Goal: Contribute content: Contribute content

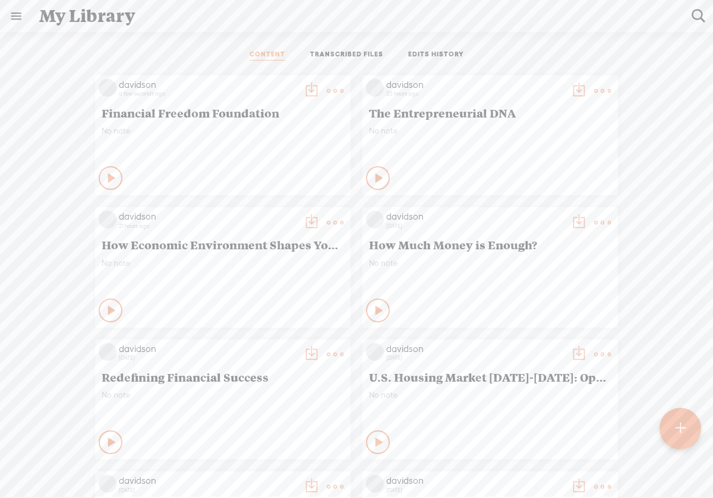
click at [109, 173] on icon at bounding box center [112, 178] width 12 height 12
click at [109, 175] on icon at bounding box center [111, 178] width 12 height 12
click at [679, 439] on t at bounding box center [680, 429] width 10 height 26
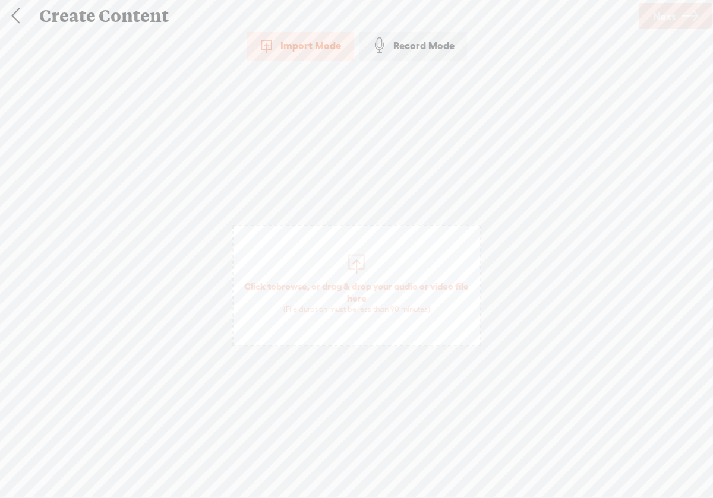
click at [352, 262] on div at bounding box center [356, 263] width 24 height 24
click at [677, 19] on link "Next" at bounding box center [675, 16] width 72 height 26
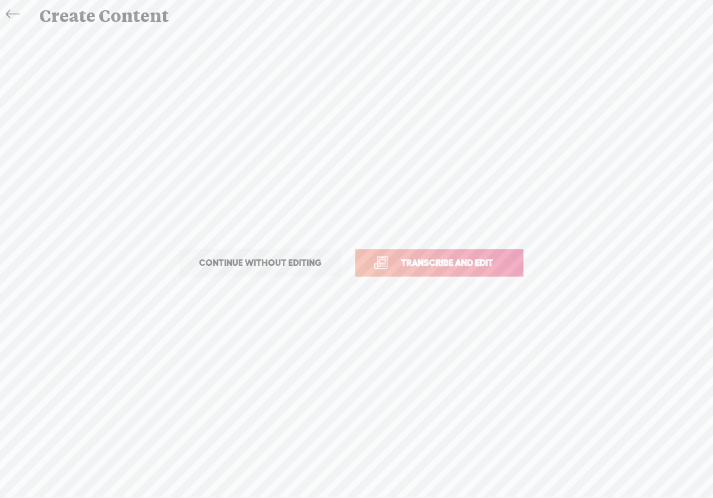
click at [482, 264] on span "Transcribe and edit" at bounding box center [446, 263] width 117 height 14
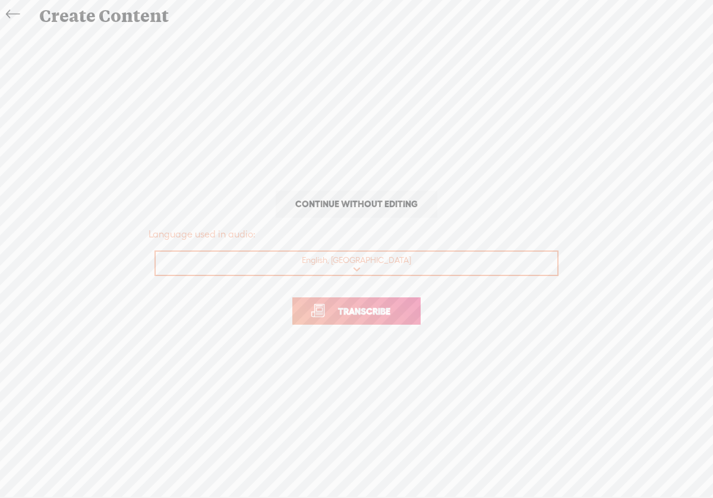
click at [356, 315] on span "Transcribe" at bounding box center [363, 312] width 77 height 14
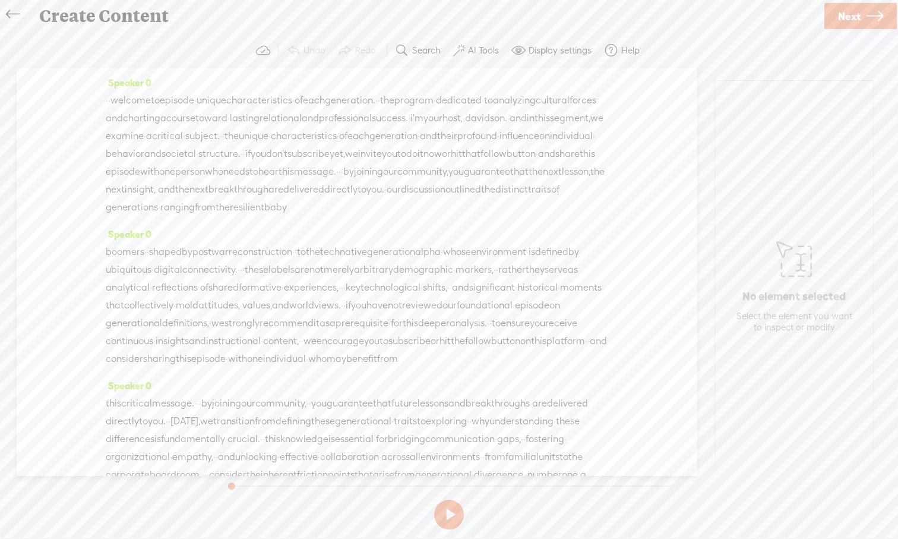
drag, startPoint x: 121, startPoint y: 98, endPoint x: 290, endPoint y: 142, distance: 174.9
click at [290, 142] on div "· · welcome to episode · unique characteristics · of each generation. · · the p…" at bounding box center [357, 153] width 502 height 125
click at [127, 98] on span "welcome" at bounding box center [130, 100] width 40 height 18
click at [119, 100] on span "welcome" at bounding box center [130, 100] width 40 height 18
drag, startPoint x: 119, startPoint y: 100, endPoint x: 546, endPoint y: 208, distance: 440.6
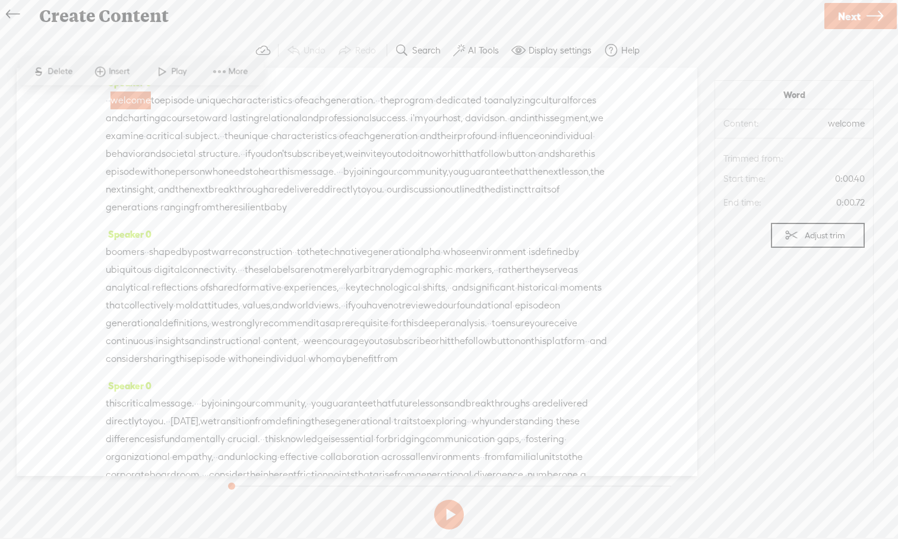
click at [546, 208] on div "· · welcome to episode · unique characteristics · of each generation. · · the p…" at bounding box center [357, 153] width 502 height 125
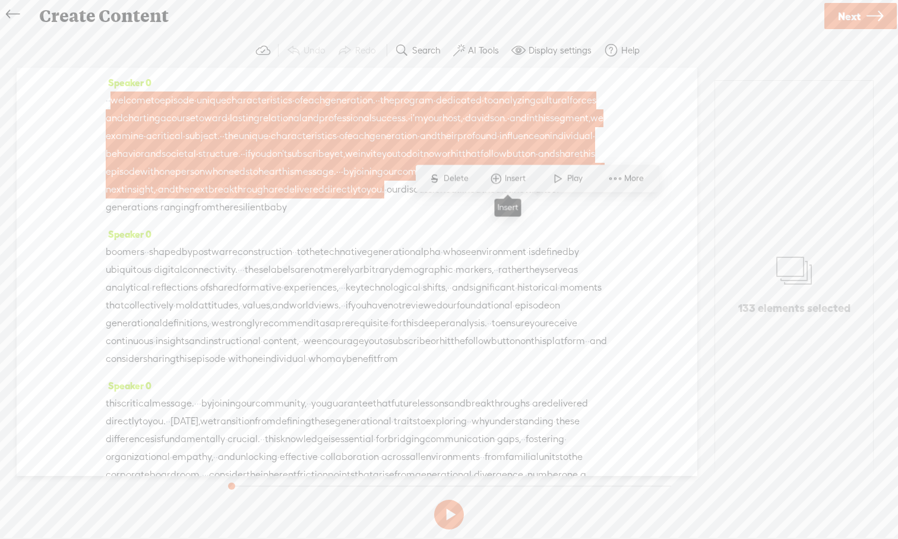
click at [513, 181] on span "Insert" at bounding box center [517, 179] width 24 height 12
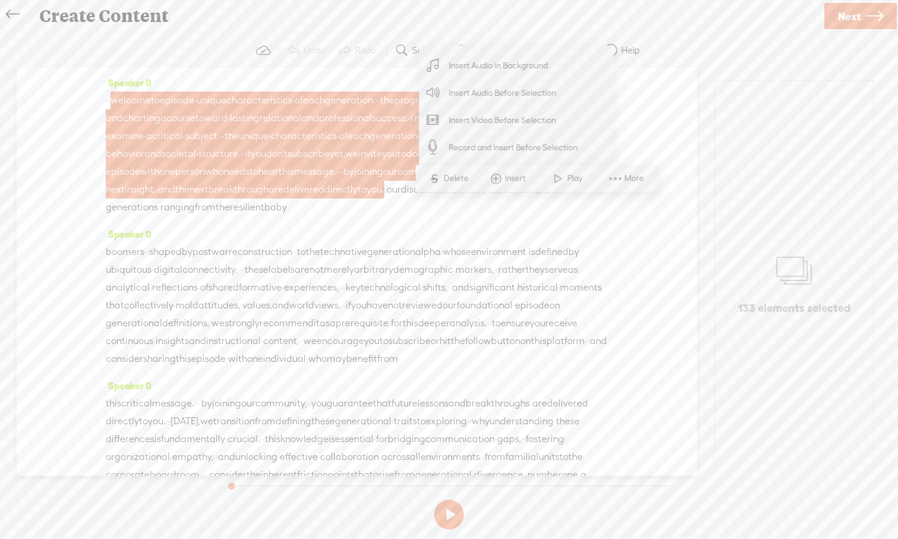
click at [467, 69] on span "Insert Audio in Background" at bounding box center [499, 65] width 146 height 27
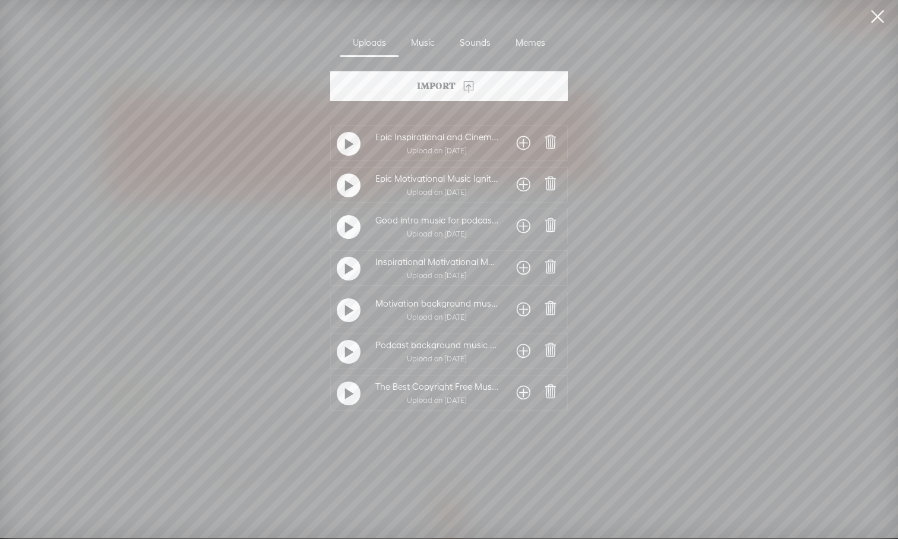
click at [518, 394] on span at bounding box center [524, 392] width 14 height 19
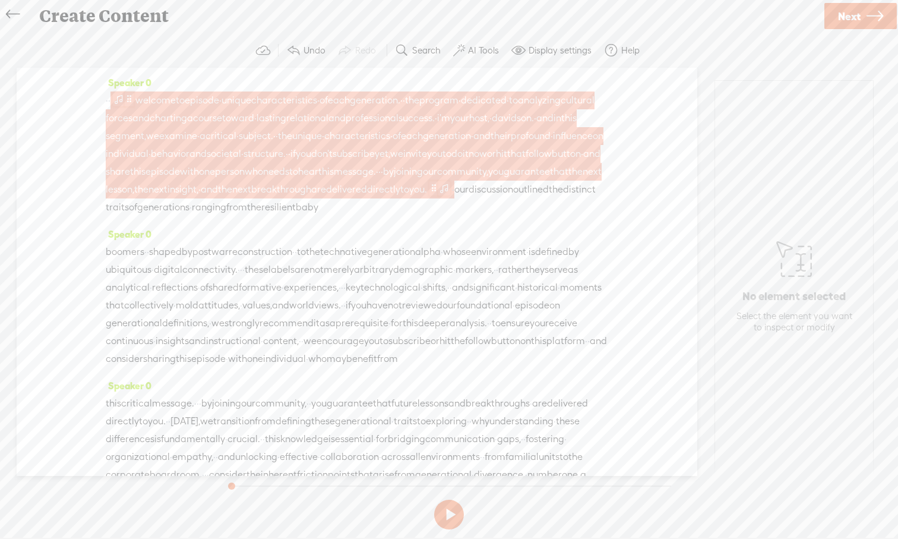
click at [134, 97] on span at bounding box center [129, 99] width 9 height 14
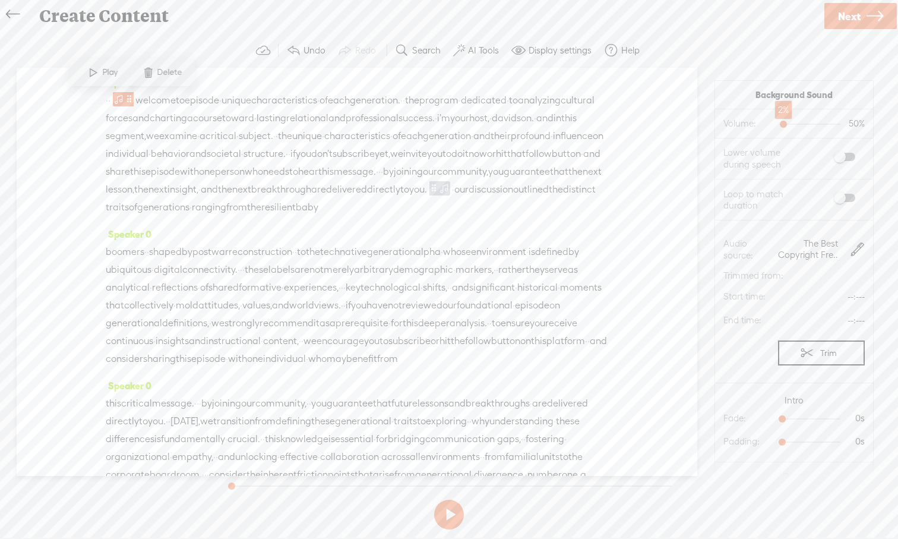
drag, startPoint x: 811, startPoint y: 123, endPoint x: 783, endPoint y: 126, distance: 28.1
click at [712, 126] on div at bounding box center [784, 125] width 27 height 27
click at [712, 198] on span at bounding box center [844, 198] width 21 height 8
click at [110, 103] on span "·" at bounding box center [109, 100] width 2 height 18
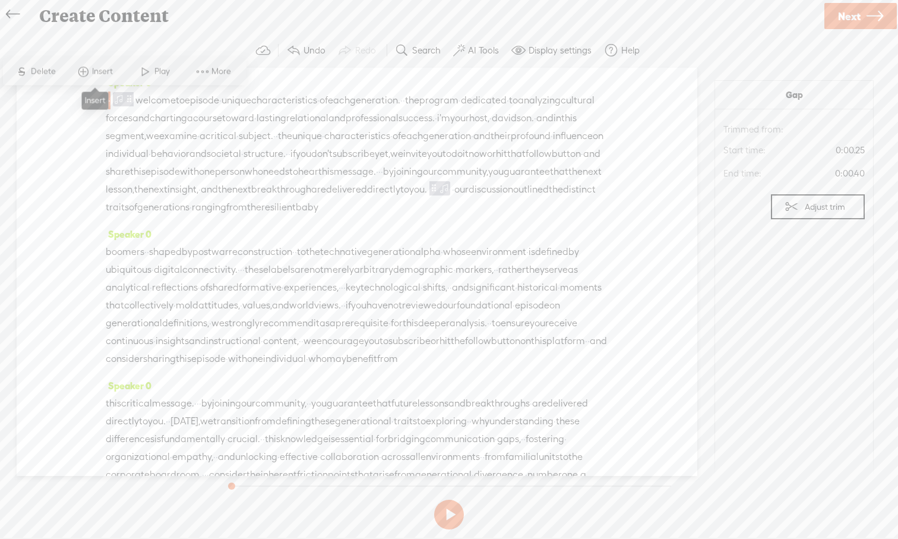
click at [91, 77] on span at bounding box center [83, 71] width 18 height 21
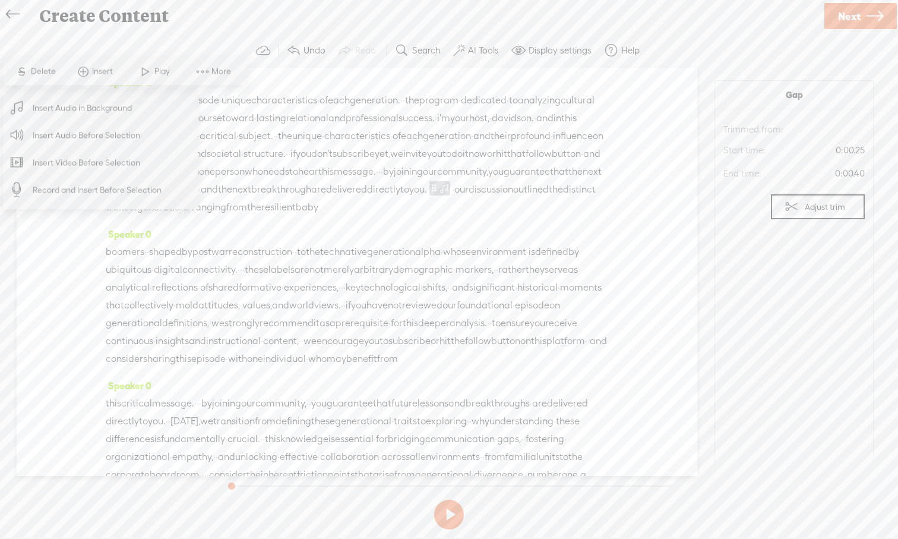
click at [90, 115] on span "Insert Audio in Background" at bounding box center [83, 107] width 146 height 27
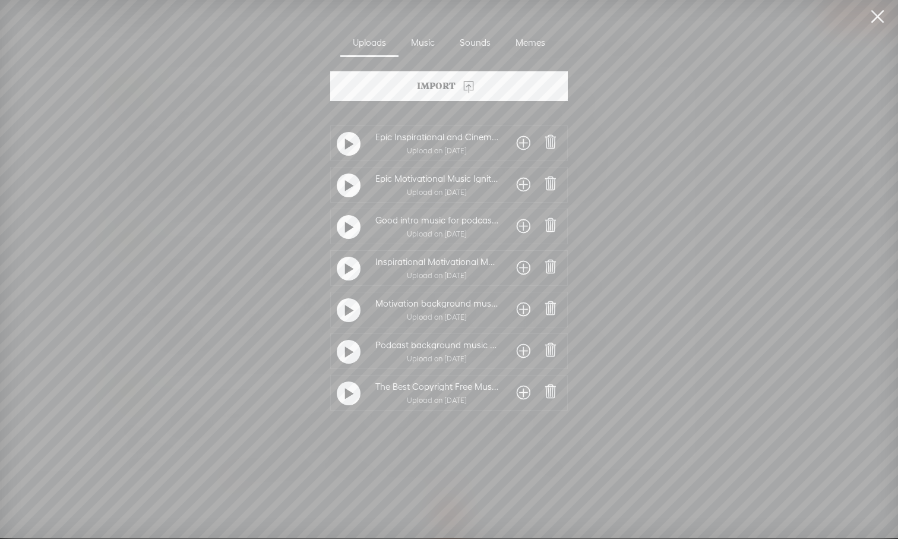
click at [347, 400] on t at bounding box center [349, 393] width 8 height 19
click at [520, 395] on span at bounding box center [524, 392] width 14 height 19
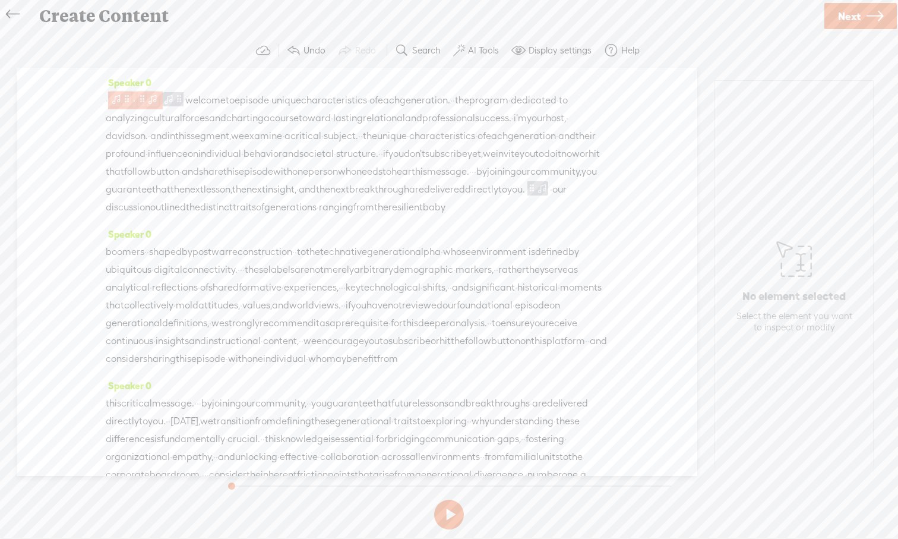
click at [122, 102] on span at bounding box center [116, 99] width 12 height 14
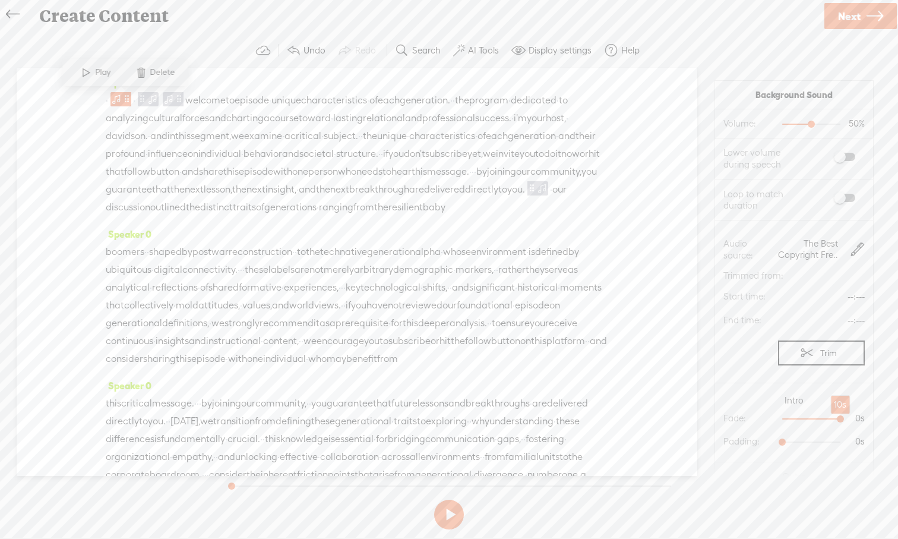
drag, startPoint x: 782, startPoint y: 419, endPoint x: 847, endPoint y: 418, distance: 64.7
click at [712, 419] on div at bounding box center [841, 419] width 27 height 27
click at [712, 419] on div at bounding box center [835, 419] width 27 height 27
drag, startPoint x: 785, startPoint y: 442, endPoint x: 817, endPoint y: 441, distance: 32.1
click at [712, 441] on div at bounding box center [818, 442] width 27 height 27
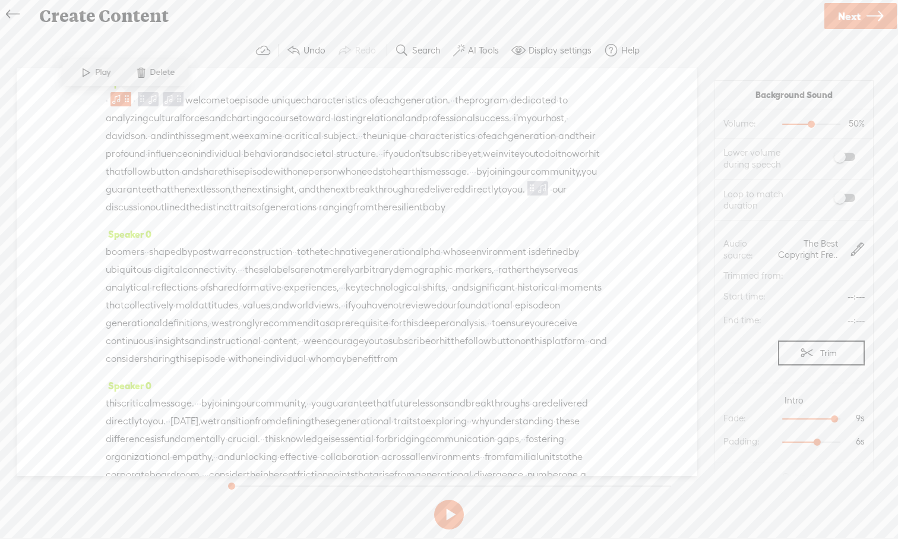
click at [90, 67] on span at bounding box center [86, 72] width 18 height 21
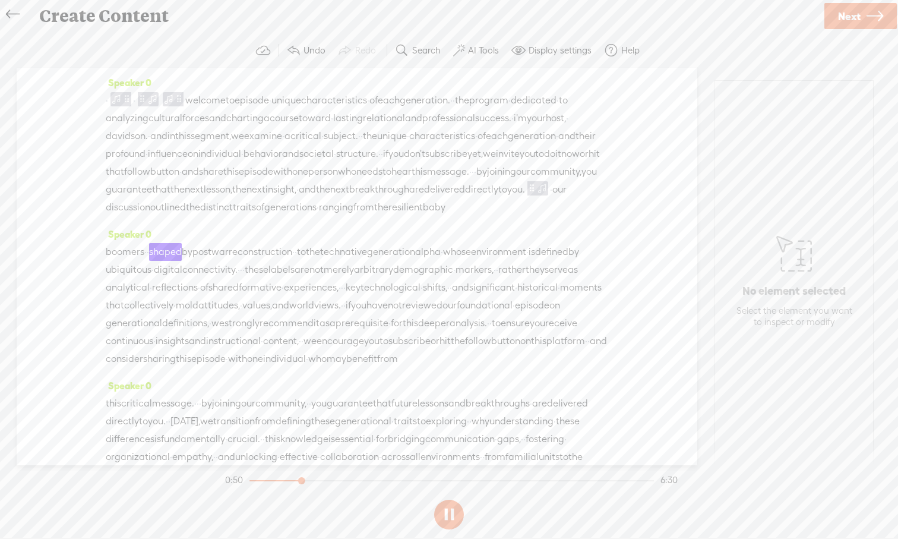
click at [453, 498] on button at bounding box center [449, 514] width 30 height 30
click at [464, 50] on button "AI Tools" at bounding box center [477, 51] width 58 height 24
click at [477, 285] on span at bounding box center [469, 284] width 21 height 8
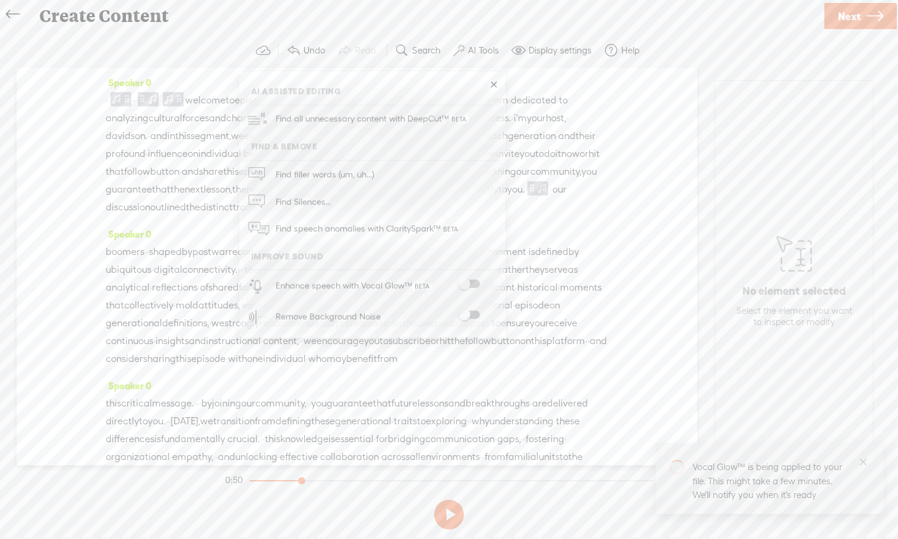
click at [479, 315] on label at bounding box center [469, 315] width 52 height 8
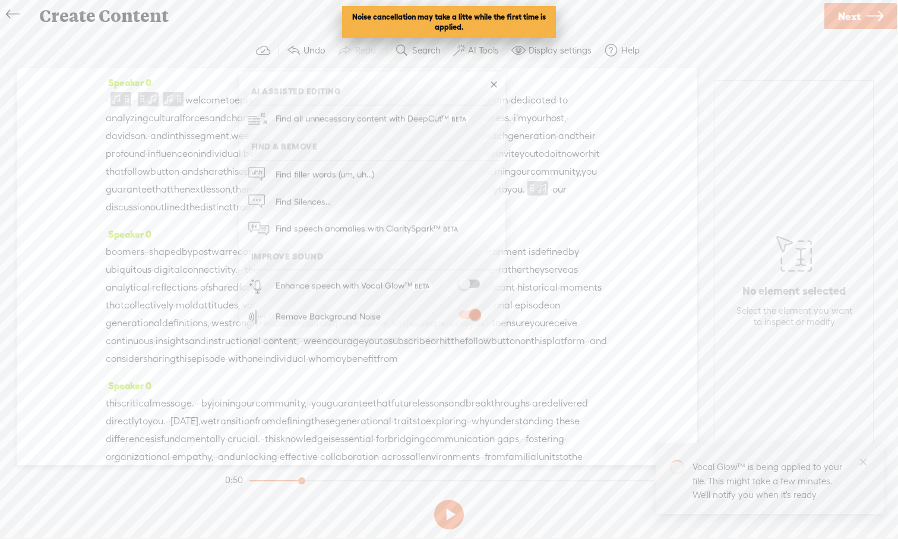
click at [636, 310] on div "Speaker 0 · · welcome to episode · unique characteristics · of each generation.…" at bounding box center [357, 266] width 681 height 397
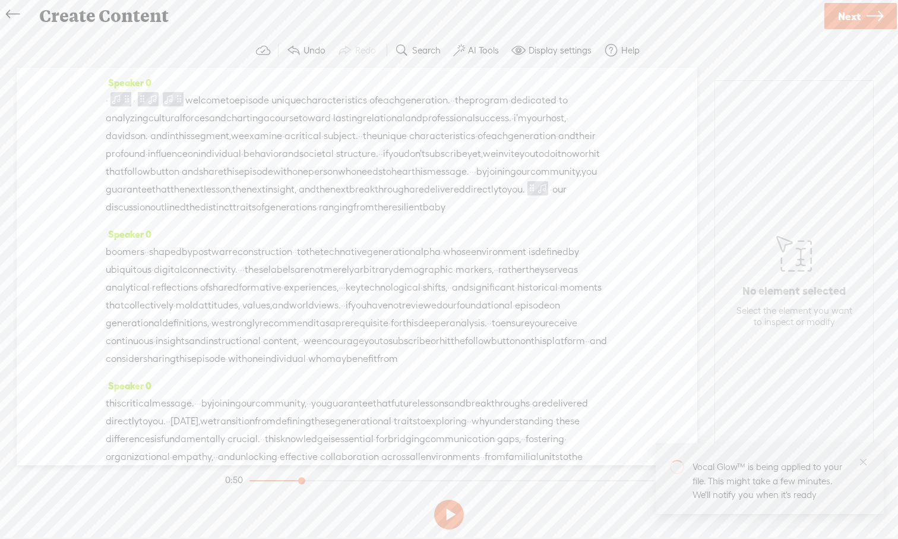
click at [552, 198] on span "·" at bounding box center [551, 190] width 2 height 18
click at [549, 184] on span "Insert" at bounding box center [547, 178] width 59 height 21
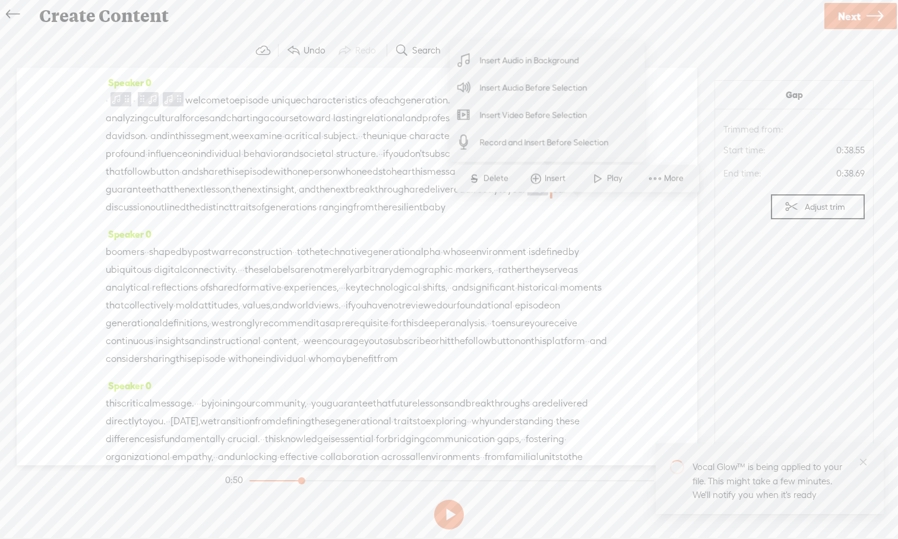
click at [521, 61] on span "Insert Audio in Background" at bounding box center [530, 60] width 146 height 27
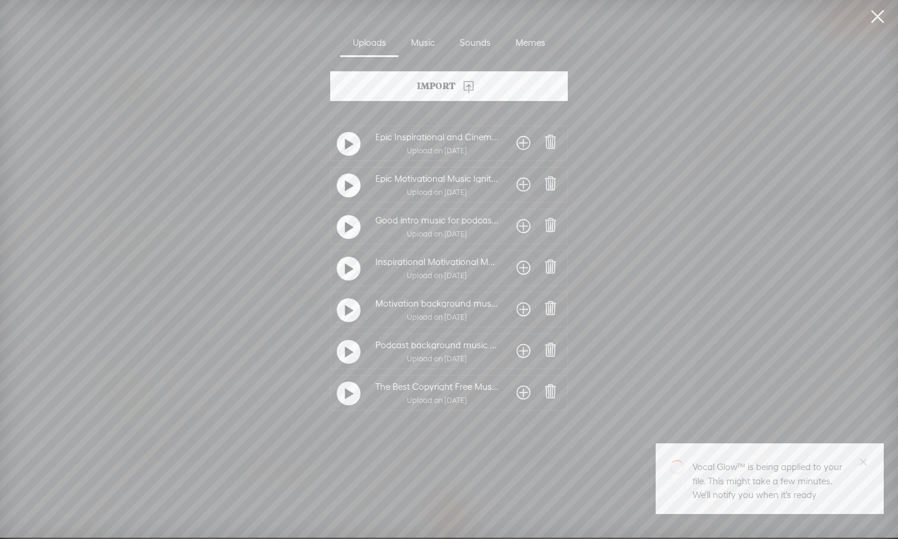
click at [517, 396] on span at bounding box center [524, 392] width 14 height 19
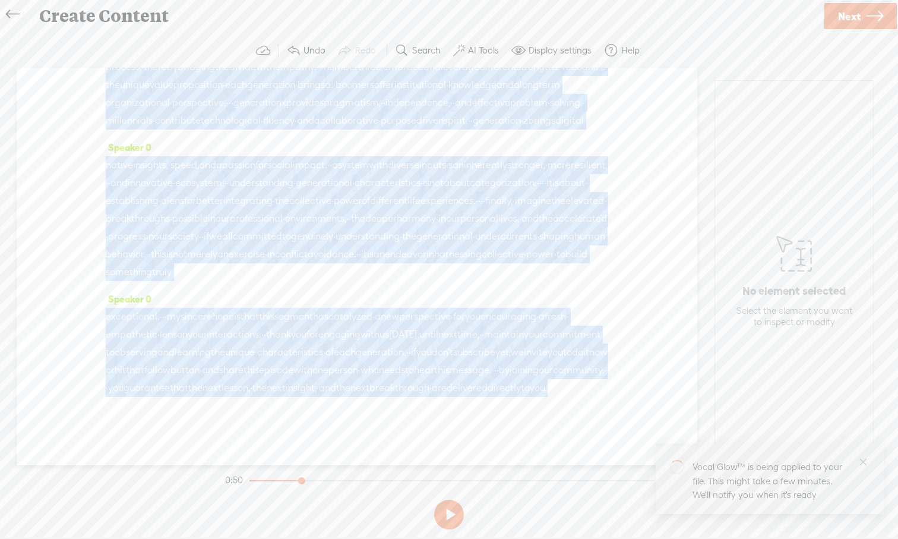
scroll to position [1229, 0]
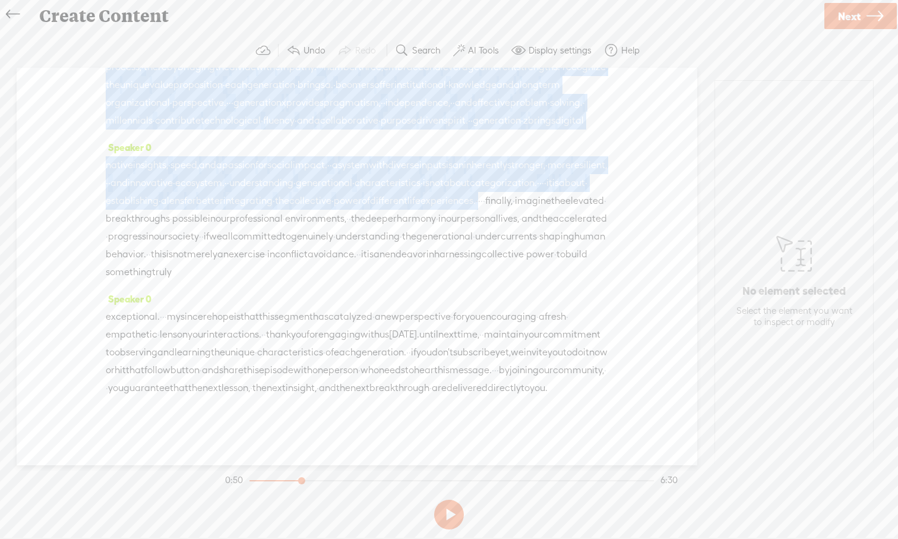
drag, startPoint x: 134, startPoint y: 227, endPoint x: 266, endPoint y: 166, distance: 145.6
click at [266, 166] on div "Speaker 0 · · welcome to episode · unique characteristics · of each generation.…" at bounding box center [357, 266] width 681 height 397
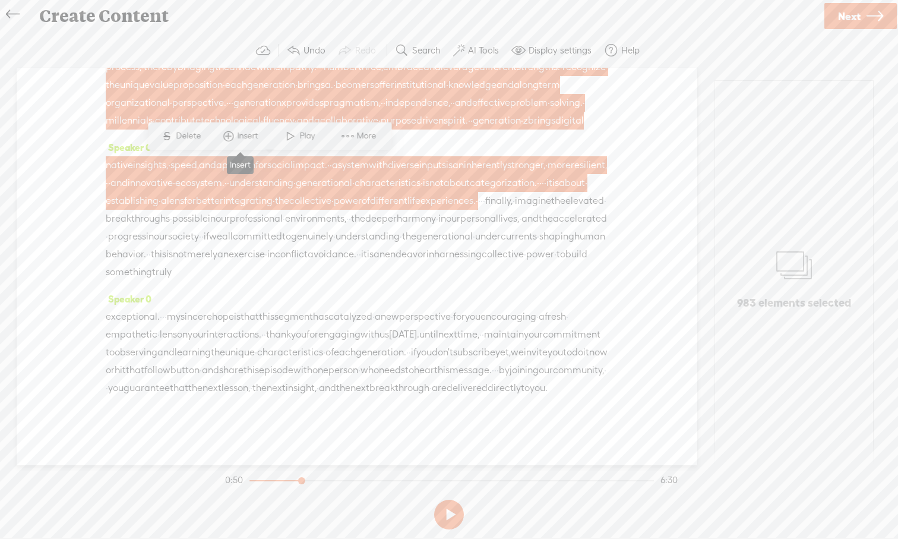
click at [234, 137] on span at bounding box center [229, 135] width 18 height 21
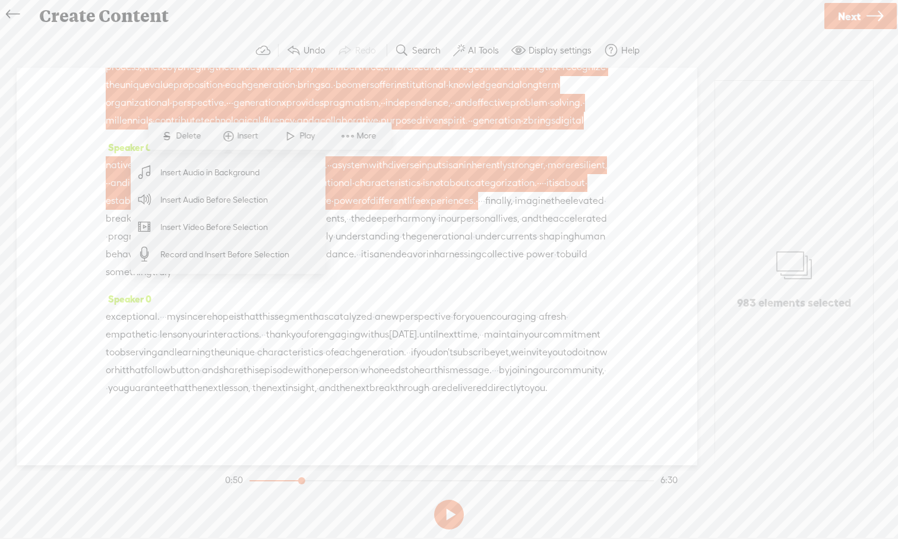
click at [215, 178] on span "Insert Audio in Background" at bounding box center [210, 172] width 146 height 27
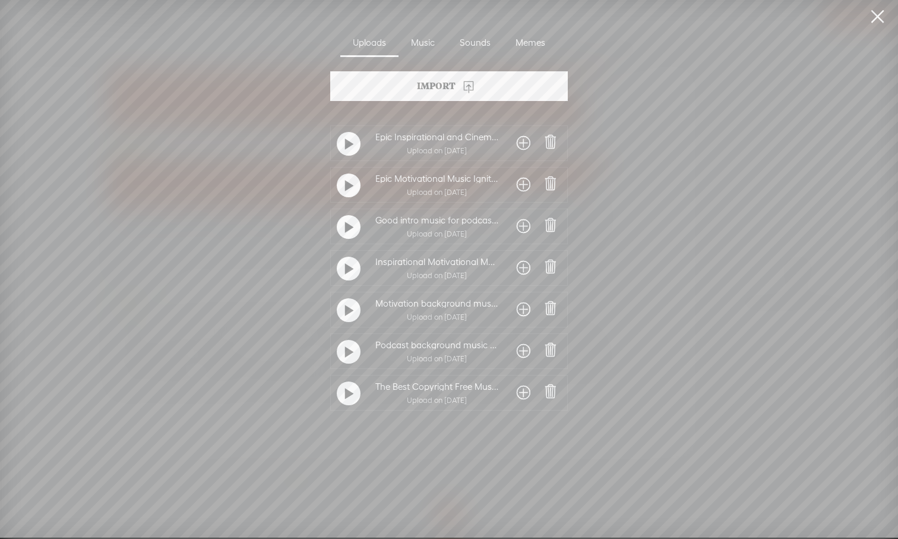
click at [518, 394] on span at bounding box center [524, 392] width 14 height 19
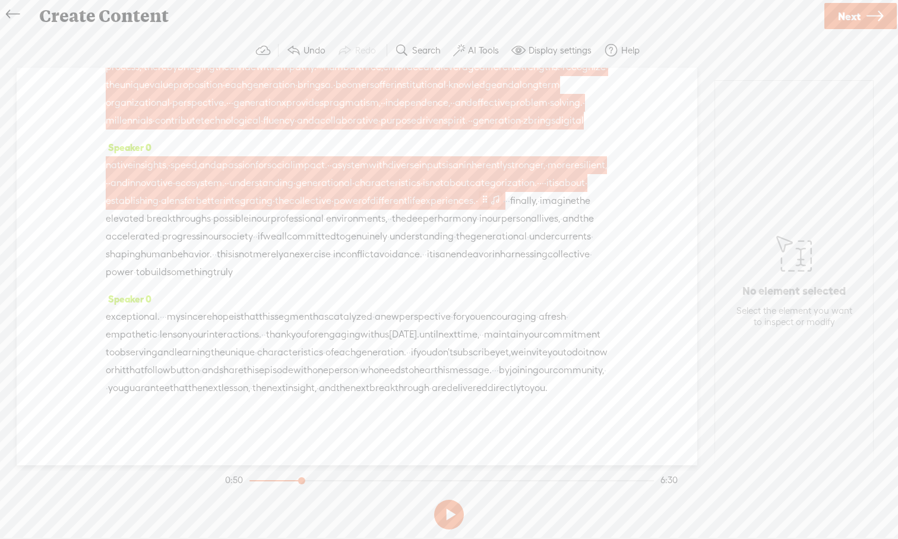
click at [489, 192] on span at bounding box center [495, 199] width 12 height 14
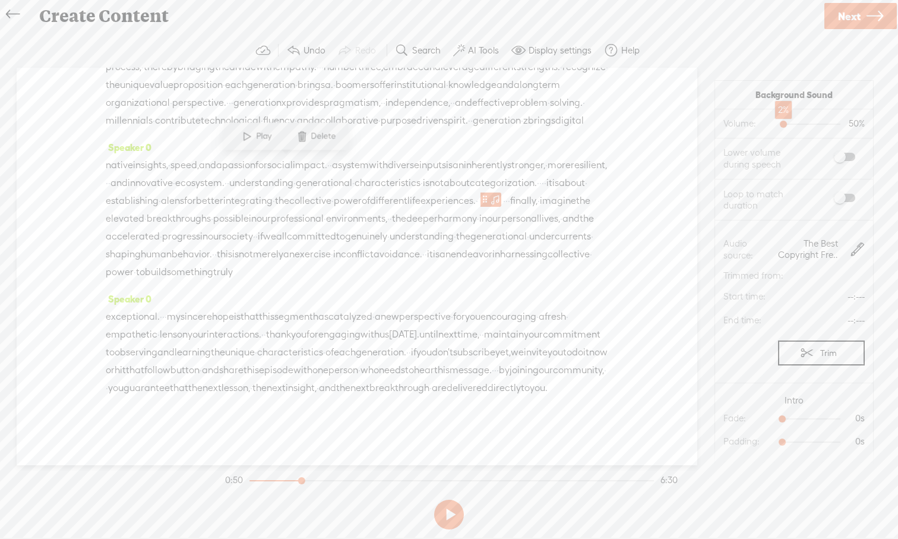
drag, startPoint x: 808, startPoint y: 123, endPoint x: 780, endPoint y: 126, distance: 28.1
click at [712, 126] on div at bounding box center [784, 125] width 27 height 27
click at [712, 195] on span at bounding box center [844, 198] width 21 height 8
click at [470, 174] on span "categorization." at bounding box center [503, 183] width 67 height 18
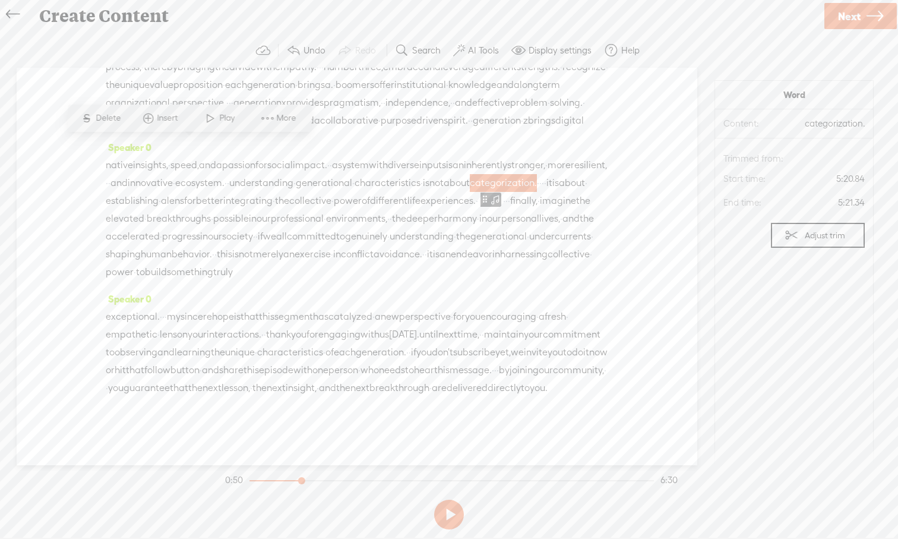
click at [208, 126] on span at bounding box center [210, 118] width 18 height 21
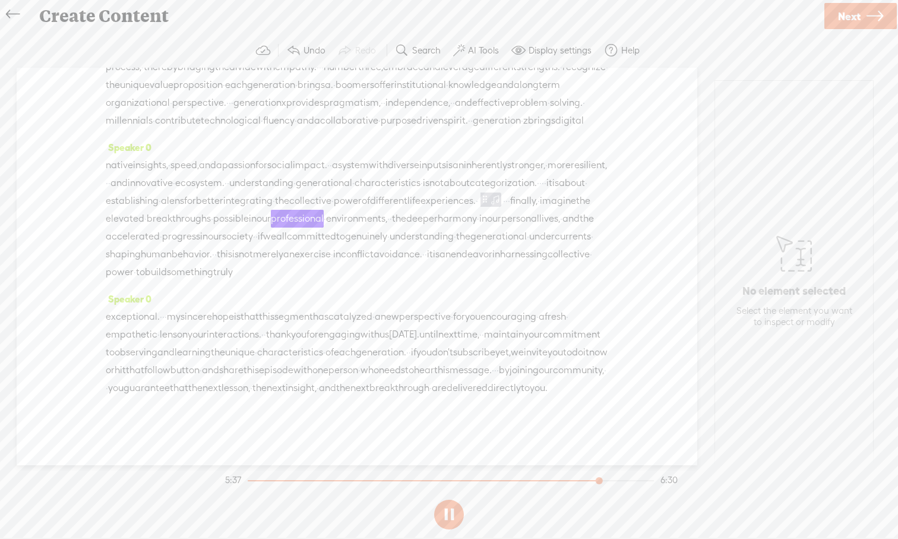
click at [447, 498] on button at bounding box center [449, 514] width 30 height 30
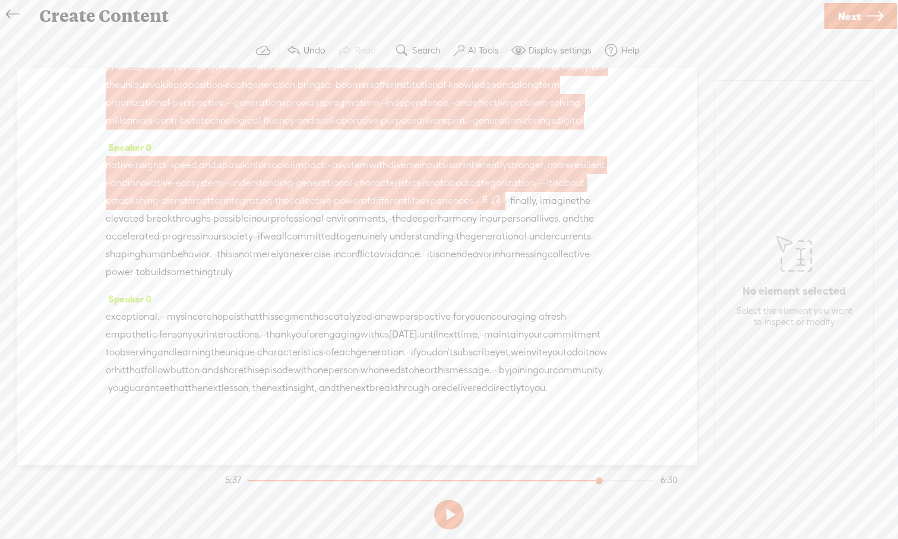
click at [489, 192] on span at bounding box center [495, 199] width 12 height 14
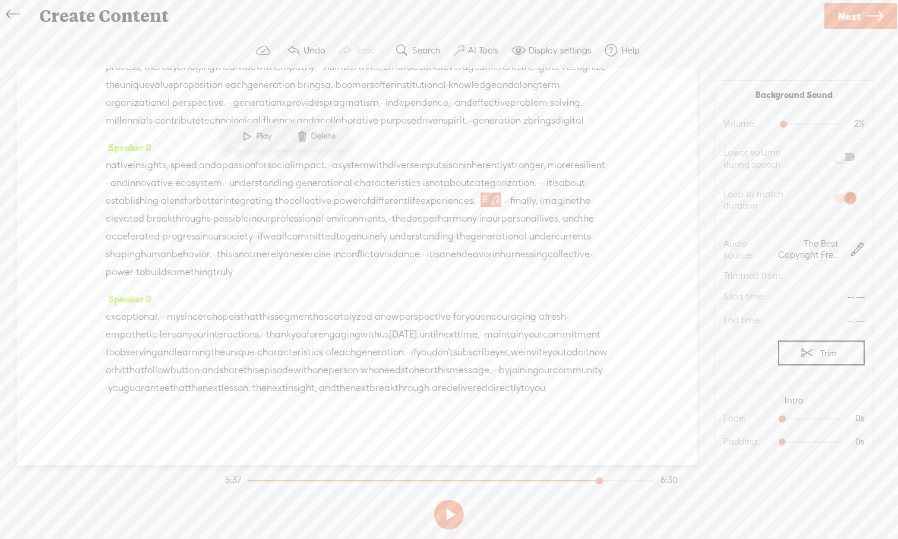
click at [305, 143] on span at bounding box center [302, 136] width 18 height 21
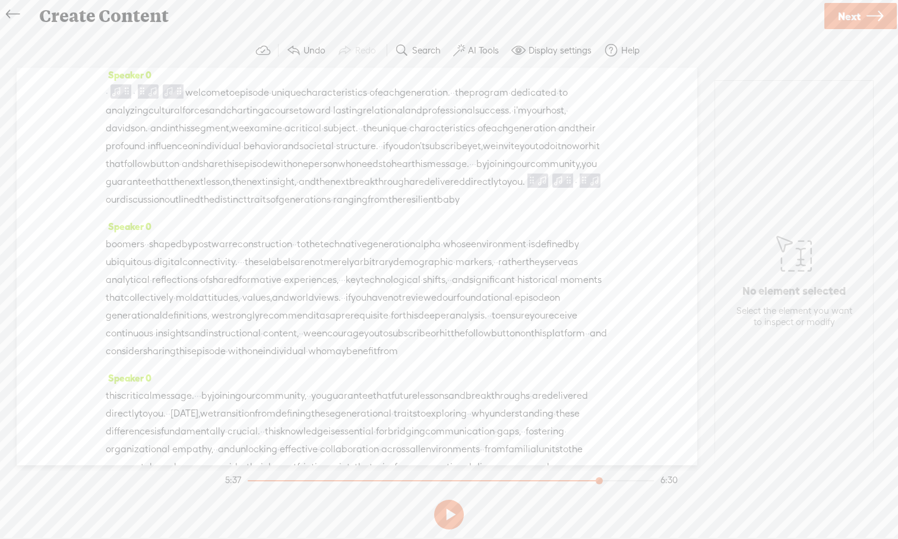
scroll to position [0, 0]
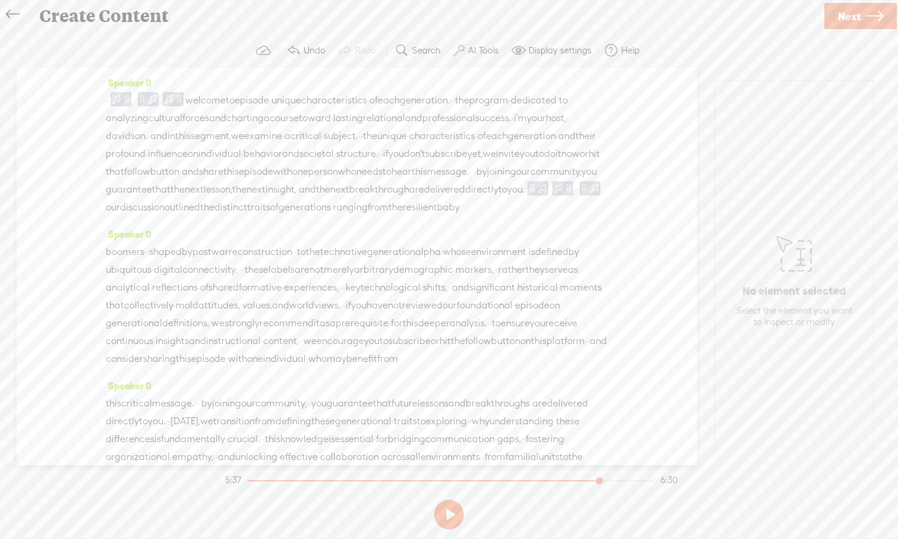
drag, startPoint x: 264, startPoint y: 164, endPoint x: 131, endPoint y: 224, distance: 146.5
click at [131, 224] on div "Speaker 0 · · welcome to episode · unique characteristics · of each generation.…" at bounding box center [357, 266] width 681 height 397
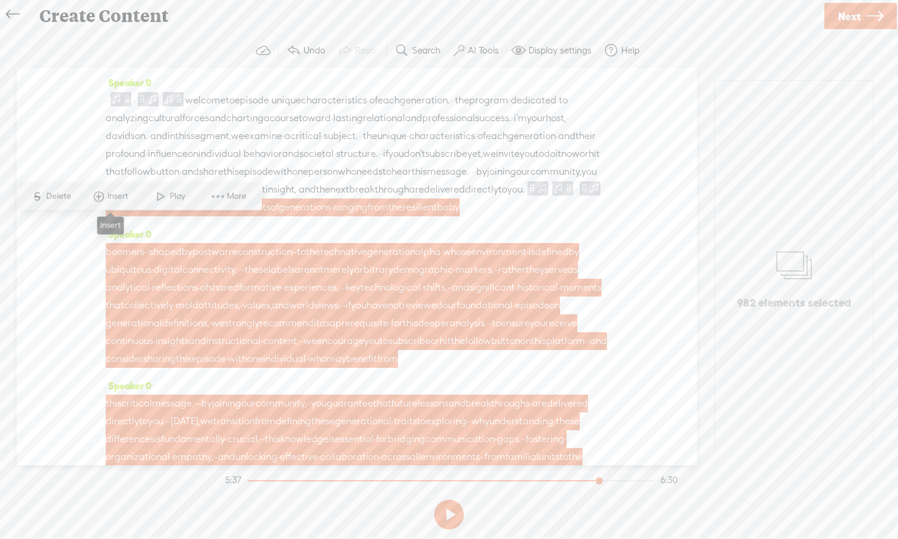
click at [109, 199] on span "Insert" at bounding box center [120, 197] width 24 height 12
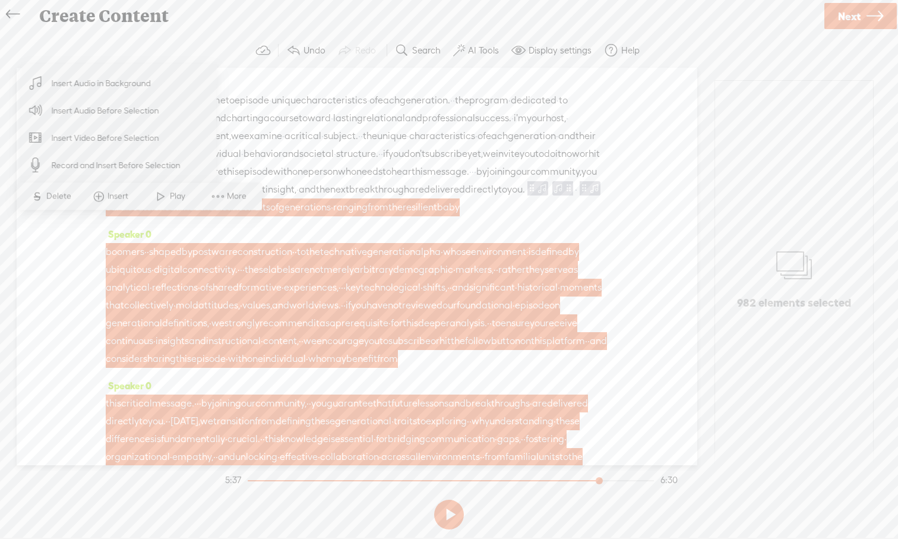
click at [123, 82] on span "Insert Audio in Background" at bounding box center [102, 83] width 146 height 27
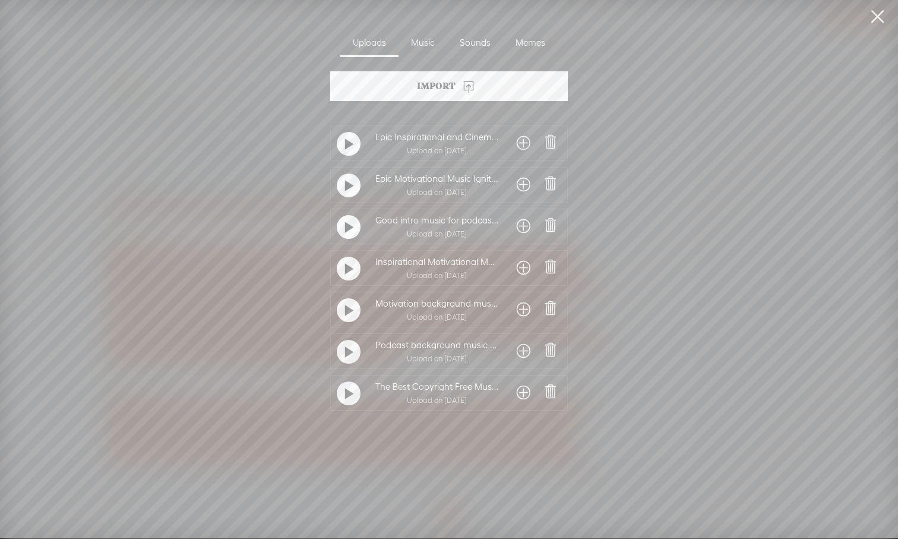
click at [352, 394] on div at bounding box center [349, 393] width 24 height 24
click at [517, 391] on span at bounding box center [524, 392] width 14 height 19
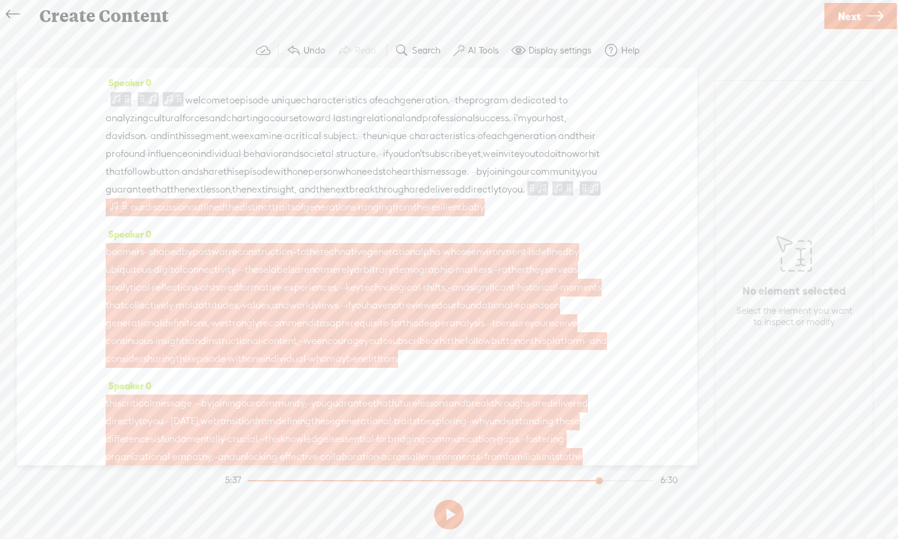
click at [129, 213] on span at bounding box center [124, 206] width 9 height 14
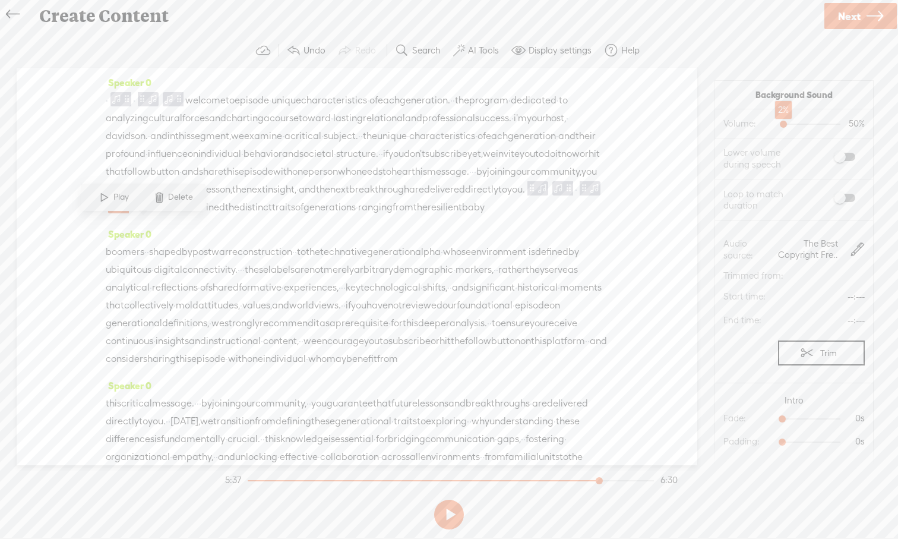
drag, startPoint x: 810, startPoint y: 125, endPoint x: 782, endPoint y: 129, distance: 28.2
click at [712, 129] on div at bounding box center [784, 125] width 27 height 27
click at [712, 198] on span at bounding box center [844, 198] width 21 height 8
click at [668, 231] on div "Speaker 0 · · welcome to episode · unique characteristics · of each generation.…" at bounding box center [357, 266] width 681 height 397
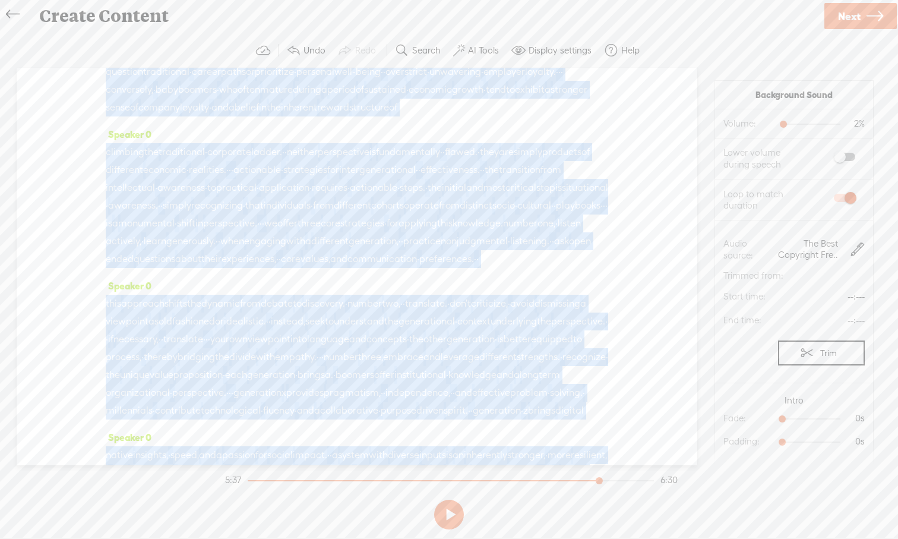
scroll to position [1229, 0]
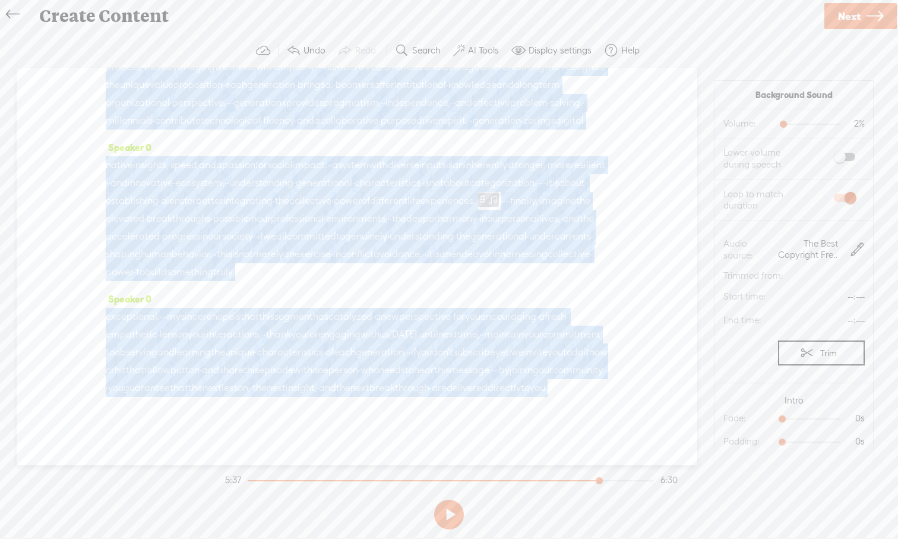
drag, startPoint x: 505, startPoint y: 437, endPoint x: 506, endPoint y: 482, distance: 45.7
click at [506, 483] on div "Trebble audio editor works best with Google Chrome or Firefox. Please switch yo…" at bounding box center [449, 283] width 874 height 501
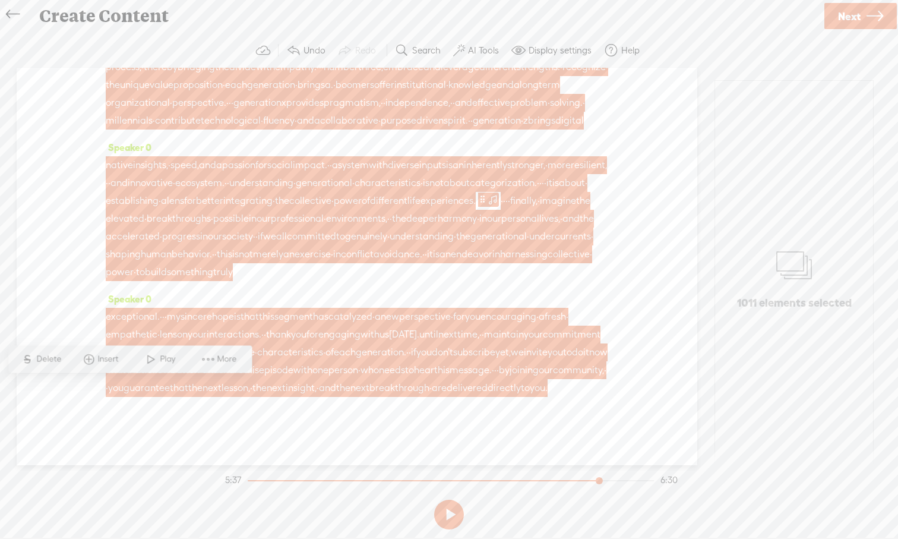
click at [445, 248] on div "Speaker 0 native insights, · speed, and a passion for social impact. · · a syst…" at bounding box center [357, 213] width 502 height 151
click at [213, 263] on span "something" at bounding box center [190, 272] width 46 height 18
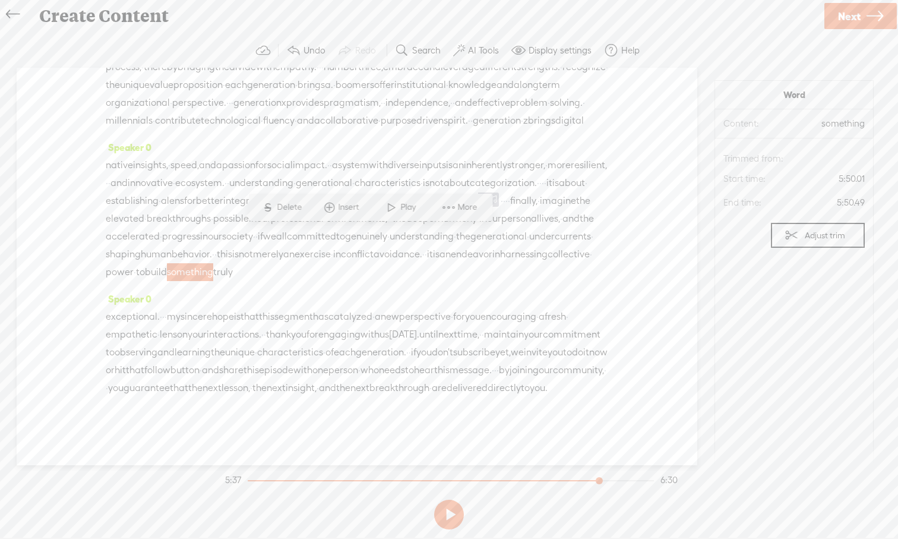
click at [508, 192] on span "·" at bounding box center [509, 201] width 2 height 18
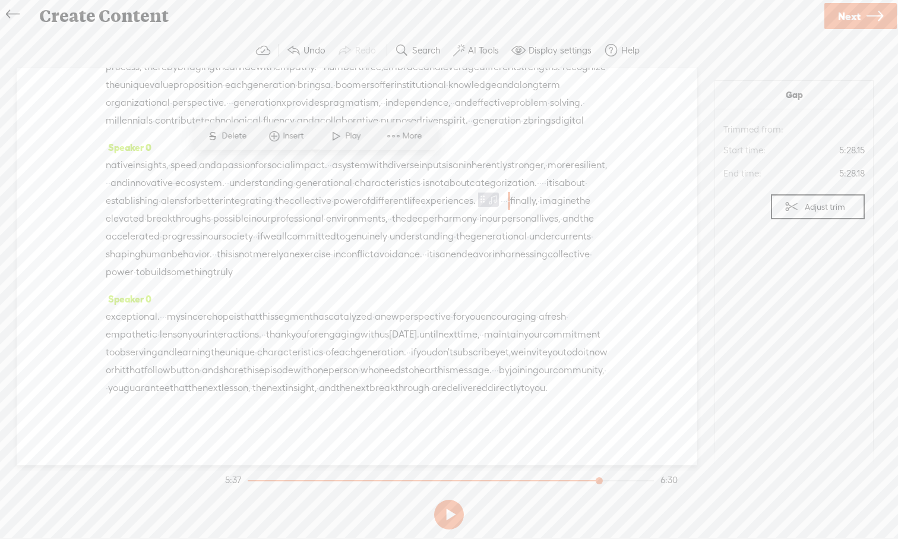
click at [510, 192] on span "finally," at bounding box center [523, 201] width 27 height 18
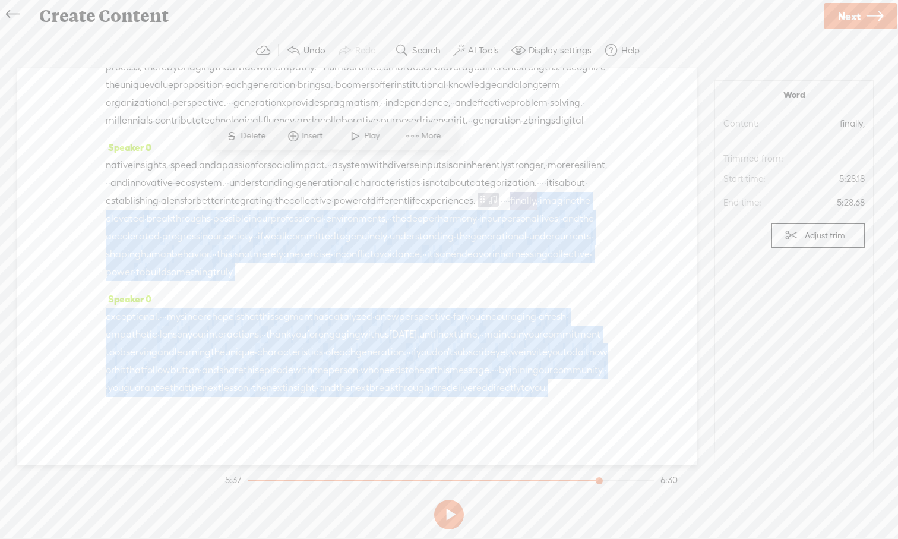
drag, startPoint x: 320, startPoint y: 165, endPoint x: 418, endPoint y: 384, distance: 239.8
click at [418, 384] on div "Speaker 0 · · welcome to episode · unique characteristics · of each generation.…" at bounding box center [357, 266] width 681 height 397
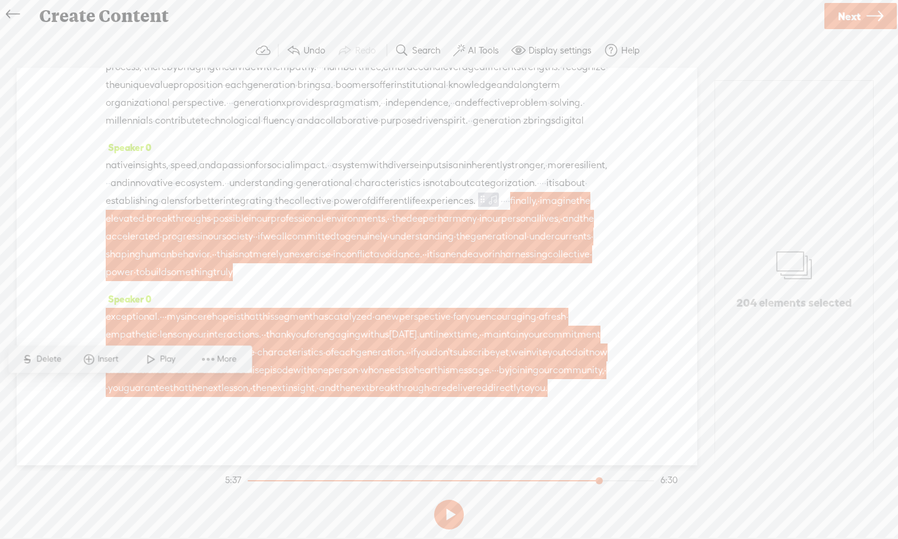
click at [98, 362] on span "Insert" at bounding box center [110, 359] width 24 height 12
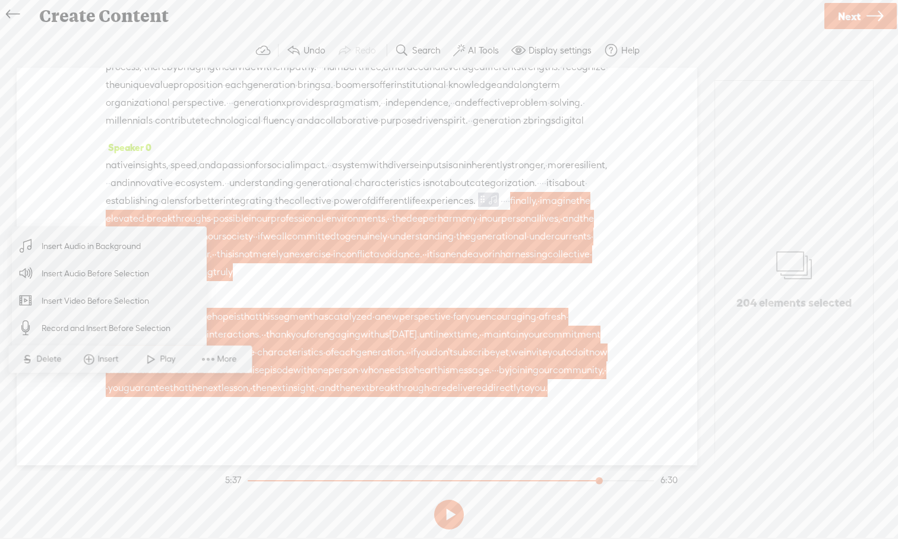
click at [116, 255] on span "Insert Audio in Background" at bounding box center [91, 246] width 146 height 27
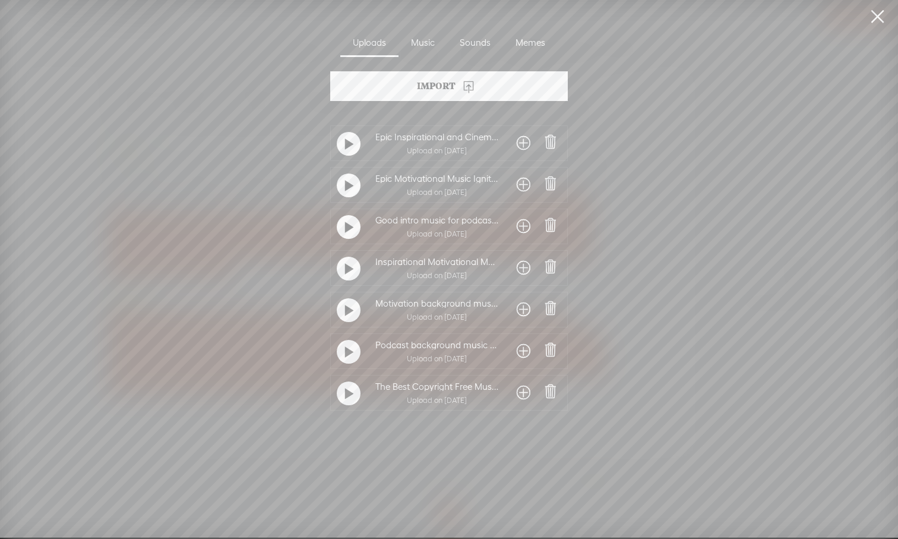
click at [521, 393] on span at bounding box center [524, 392] width 14 height 19
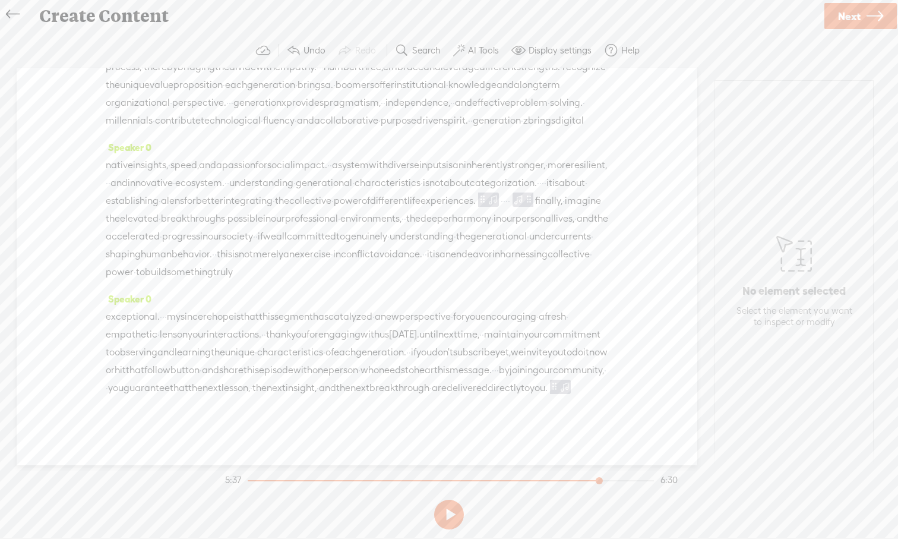
click at [501, 192] on span "·" at bounding box center [502, 201] width 2 height 18
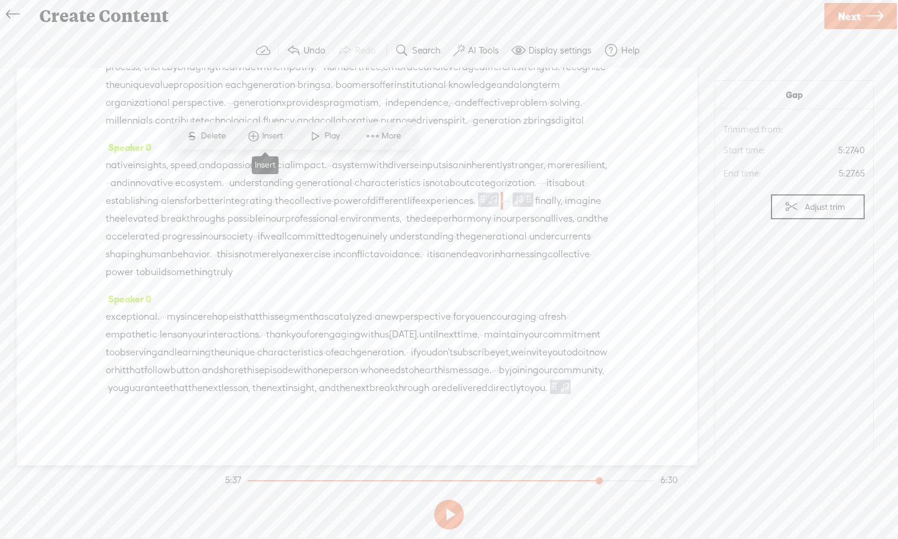
click at [268, 141] on span "Insert" at bounding box center [275, 136] width 24 height 12
click at [265, 179] on span "Insert Audio in Background" at bounding box center [256, 167] width 146 height 27
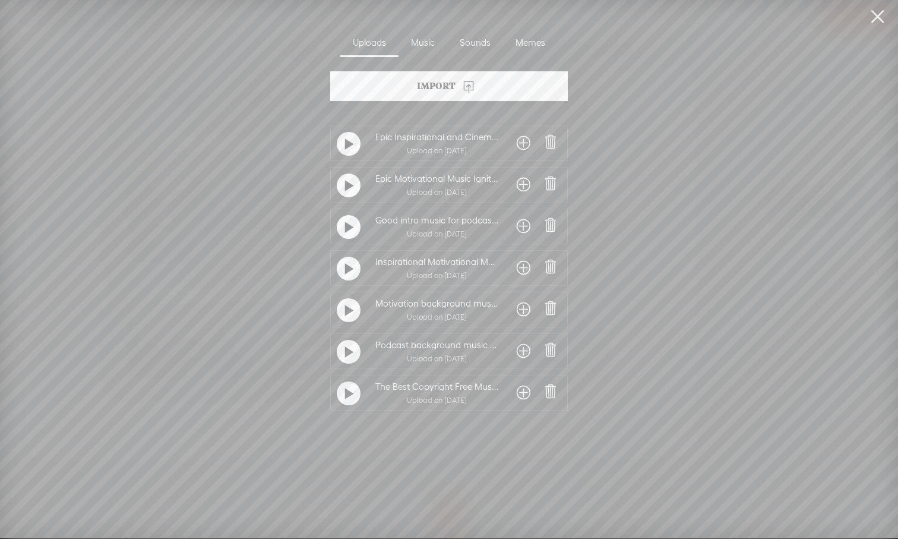
click at [517, 392] on span at bounding box center [524, 392] width 14 height 19
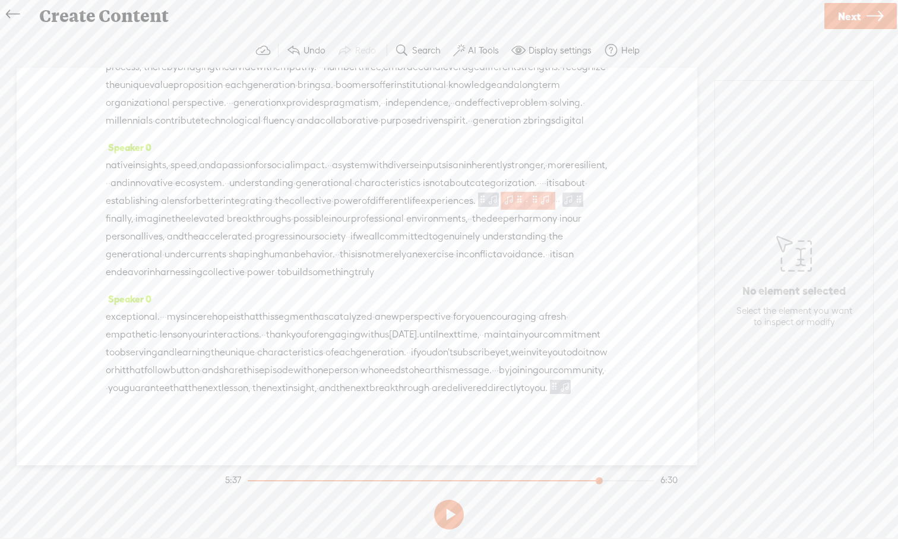
click at [515, 192] on span at bounding box center [519, 199] width 9 height 14
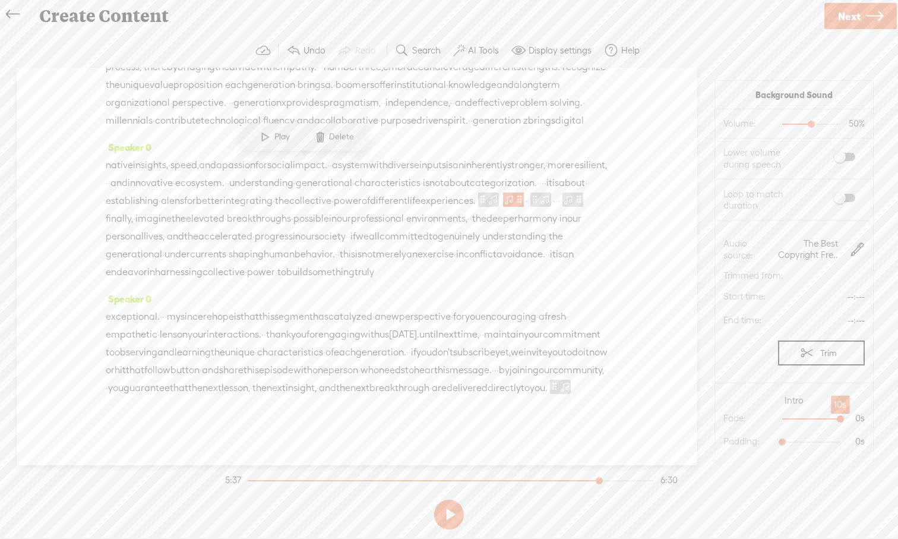
drag, startPoint x: 782, startPoint y: 419, endPoint x: 839, endPoint y: 419, distance: 56.4
click at [712, 419] on div at bounding box center [841, 419] width 27 height 27
drag, startPoint x: 782, startPoint y: 441, endPoint x: 809, endPoint y: 445, distance: 27.0
click at [712, 445] on div at bounding box center [812, 442] width 27 height 27
click at [470, 174] on span "categorization." at bounding box center [503, 183] width 67 height 18
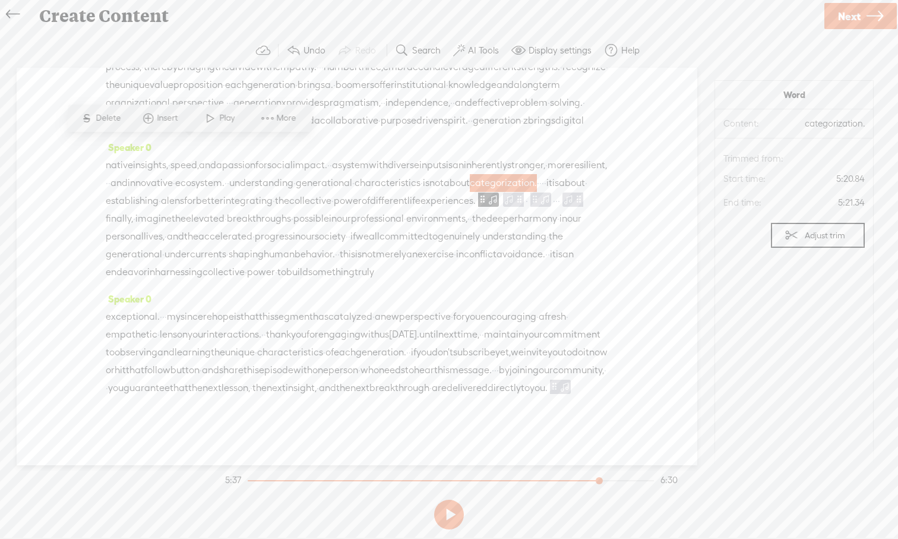
click at [213, 125] on span at bounding box center [210, 118] width 18 height 21
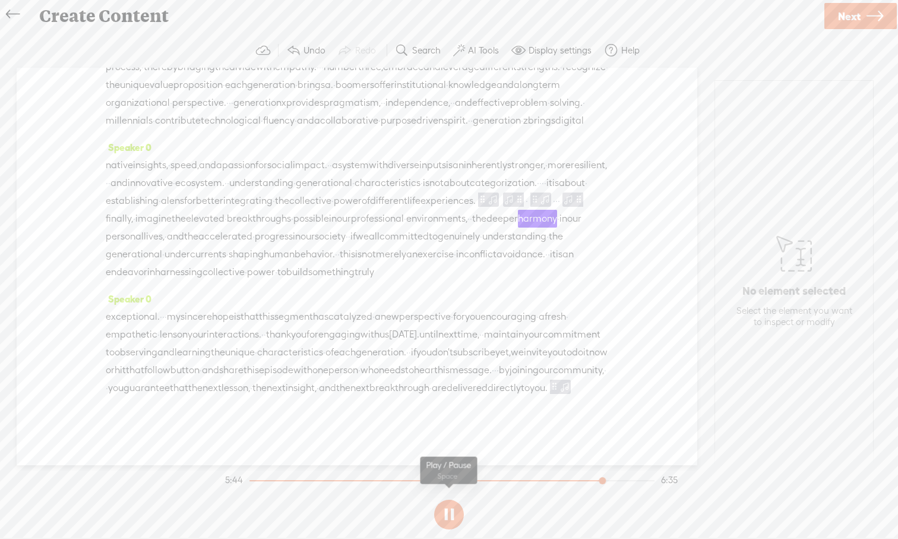
click at [447, 498] on button at bounding box center [449, 514] width 30 height 30
click at [515, 192] on span at bounding box center [519, 199] width 9 height 14
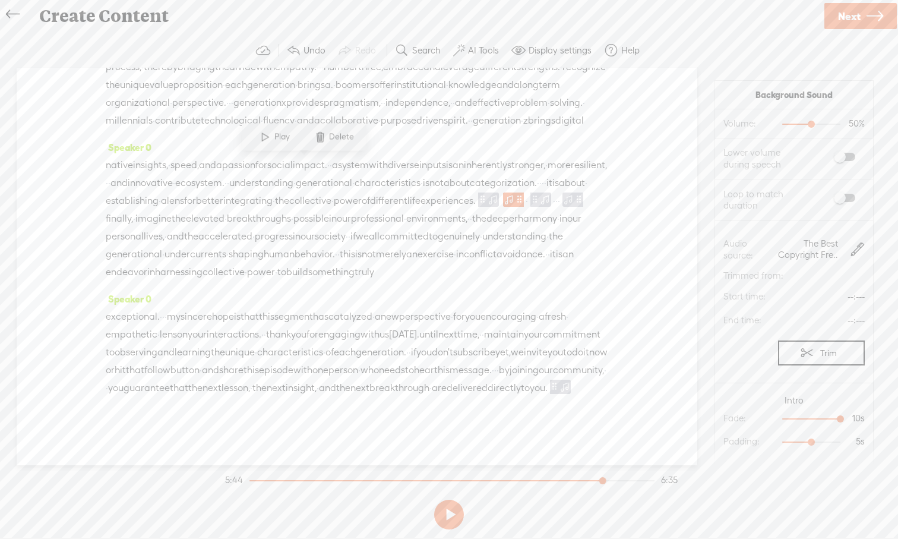
drag, startPoint x: 353, startPoint y: 165, endPoint x: 392, endPoint y: 382, distance: 220.8
click at [392, 382] on div "Speaker 0 · · welcome to episode · unique characteristics · of each generation.…" at bounding box center [357, 266] width 681 height 397
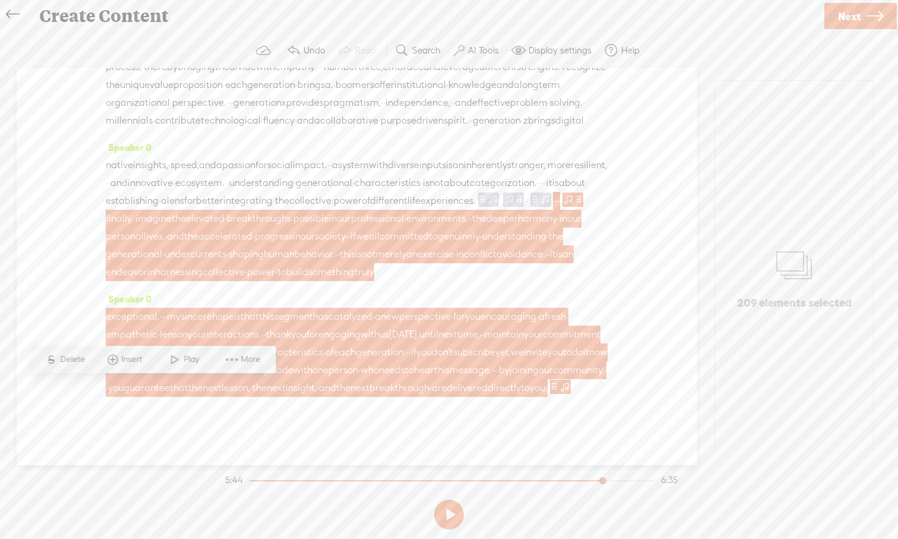
click at [125, 360] on span "Insert" at bounding box center [134, 359] width 24 height 12
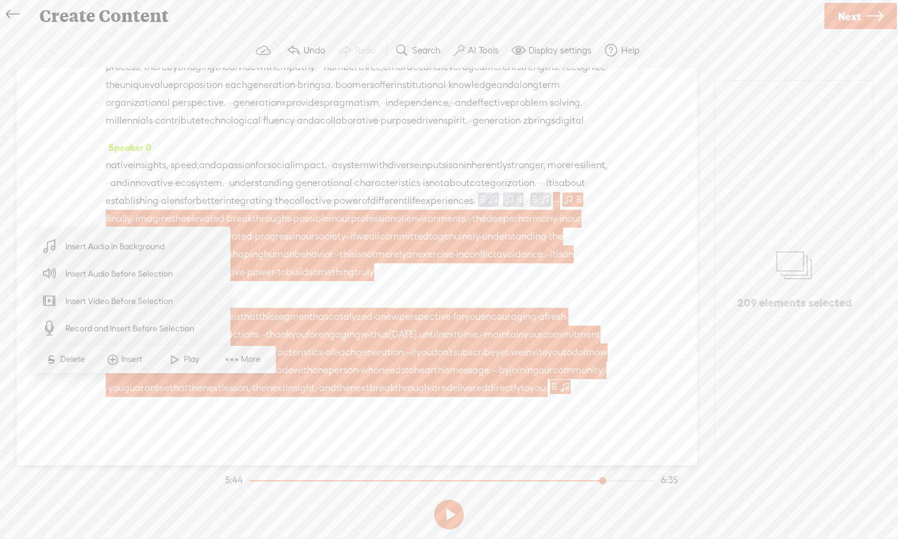
click at [118, 252] on span "Insert Audio in Background" at bounding box center [115, 246] width 146 height 27
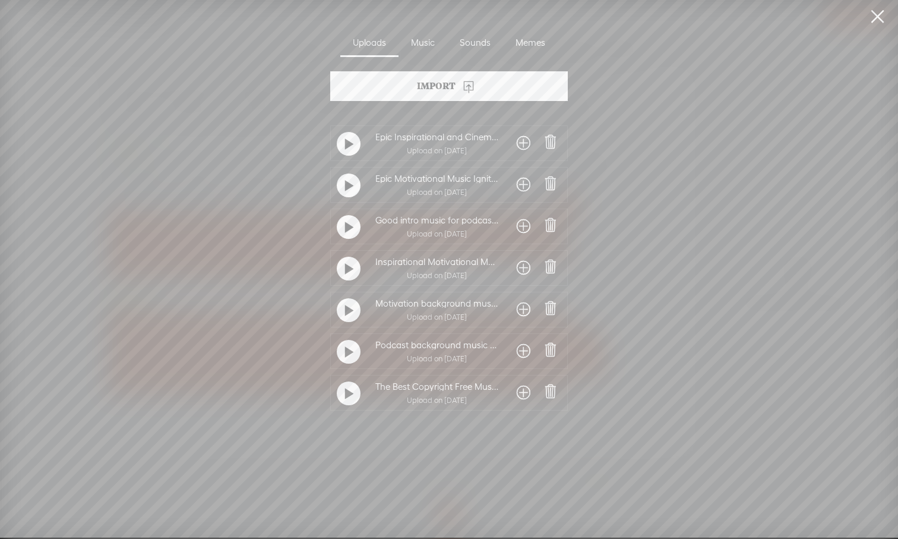
click at [518, 393] on span at bounding box center [524, 392] width 14 height 19
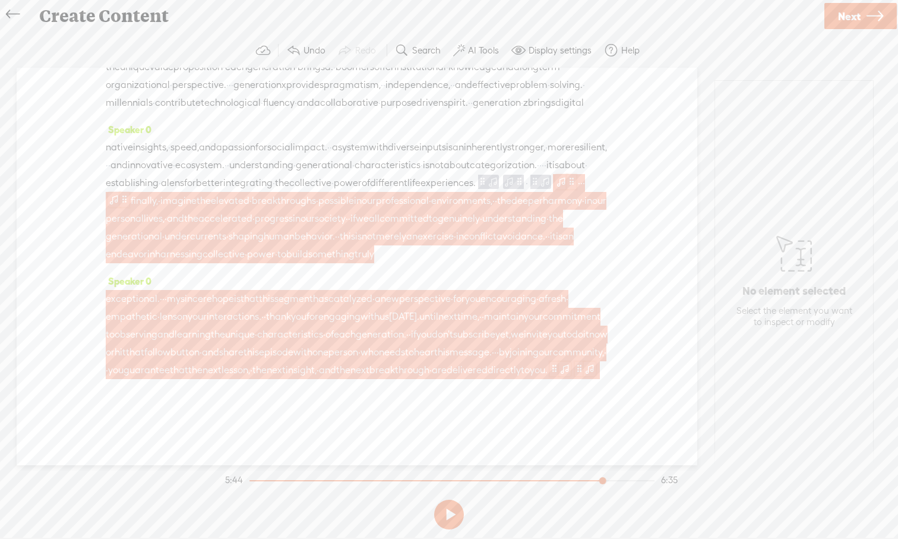
click at [584, 375] on span at bounding box center [590, 368] width 12 height 14
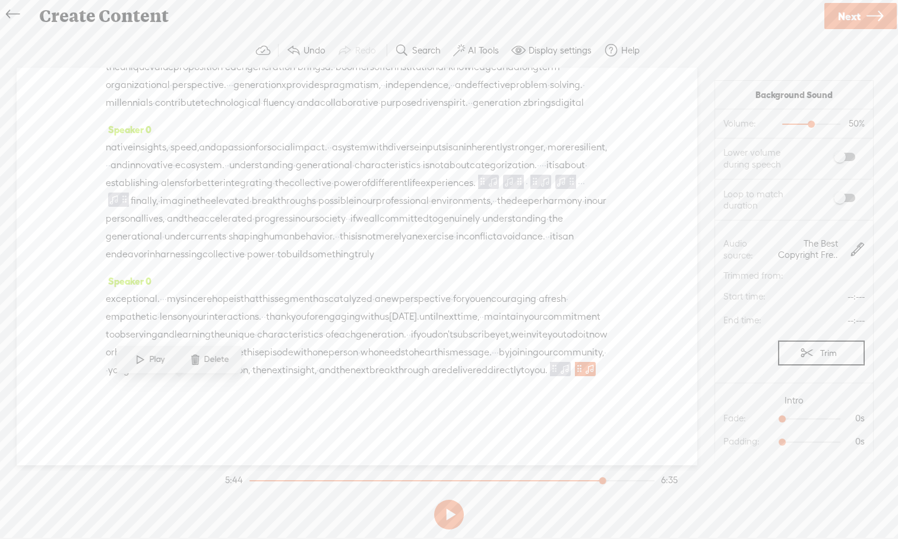
click at [196, 365] on span at bounding box center [195, 359] width 18 height 21
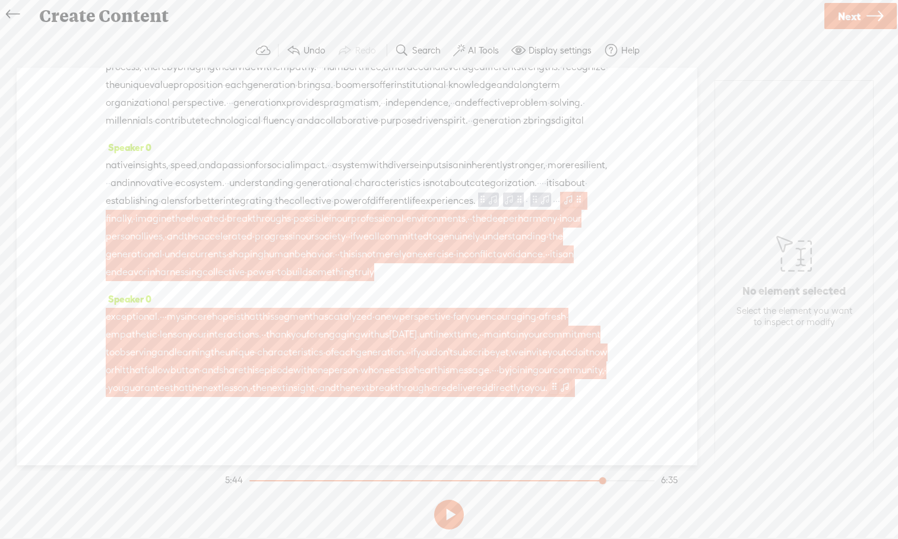
click at [562, 192] on span at bounding box center [568, 199] width 12 height 14
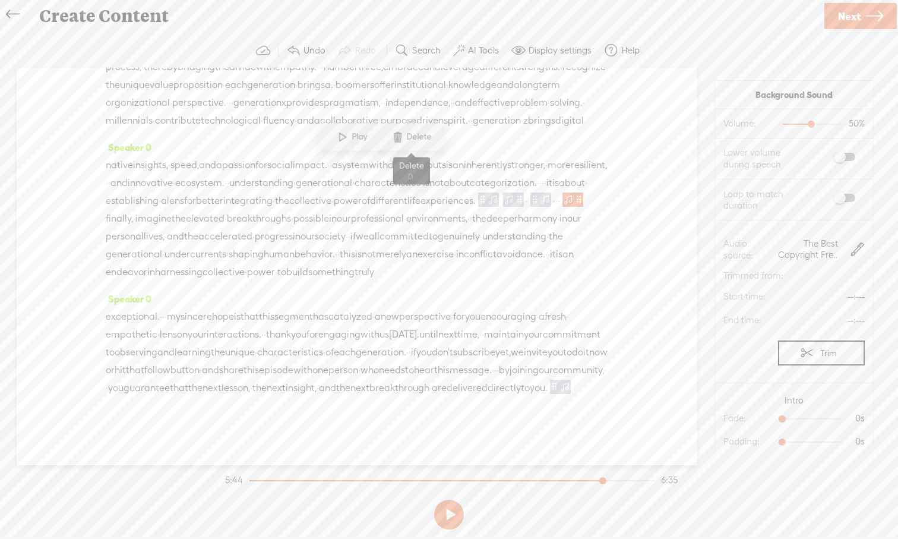
click at [394, 140] on span at bounding box center [397, 137] width 18 height 21
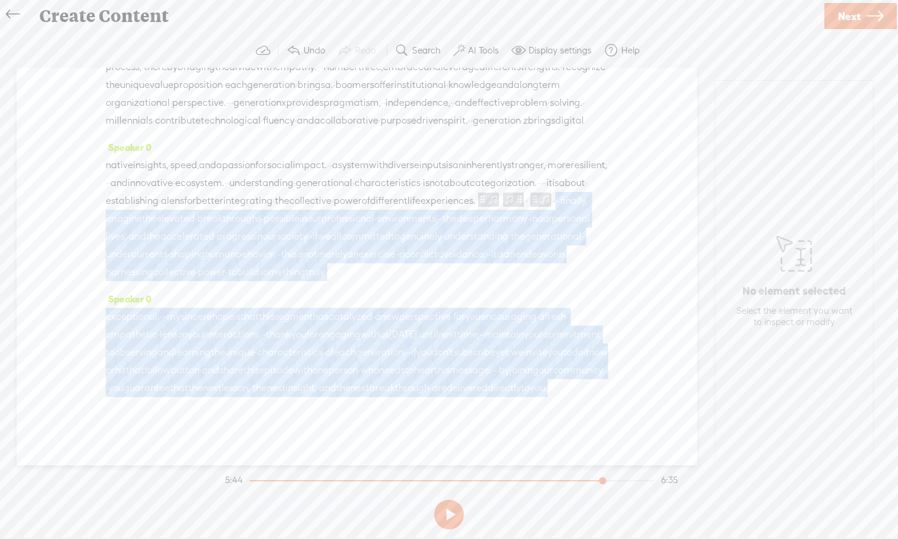
drag, startPoint x: 352, startPoint y: 166, endPoint x: 437, endPoint y: 385, distance: 234.7
click at [438, 386] on div "Speaker 0 · · welcome to episode · unique characteristics · of each generation.…" at bounding box center [357, 266] width 681 height 397
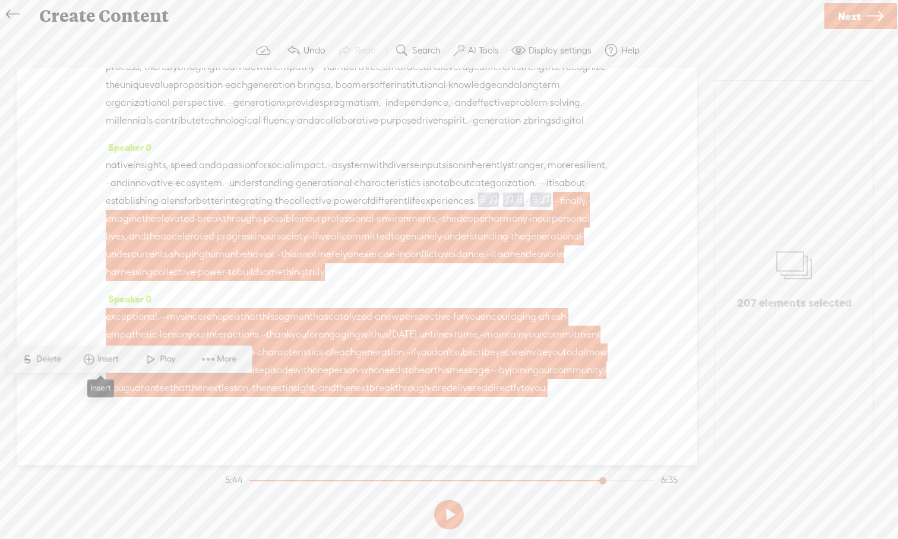
click at [100, 361] on span "Insert" at bounding box center [110, 359] width 24 height 12
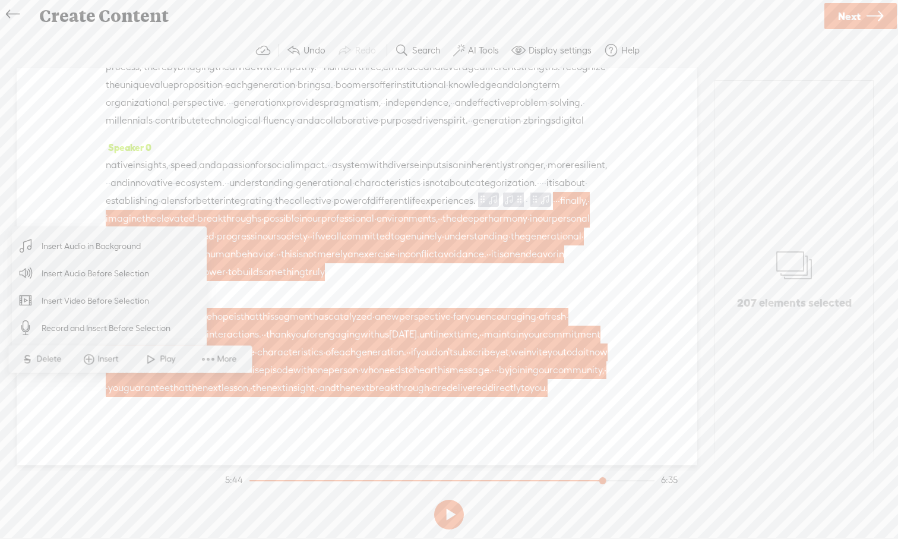
click at [144, 254] on span "Insert Audio in Background" at bounding box center [91, 246] width 146 height 27
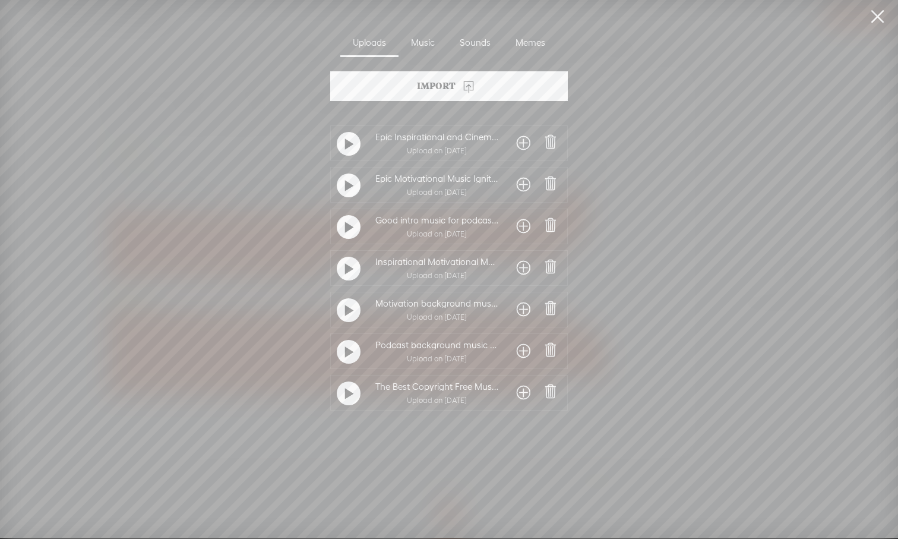
click at [524, 393] on span at bounding box center [524, 392] width 14 height 19
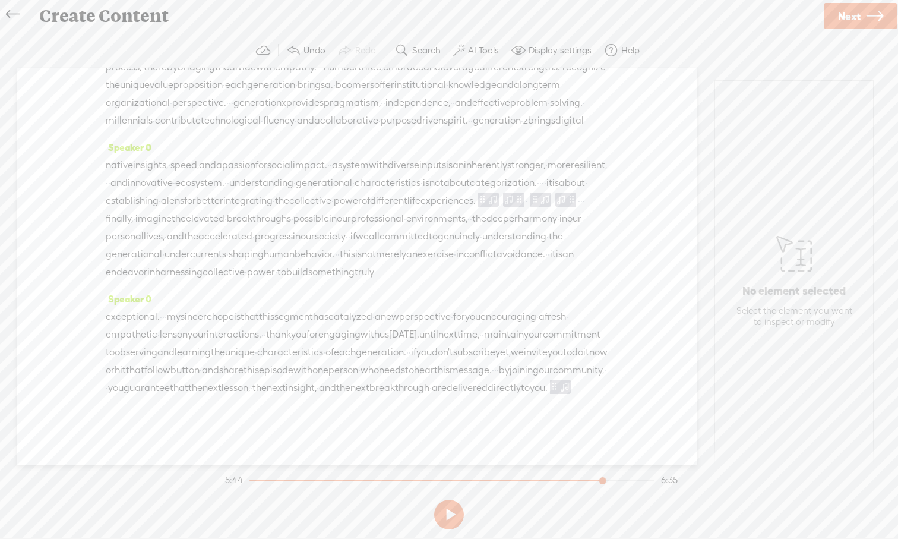
click at [542, 174] on span "·" at bounding box center [543, 183] width 2 height 18
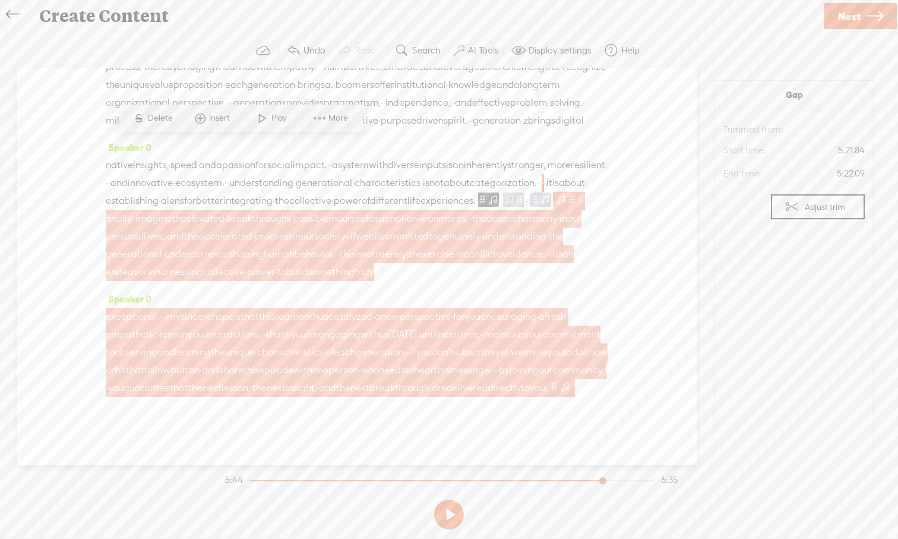
click at [555, 192] on span at bounding box center [561, 199] width 12 height 14
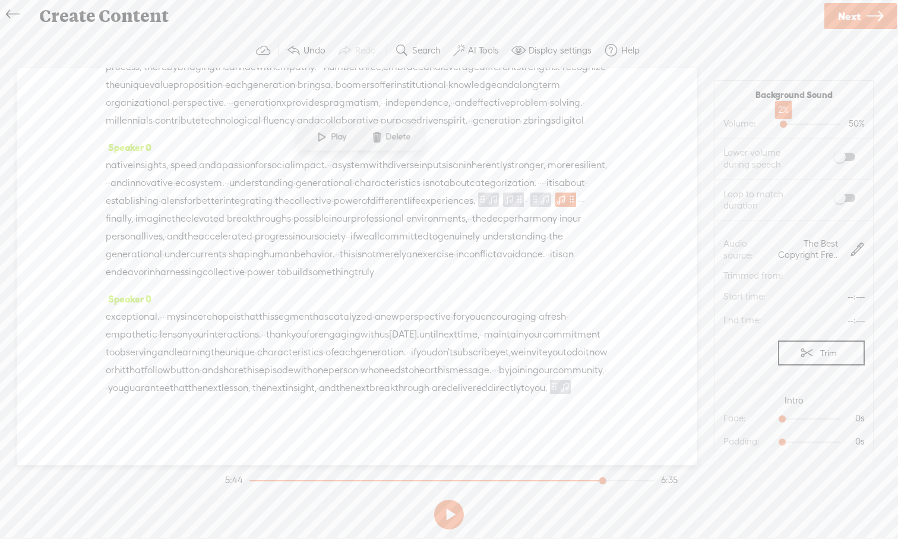
drag, startPoint x: 811, startPoint y: 124, endPoint x: 783, endPoint y: 127, distance: 28.1
click at [712, 127] on div at bounding box center [784, 125] width 27 height 27
click at [470, 174] on span "categorization." at bounding box center [503, 183] width 67 height 18
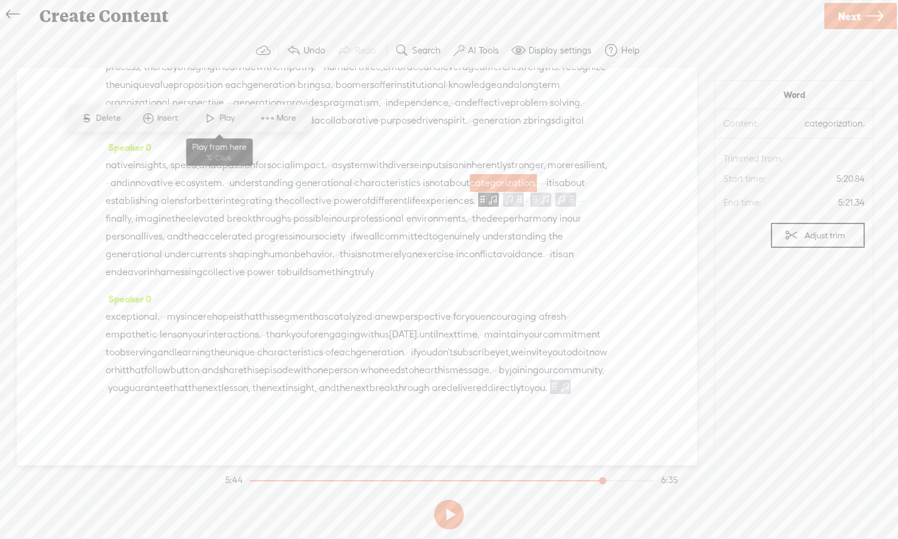
click at [209, 124] on span at bounding box center [210, 118] width 18 height 21
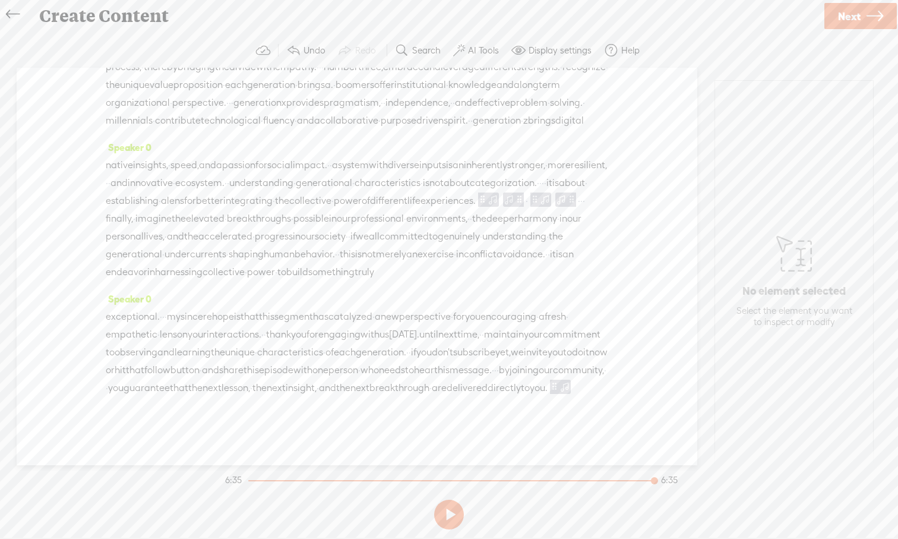
click at [444, 498] on button at bounding box center [449, 514] width 30 height 30
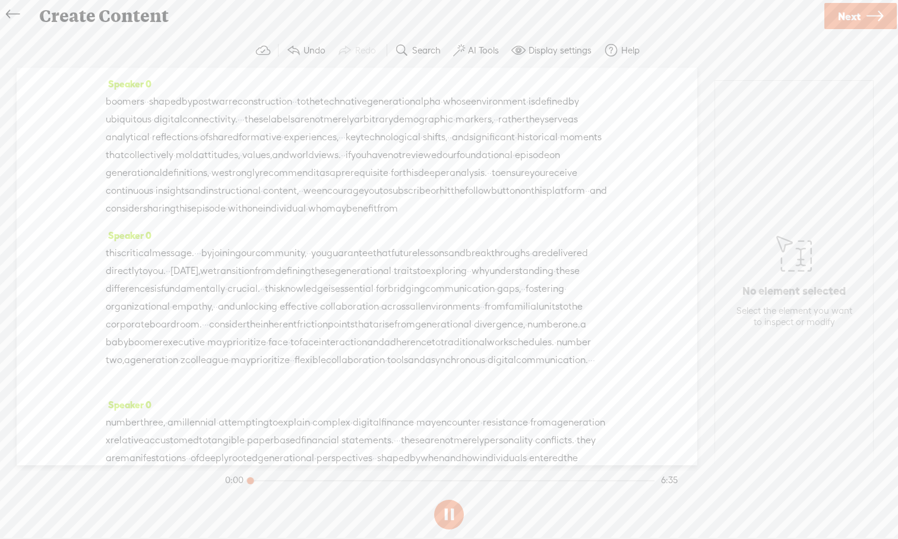
scroll to position [0, 0]
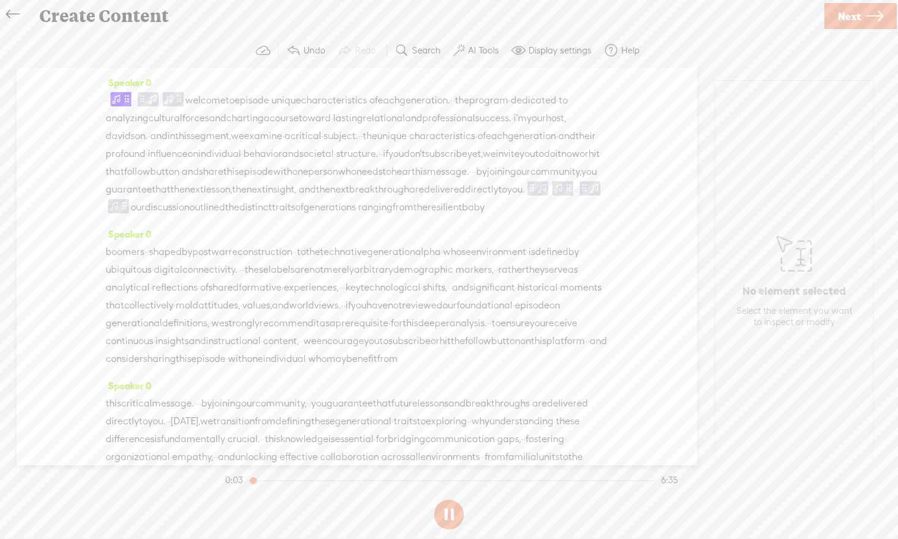
click at [450, 498] on button at bounding box center [449, 514] width 30 height 30
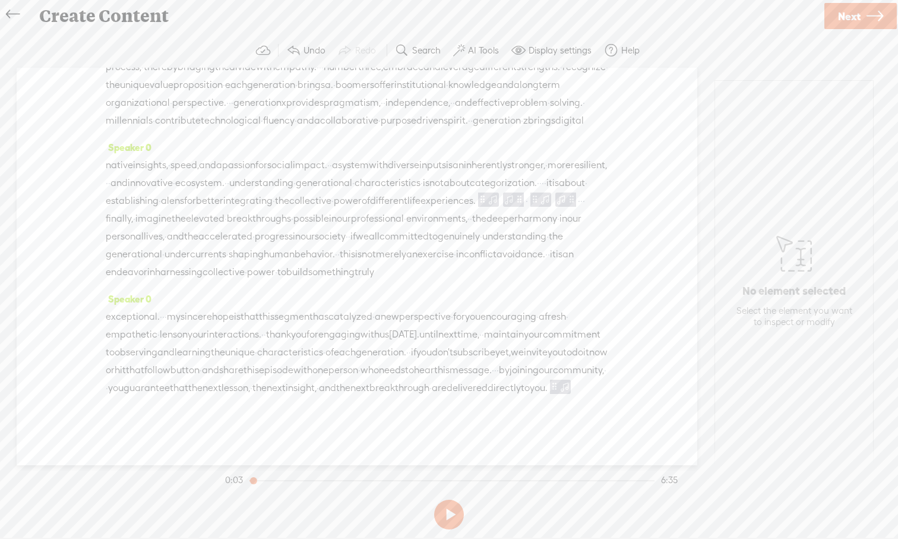
scroll to position [1229, 0]
drag, startPoint x: 431, startPoint y: 375, endPoint x: 433, endPoint y: 467, distance: 91.5
click at [433, 467] on div "Trebble audio editor works best with Google Chrome or Firefox. Please switch yo…" at bounding box center [449, 283] width 874 height 501
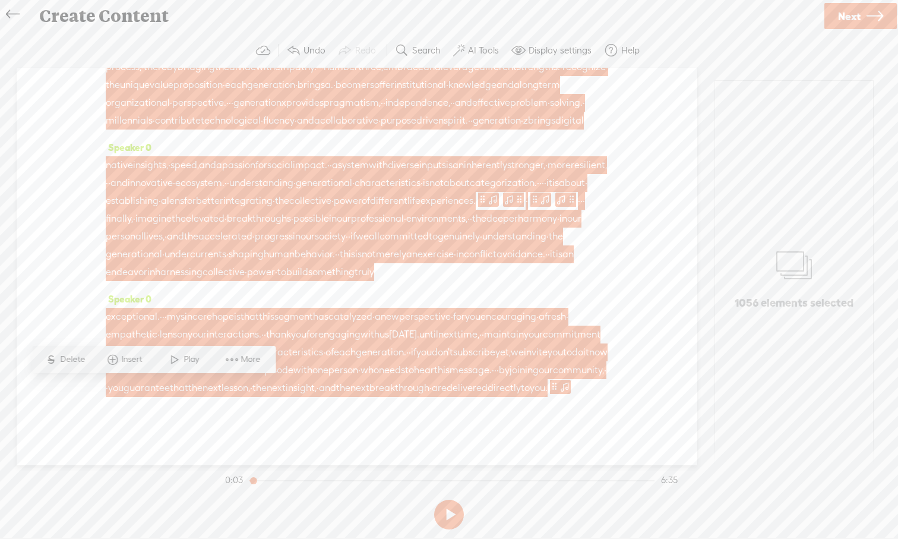
click at [546, 174] on span "it" at bounding box center [549, 183] width 6 height 18
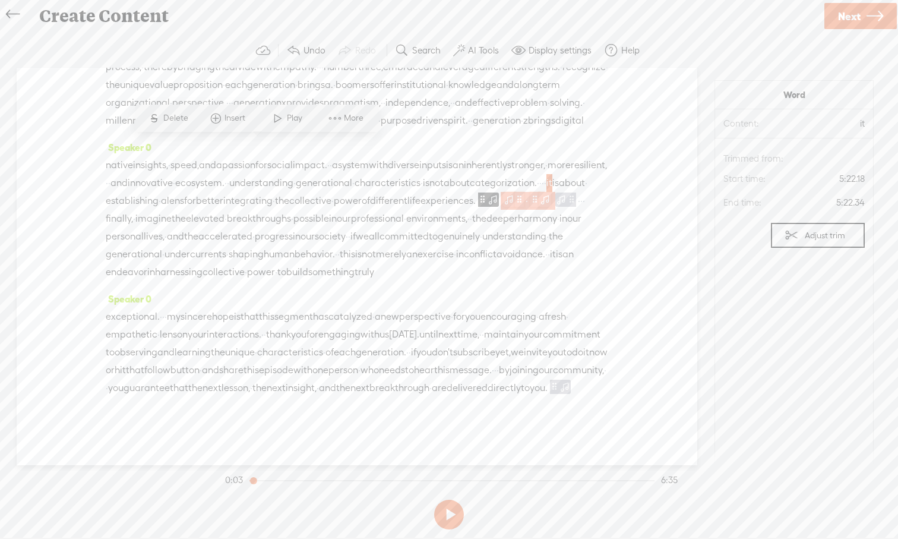
click at [503, 192] on span at bounding box center [509, 199] width 12 height 14
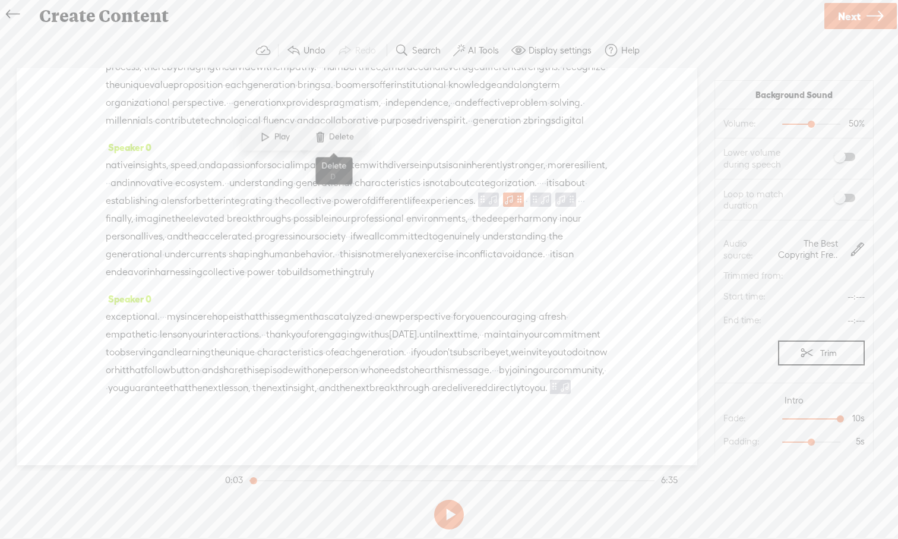
click at [320, 137] on span at bounding box center [320, 137] width 18 height 21
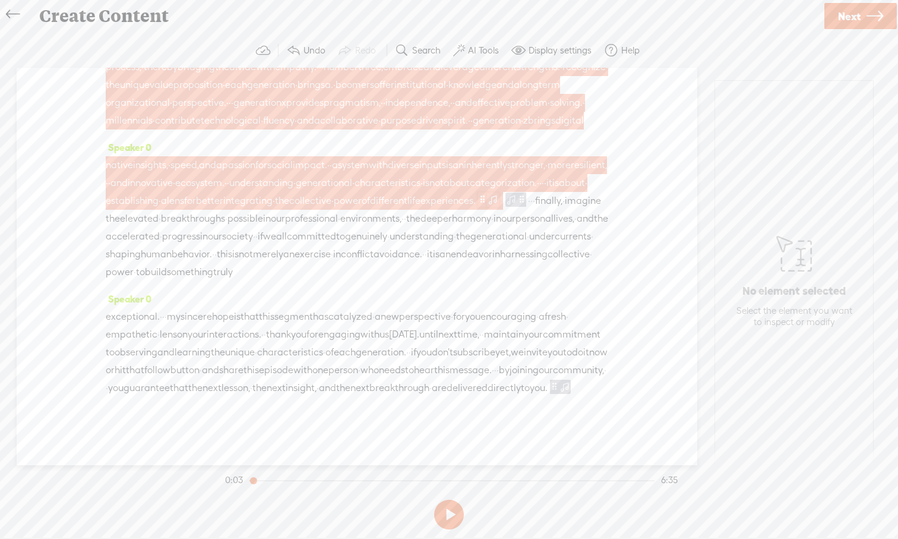
click at [487, 192] on span at bounding box center [493, 199] width 12 height 14
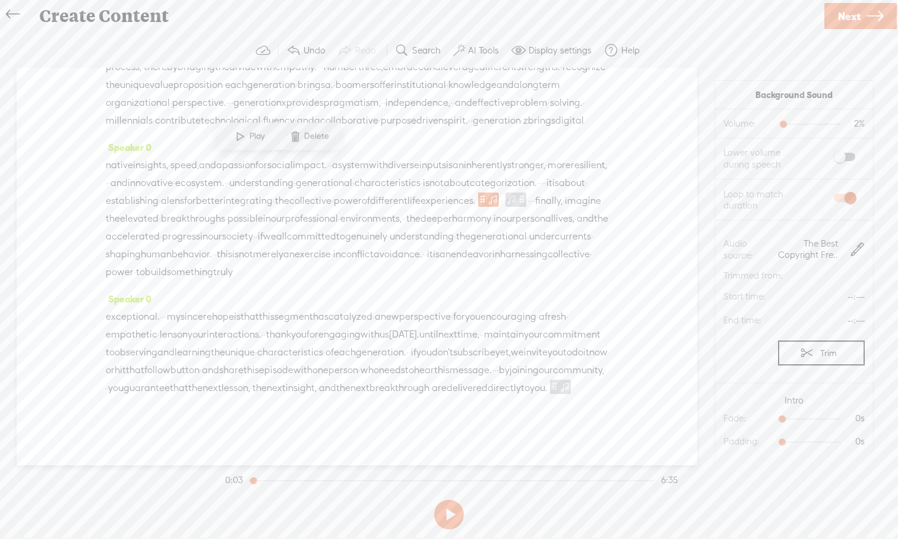
click at [298, 137] on span at bounding box center [295, 136] width 18 height 21
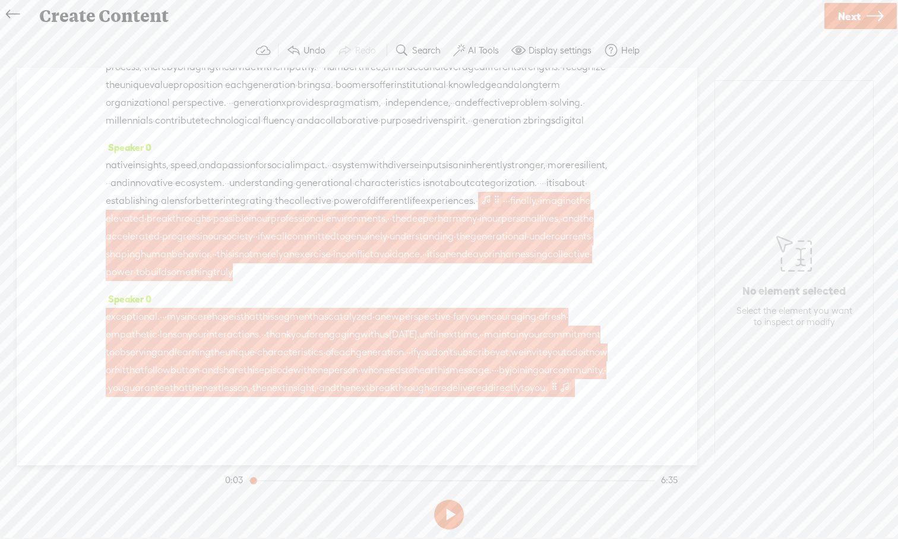
click at [480, 192] on span at bounding box center [486, 199] width 12 height 14
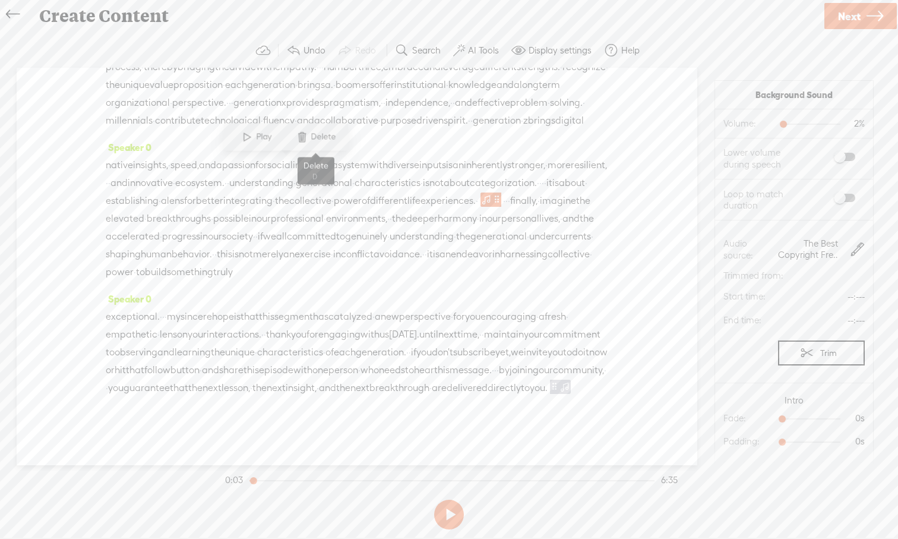
click at [299, 146] on span at bounding box center [302, 137] width 18 height 21
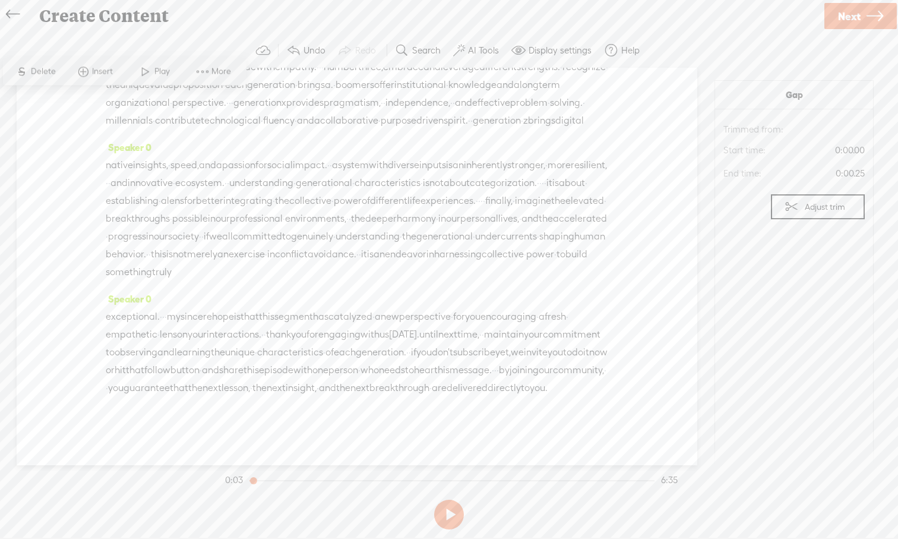
scroll to position [0, 0]
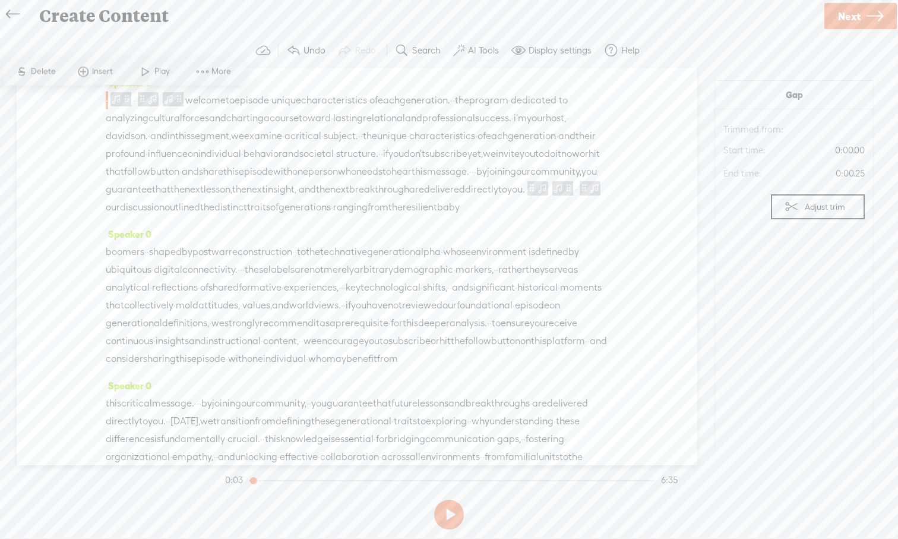
drag, startPoint x: 203, startPoint y: 344, endPoint x: 296, endPoint y: 359, distance: 94.3
click at [296, 359] on div "boomers · · shaped by post war reconstruction · · to the tech native generation…" at bounding box center [357, 305] width 502 height 125
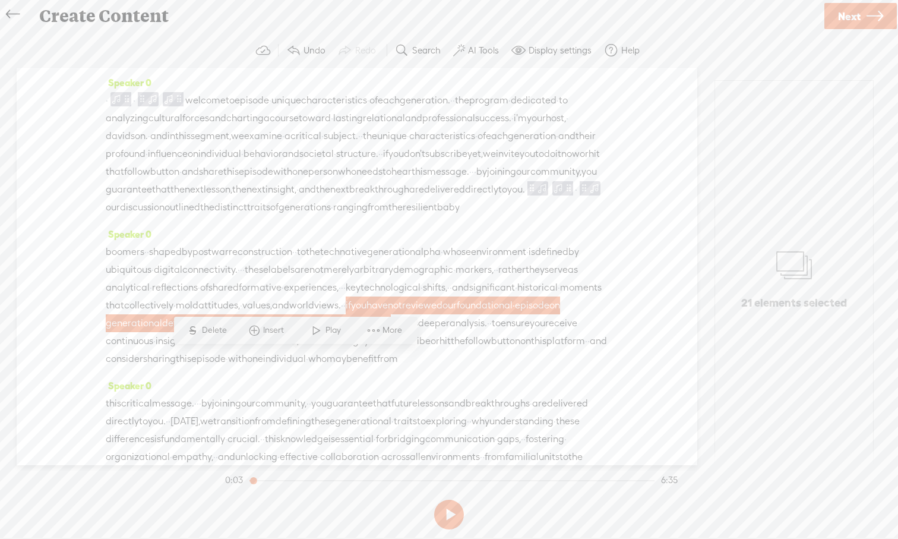
click at [200, 331] on span "S" at bounding box center [193, 330] width 18 height 21
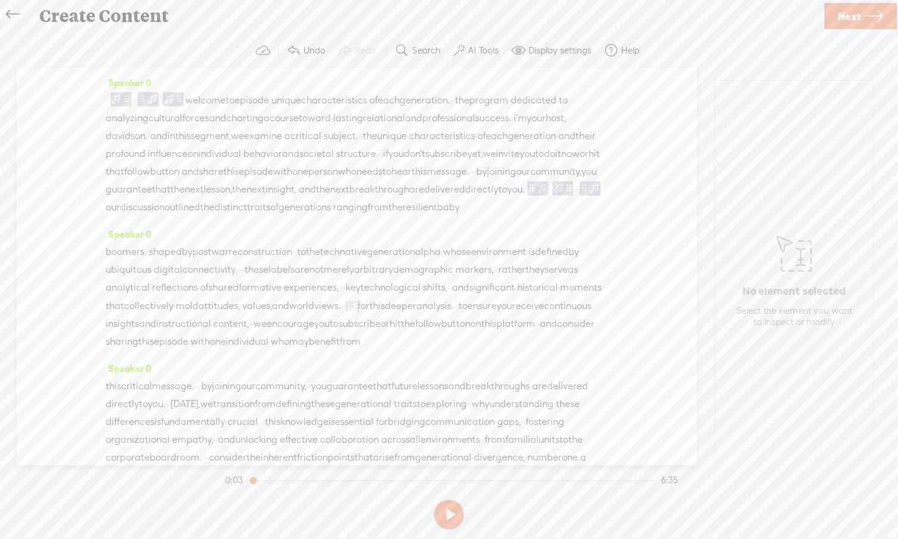
click at [314, 315] on span "views." at bounding box center [327, 306] width 27 height 18
click at [194, 315] on span at bounding box center [192, 312] width 18 height 21
click at [451, 498] on button at bounding box center [449, 514] width 30 height 30
drag, startPoint x: 325, startPoint y: 343, endPoint x: 207, endPoint y: 339, distance: 118.9
click at [207, 339] on div "boomers · · shaped by post war reconstruction · · to the tech native generation…" at bounding box center [357, 297] width 502 height 108
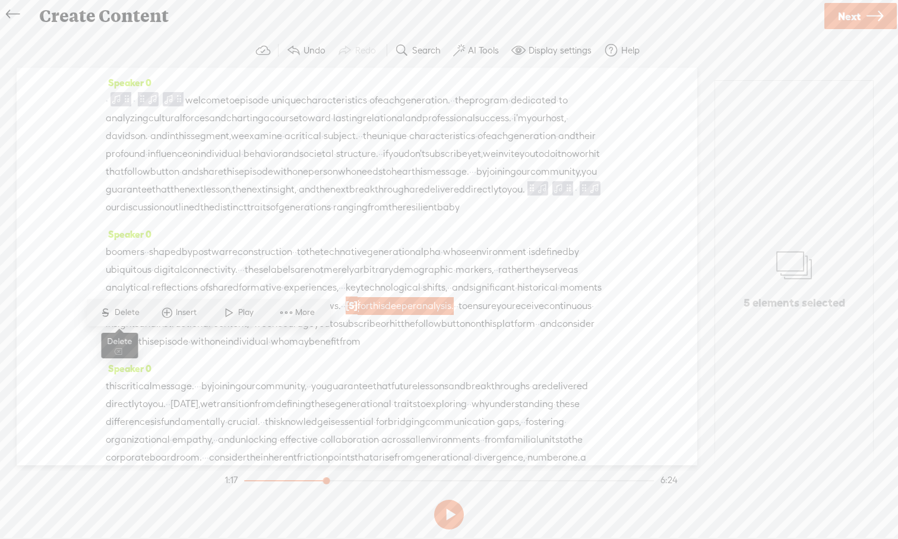
click at [140, 316] on span "Delete" at bounding box center [129, 312] width 28 height 12
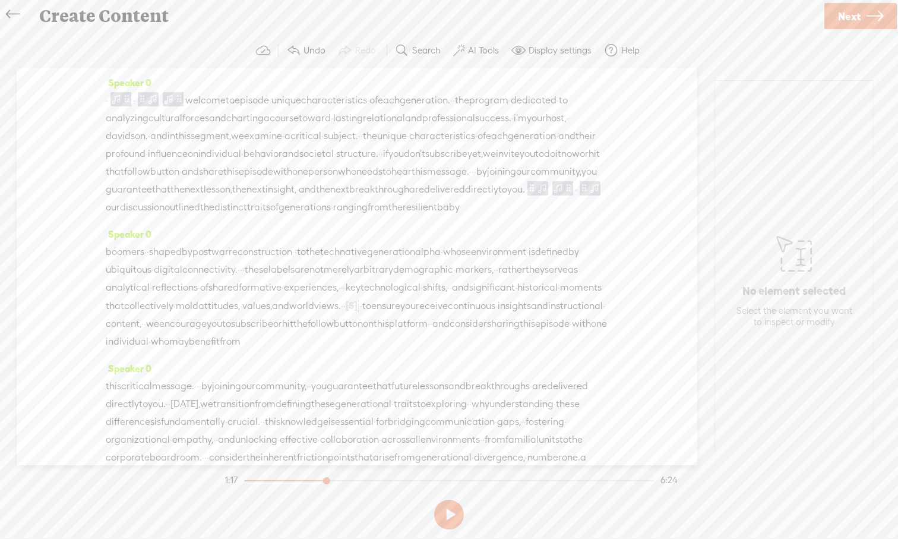
click at [423, 296] on span "shifts," at bounding box center [435, 288] width 24 height 18
click at [214, 294] on span at bounding box center [211, 294] width 18 height 21
click at [423, 296] on span "shifts," at bounding box center [435, 288] width 24 height 18
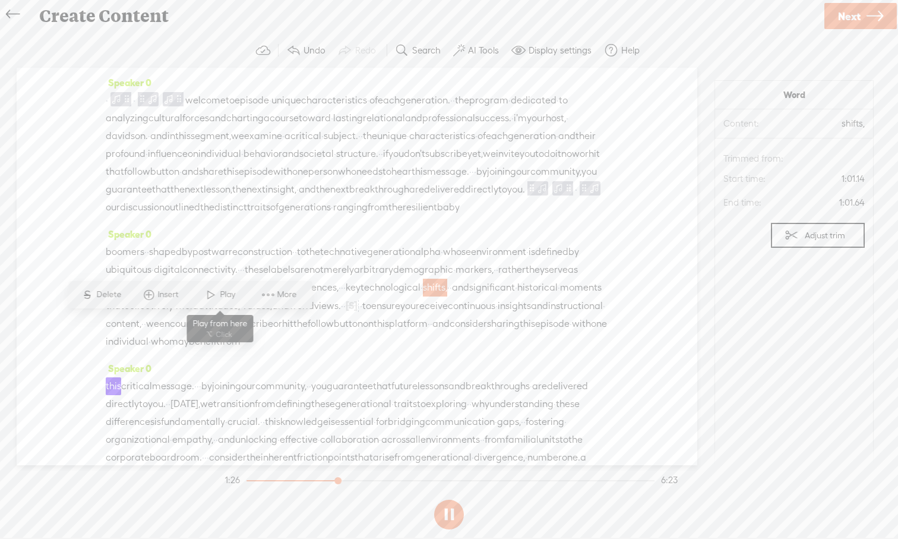
click at [204, 298] on span at bounding box center [211, 294] width 18 height 21
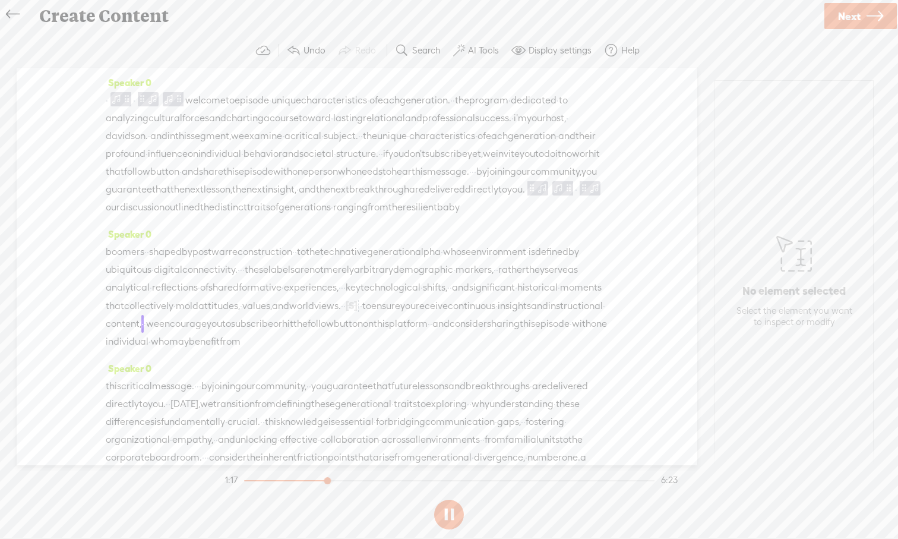
click at [346, 311] on span "[S]" at bounding box center [352, 305] width 12 height 11
click at [199, 316] on span at bounding box center [192, 312] width 27 height 24
click at [346, 311] on span "[S]" at bounding box center [352, 305] width 12 height 11
click at [209, 315] on span "Restore" at bounding box center [217, 312] width 31 height 12
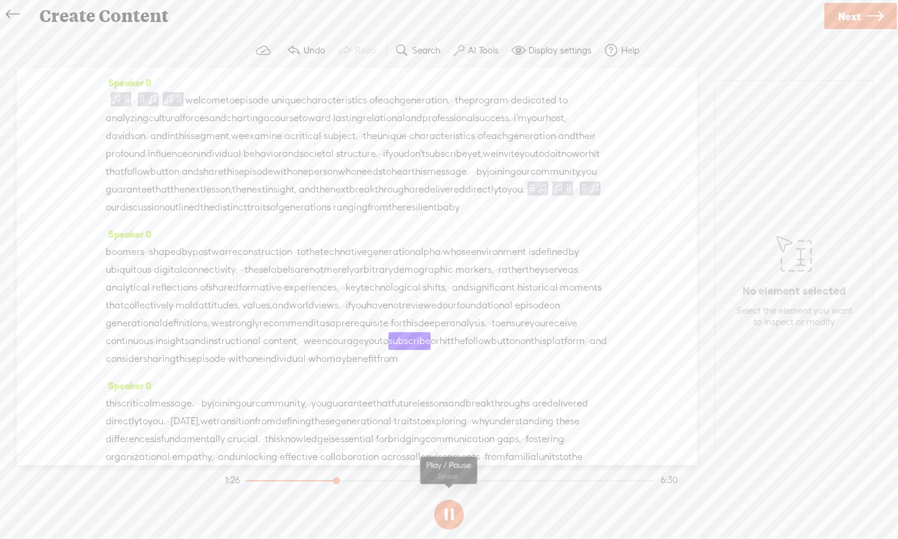
click at [439, 498] on button at bounding box center [449, 514] width 30 height 30
drag, startPoint x: 201, startPoint y: 342, endPoint x: 410, endPoint y: 361, distance: 209.3
click at [410, 361] on div "boomers · · shaped by post war reconstruction · · to the tech native generation…" at bounding box center [357, 305] width 502 height 125
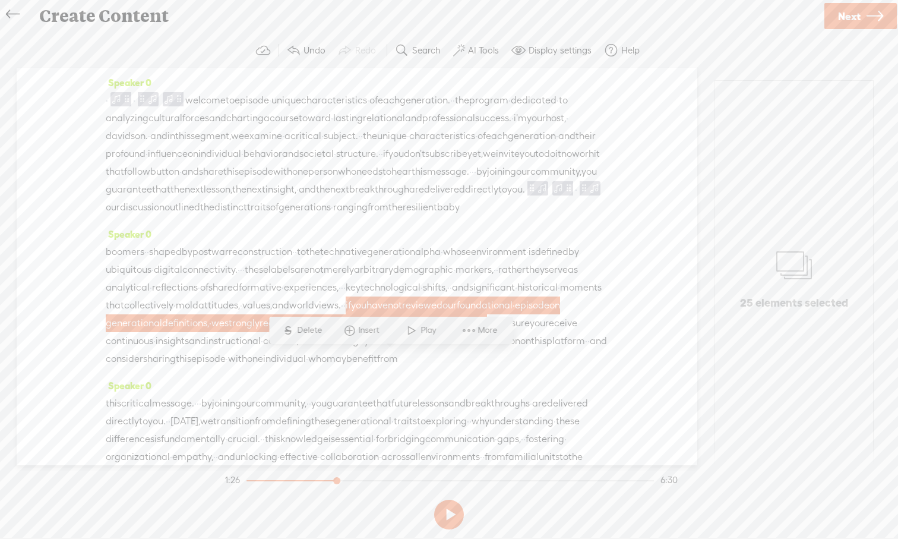
click at [300, 330] on span "Delete" at bounding box center [311, 330] width 28 height 12
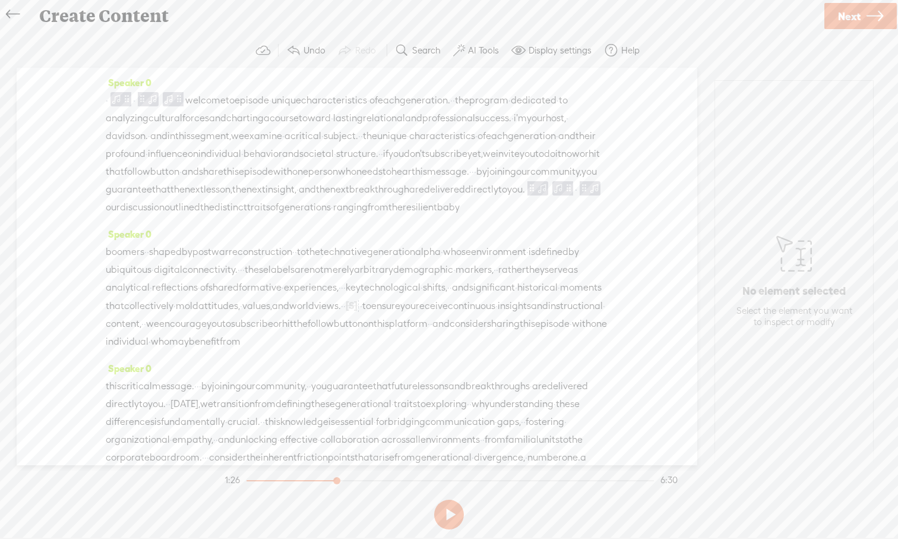
click at [423, 296] on span "shifts," at bounding box center [435, 288] width 24 height 18
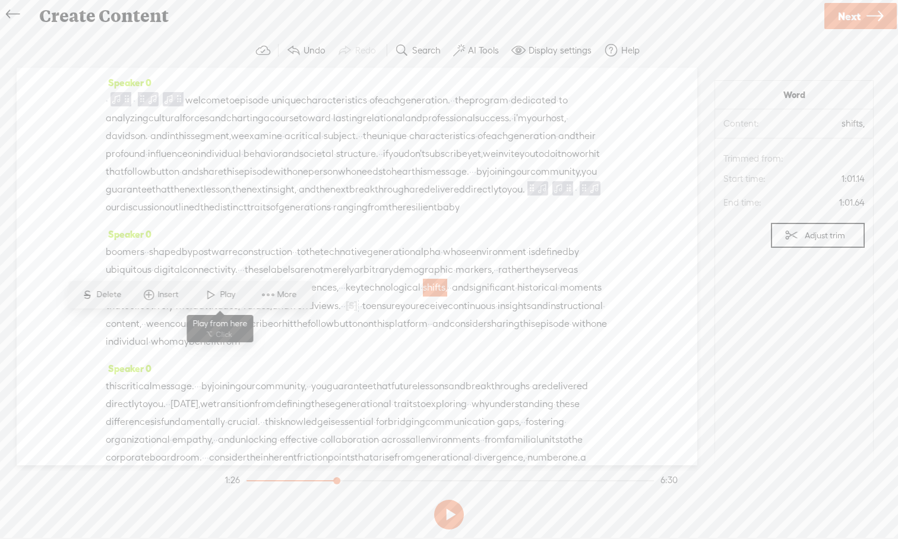
click at [210, 297] on span at bounding box center [211, 294] width 18 height 21
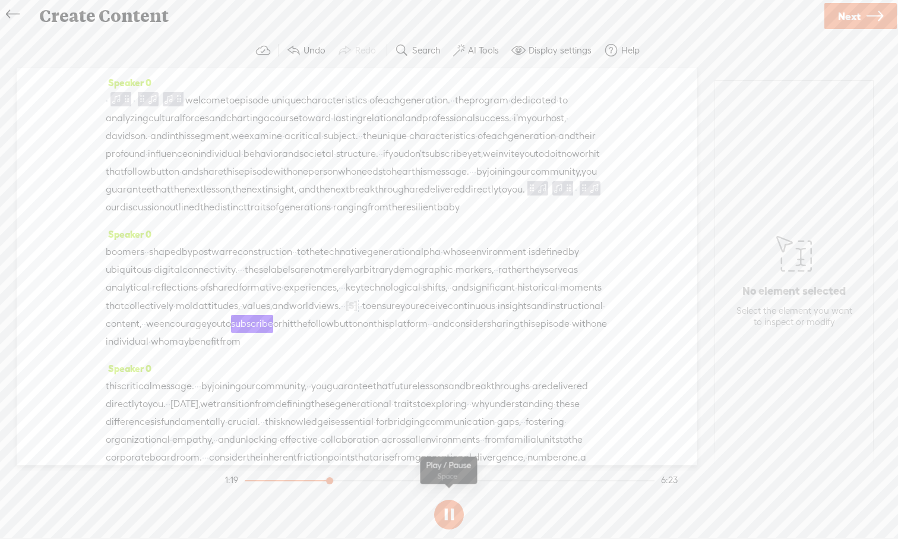
click at [456, 498] on button at bounding box center [449, 514] width 30 height 30
click at [346, 311] on span "[S]" at bounding box center [352, 305] width 12 height 11
click at [289, 315] on span "world" at bounding box center [301, 306] width 25 height 18
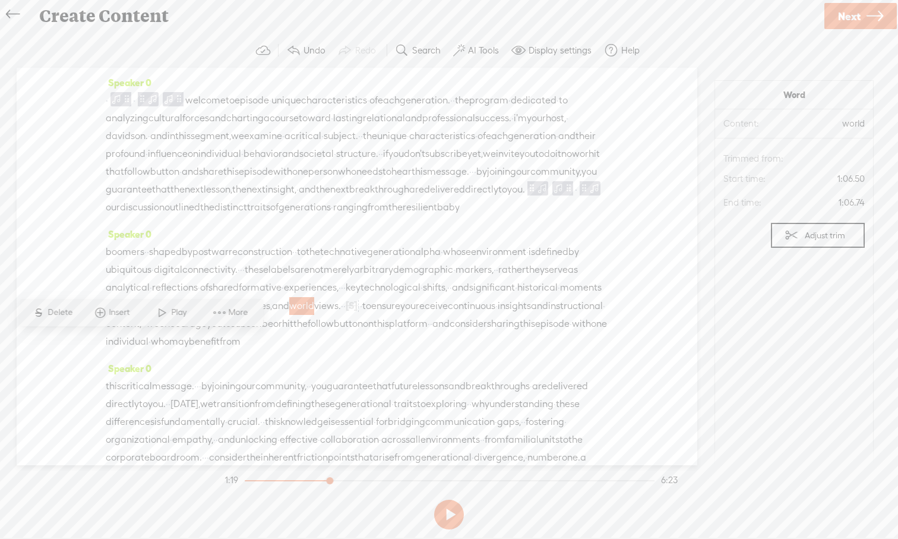
click at [169, 316] on span at bounding box center [162, 312] width 18 height 21
click at [462, 51] on span at bounding box center [459, 50] width 12 height 14
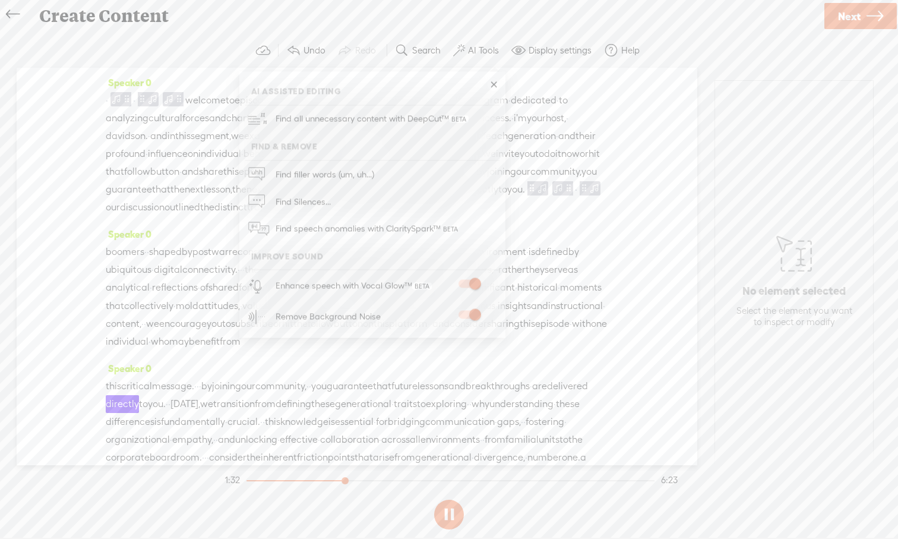
click at [610, 371] on div "Speaker 0 · · welcome to episode · unique characteristics · of each generation.…" at bounding box center [357, 266] width 681 height 397
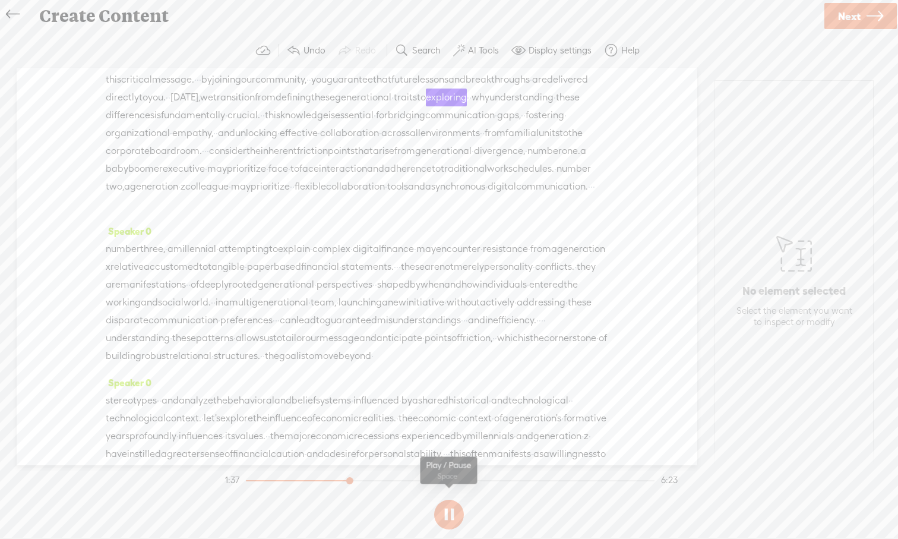
scroll to position [327, 0]
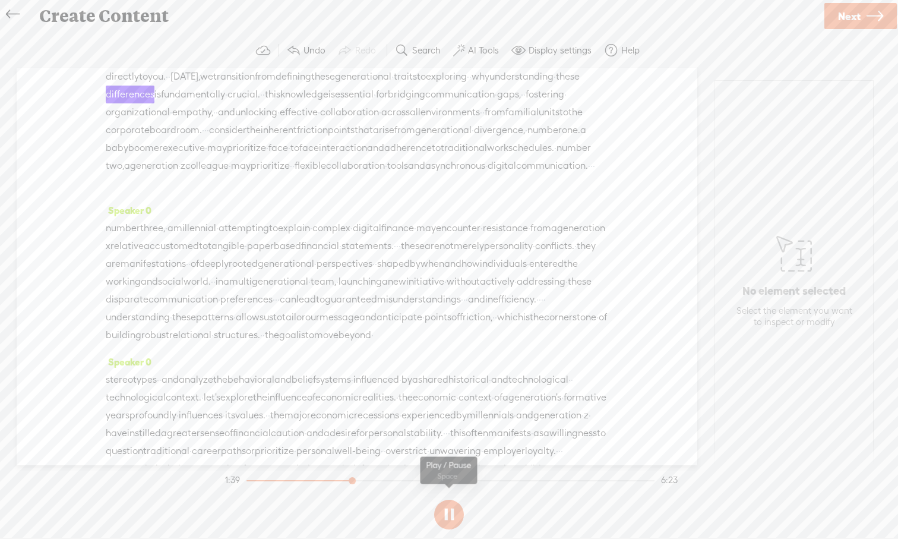
click at [448, 498] on button at bounding box center [449, 514] width 30 height 30
click at [528, 237] on span "resistance" at bounding box center [505, 228] width 45 height 18
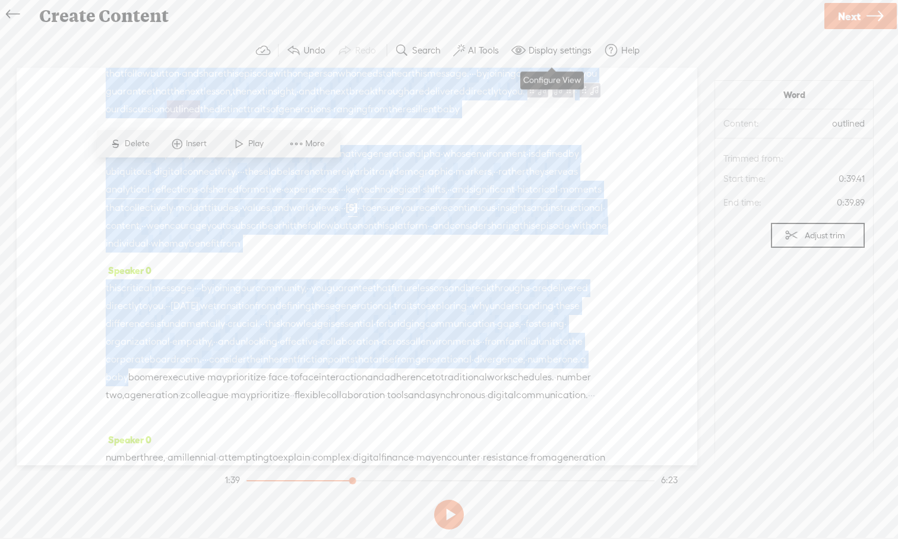
scroll to position [0, 0]
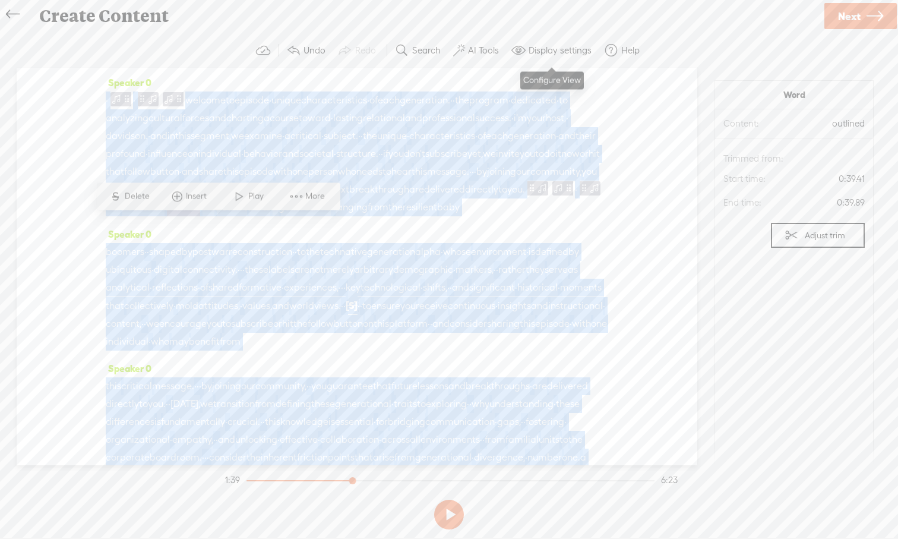
drag, startPoint x: 565, startPoint y: 179, endPoint x: 551, endPoint y: 56, distance: 123.8
click at [551, 56] on div "Trebble audio editor works best with Google Chrome or Firefox. Please switch yo…" at bounding box center [449, 283] width 874 height 501
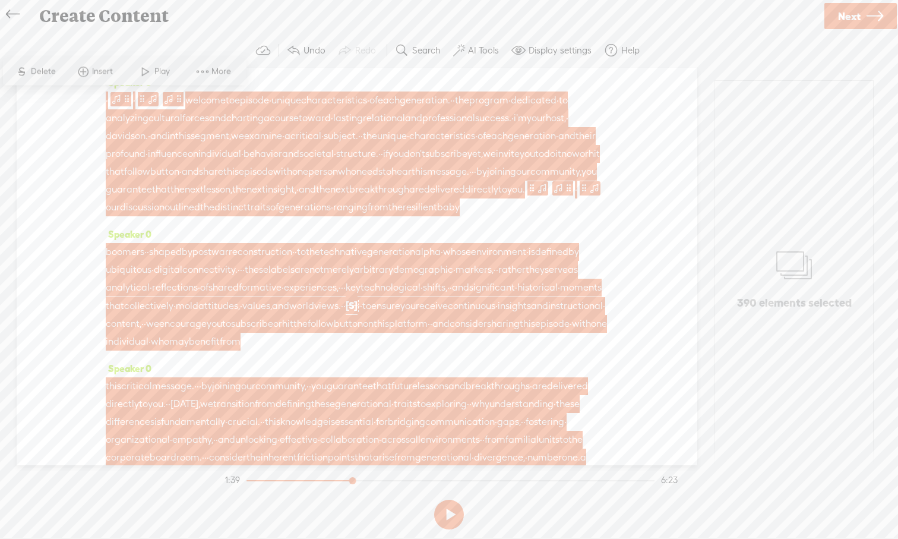
click at [530, 181] on span "community," at bounding box center [555, 172] width 51 height 18
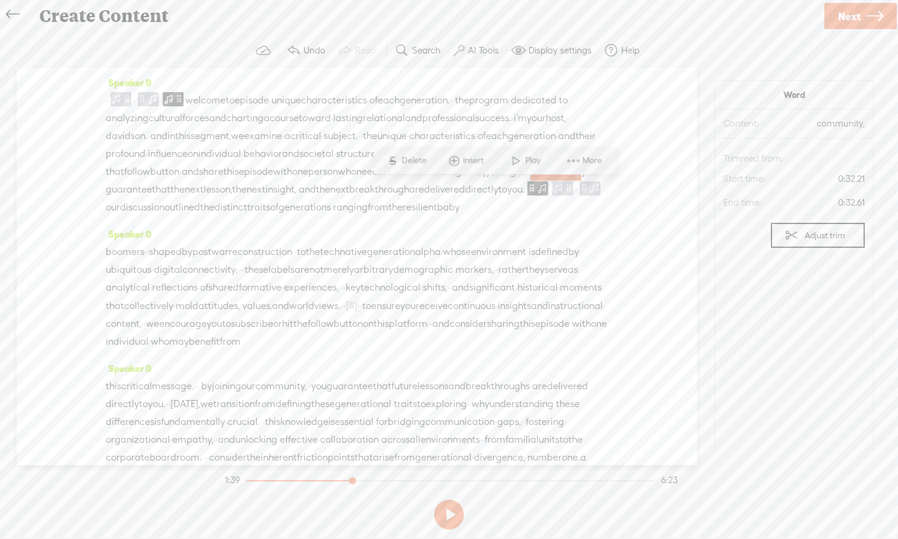
drag, startPoint x: 135, startPoint y: 223, endPoint x: 197, endPoint y: 245, distance: 65.0
click at [197, 245] on div "Speaker 0 · · welcome to episode · unique characteristics · of each generation.…" at bounding box center [357, 266] width 681 height 397
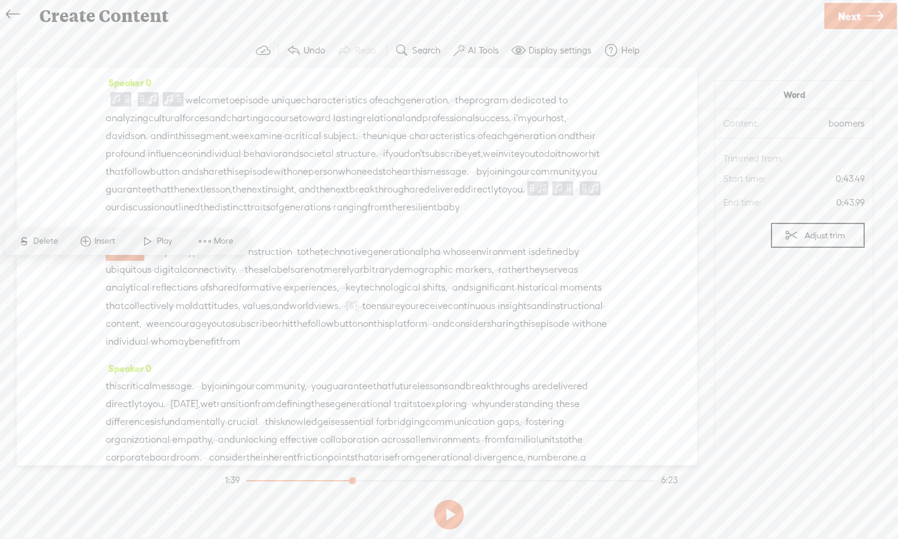
click at [120, 216] on span "our" at bounding box center [113, 207] width 14 height 18
drag, startPoint x: 135, startPoint y: 222, endPoint x: 284, endPoint y: 229, distance: 149.2
click at [287, 216] on div "· · welcome to episode · unique characteristics · of each generation. · · the p…" at bounding box center [357, 153] width 502 height 125
click at [120, 216] on span "our" at bounding box center [113, 207] width 14 height 18
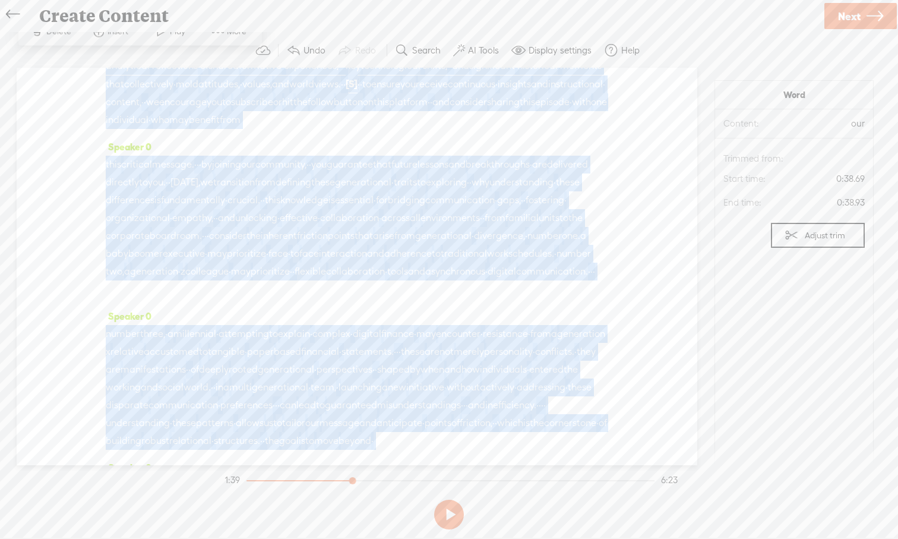
scroll to position [297, 0]
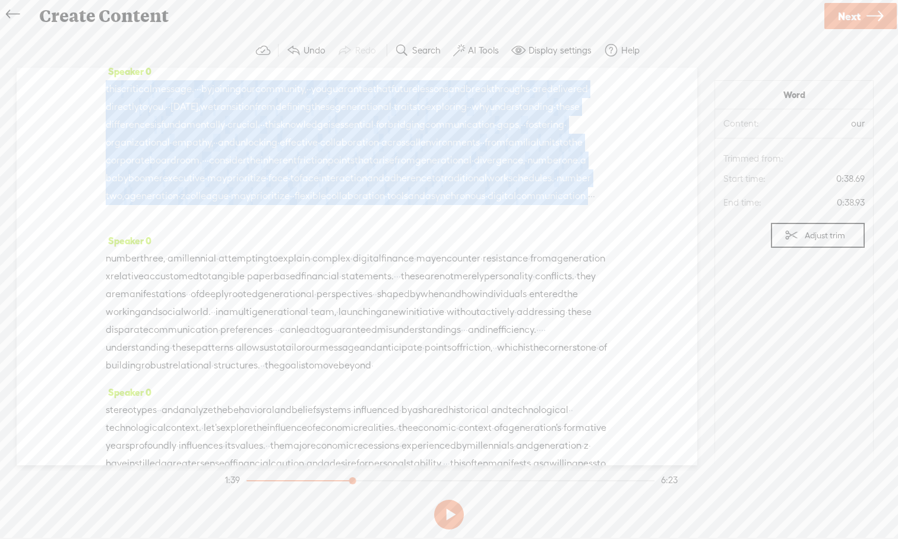
drag, startPoint x: 132, startPoint y: 223, endPoint x: 208, endPoint y: 268, distance: 88.2
click at [208, 268] on div "Speaker 0 · · welcome to episode · unique characteristics · of each generation.…" at bounding box center [357, 266] width 681 height 397
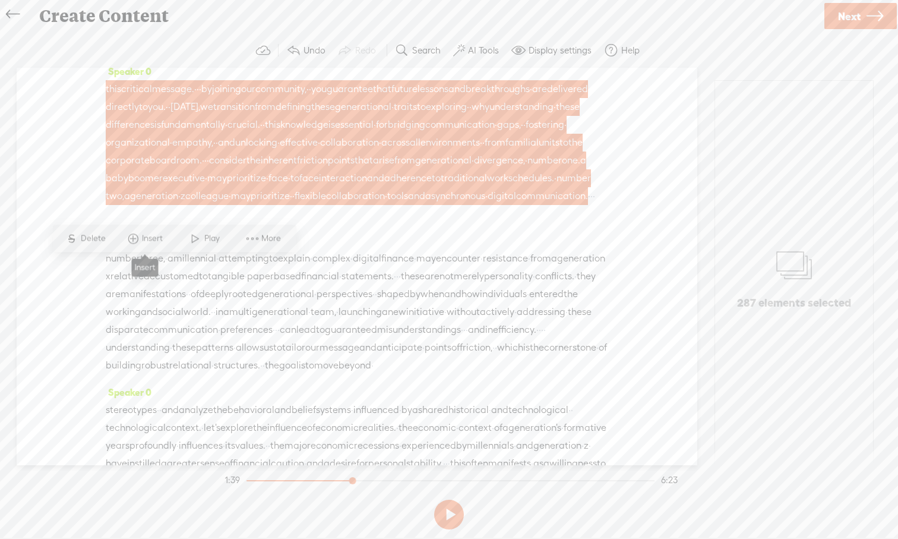
click at [145, 244] on span "Insert" at bounding box center [144, 238] width 59 height 21
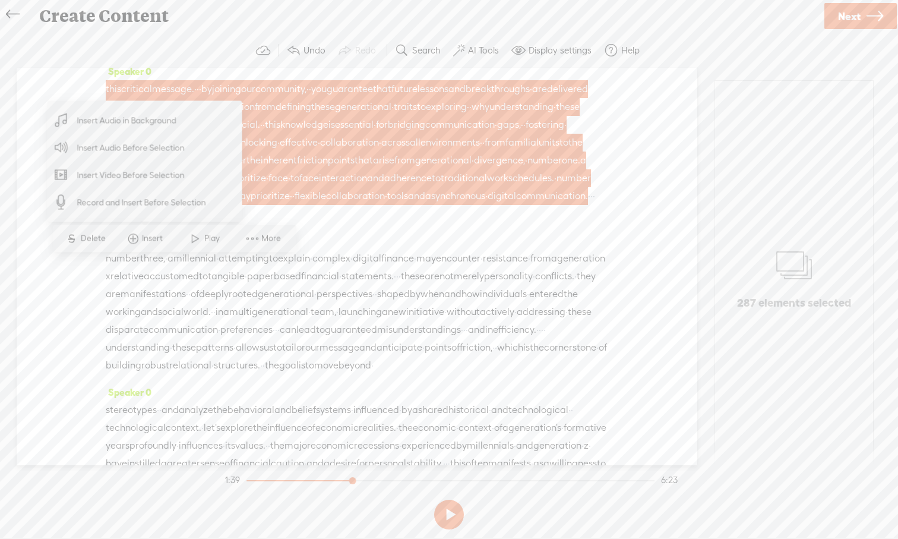
click at [148, 129] on span "Insert Audio in Background" at bounding box center [127, 120] width 146 height 27
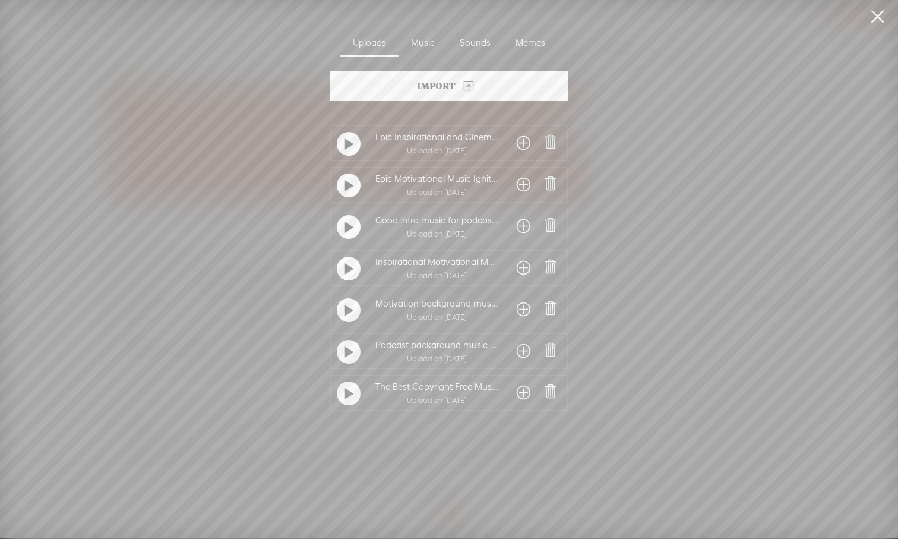
click at [517, 390] on span at bounding box center [524, 392] width 14 height 19
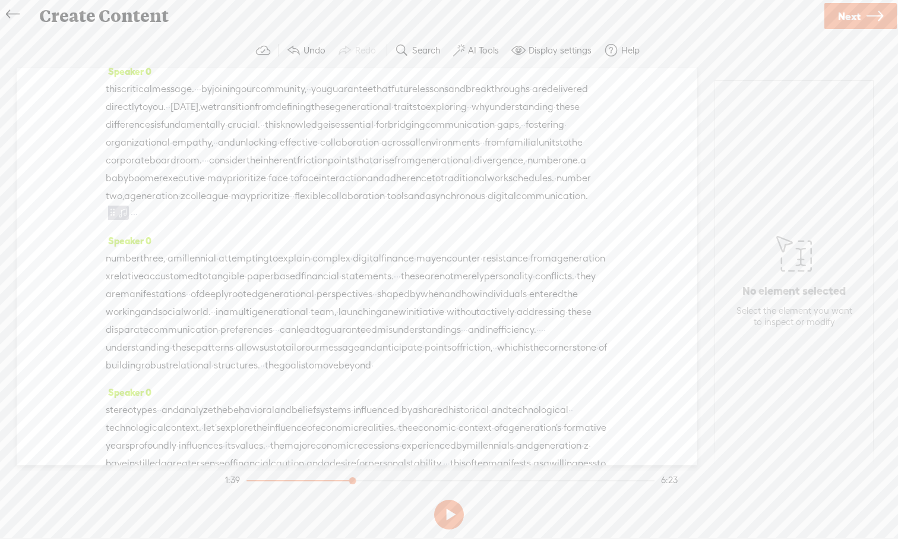
click at [133, 223] on span "·" at bounding box center [132, 214] width 2 height 18
click at [225, 242] on span "Insert" at bounding box center [220, 239] width 24 height 12
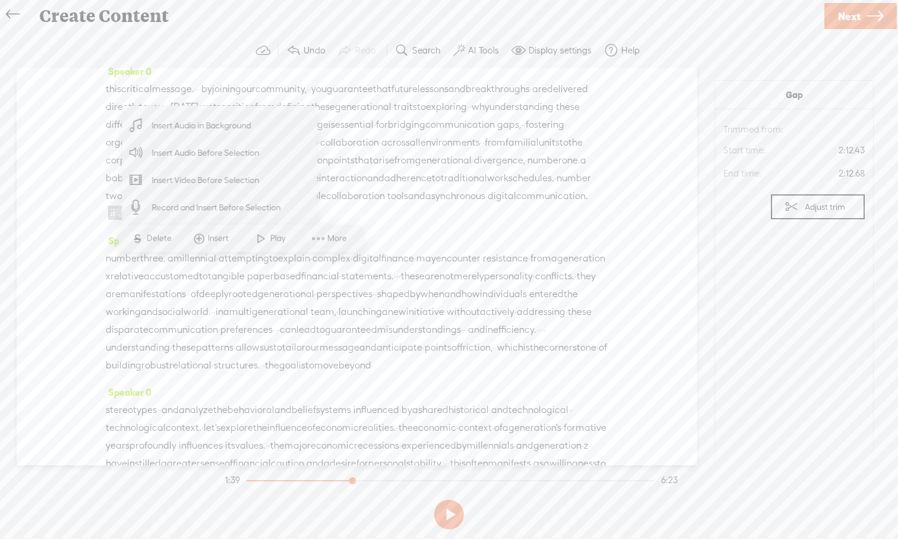
click at [230, 121] on span "Insert Audio in Background" at bounding box center [202, 125] width 146 height 27
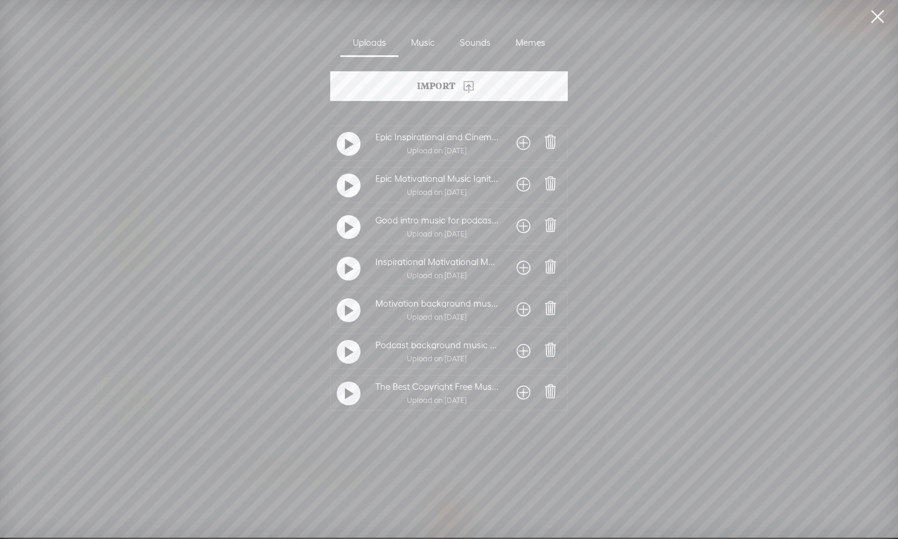
click at [523, 395] on span at bounding box center [524, 392] width 14 height 19
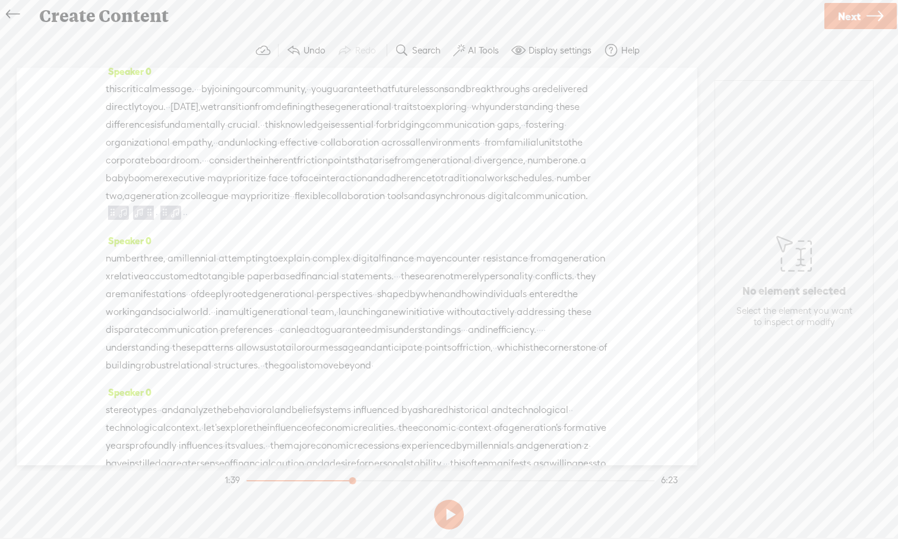
click at [185, 223] on span "·" at bounding box center [184, 214] width 2 height 18
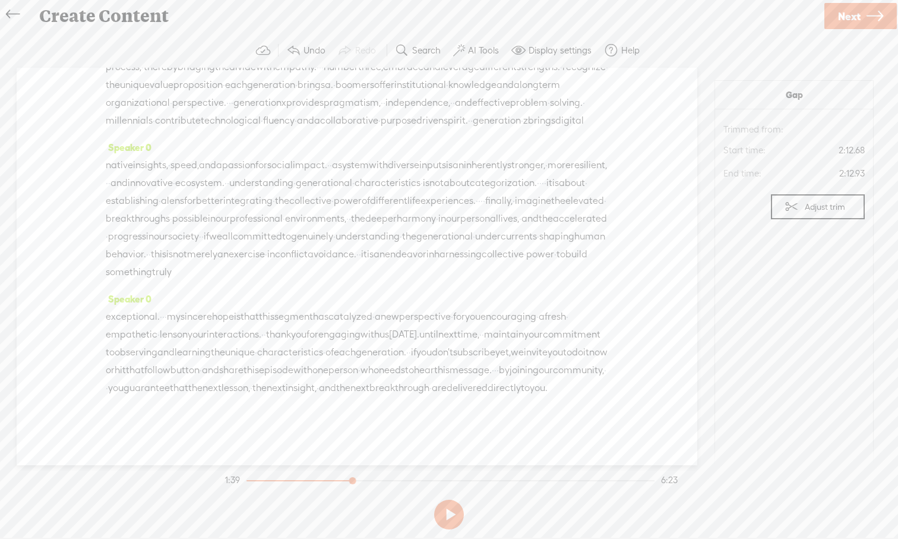
scroll to position [1211, 0]
drag, startPoint x: 297, startPoint y: 268, endPoint x: 480, endPoint y: 466, distance: 269.0
click at [480, 466] on div "Trebble audio editor works best with Google Chrome or Firefox. Please switch yo…" at bounding box center [449, 283] width 874 height 501
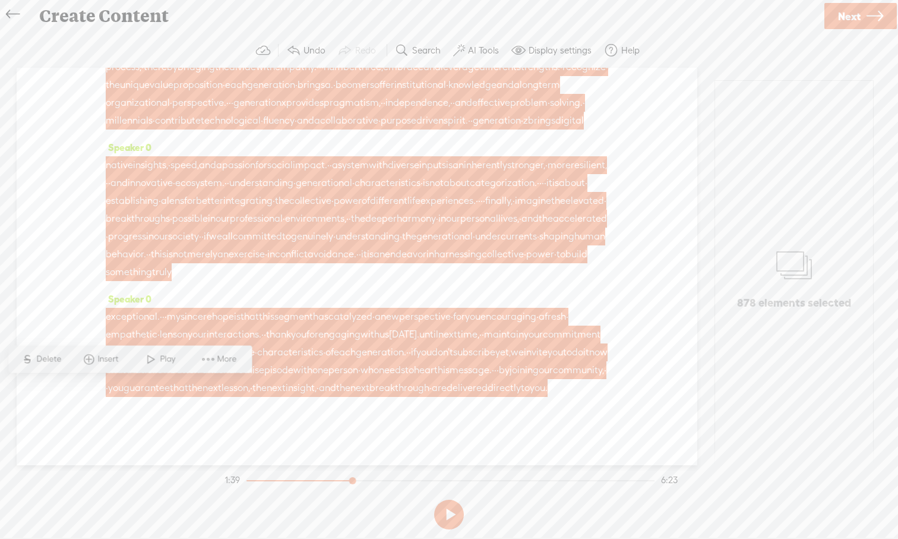
click at [111, 359] on span "Insert" at bounding box center [110, 359] width 24 height 12
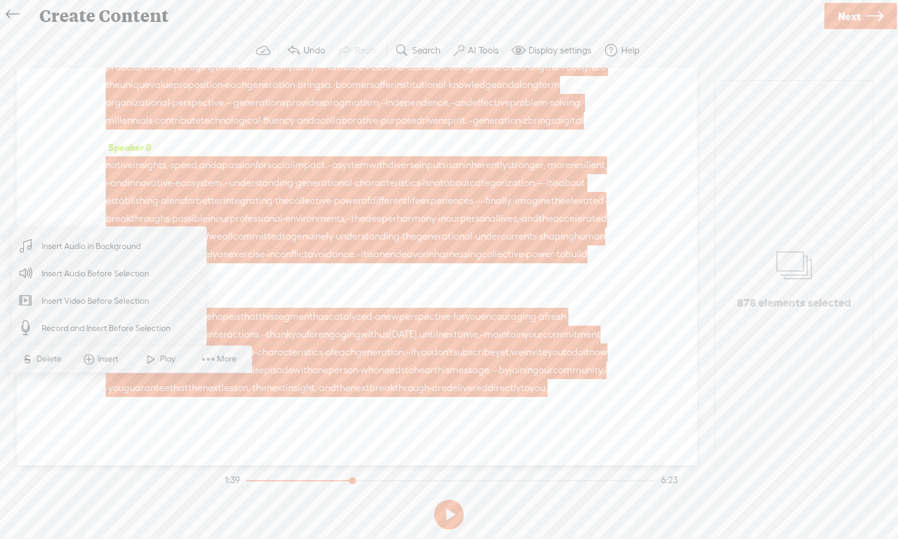
click at [105, 254] on span "Insert Audio in Background" at bounding box center [91, 246] width 146 height 27
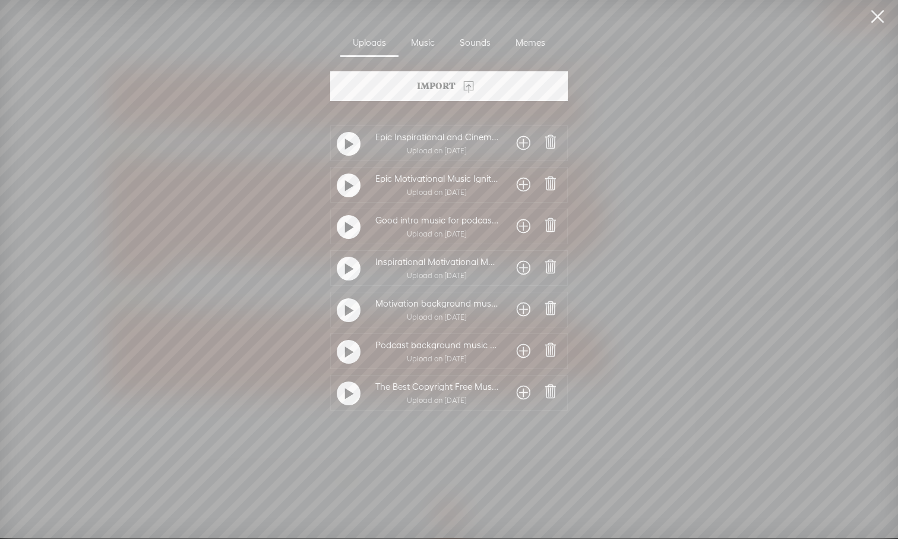
click at [519, 393] on span at bounding box center [524, 392] width 14 height 19
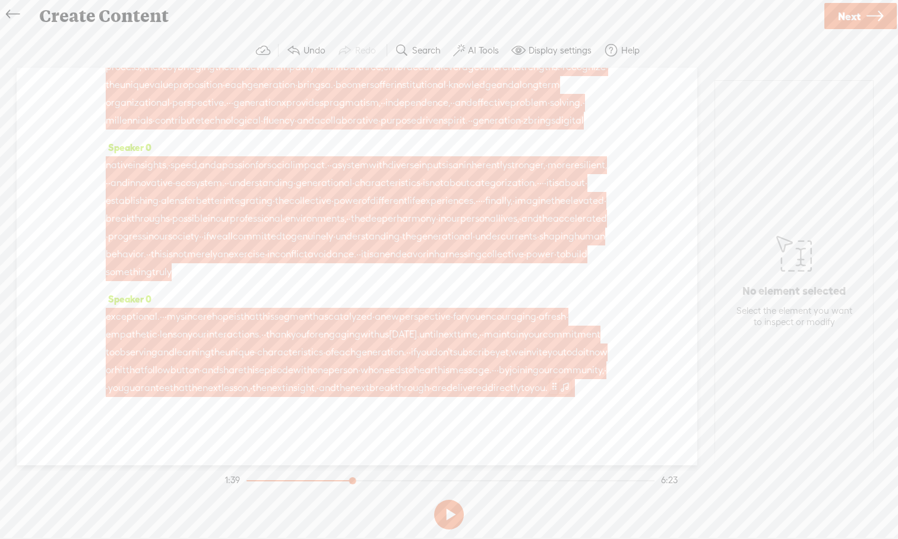
click at [559, 385] on span at bounding box center [565, 386] width 12 height 14
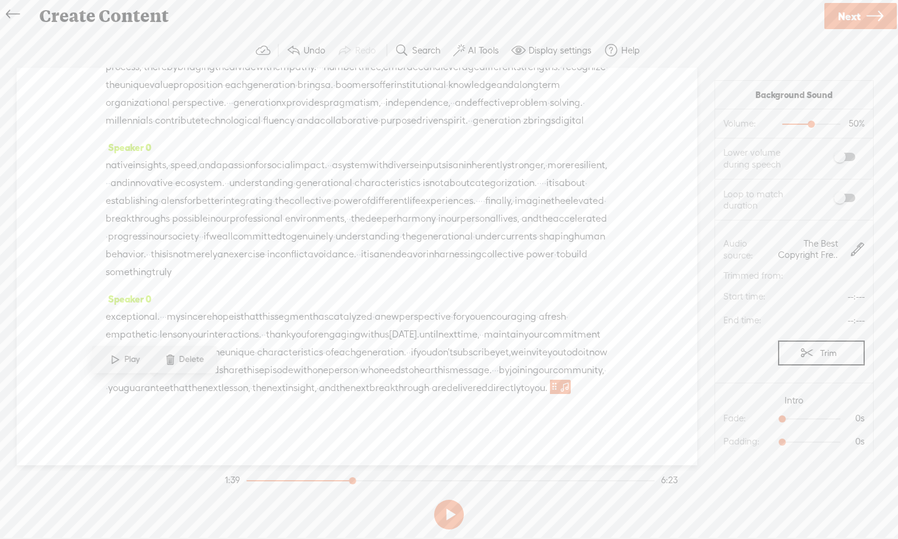
click at [712, 197] on span at bounding box center [844, 198] width 21 height 8
click at [287, 227] on span "to" at bounding box center [286, 236] width 9 height 18
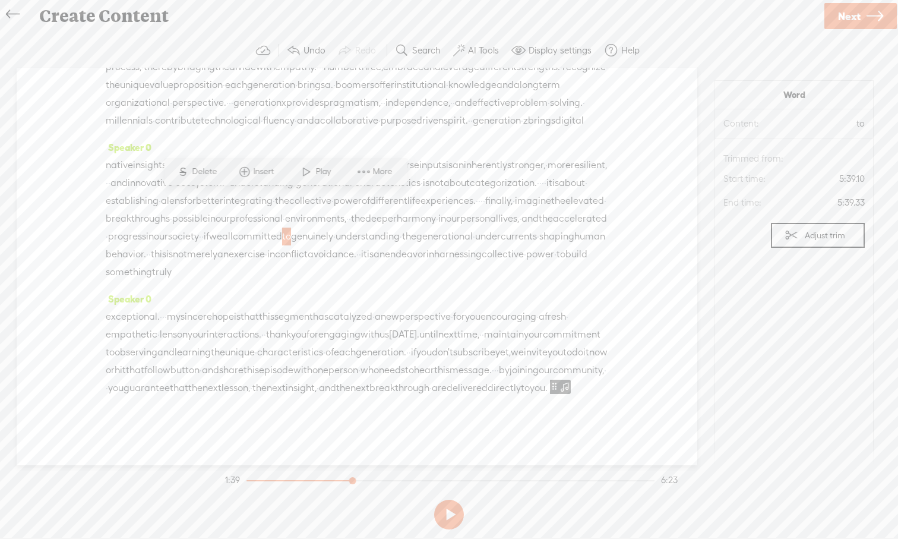
click at [289, 176] on span "Play" at bounding box center [315, 171] width 59 height 21
click at [485, 192] on span "finally," at bounding box center [498, 201] width 27 height 18
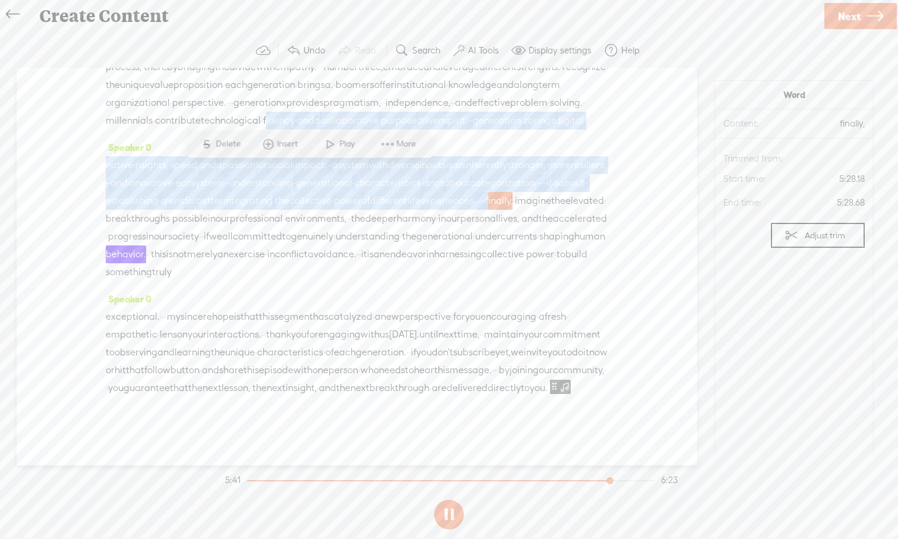
drag, startPoint x: 296, startPoint y: 164, endPoint x: 284, endPoint y: 71, distance: 93.3
click at [284, 71] on div "Speaker 0 · · welcome to episode · unique characteristics · of each generation.…" at bounding box center [357, 266] width 681 height 397
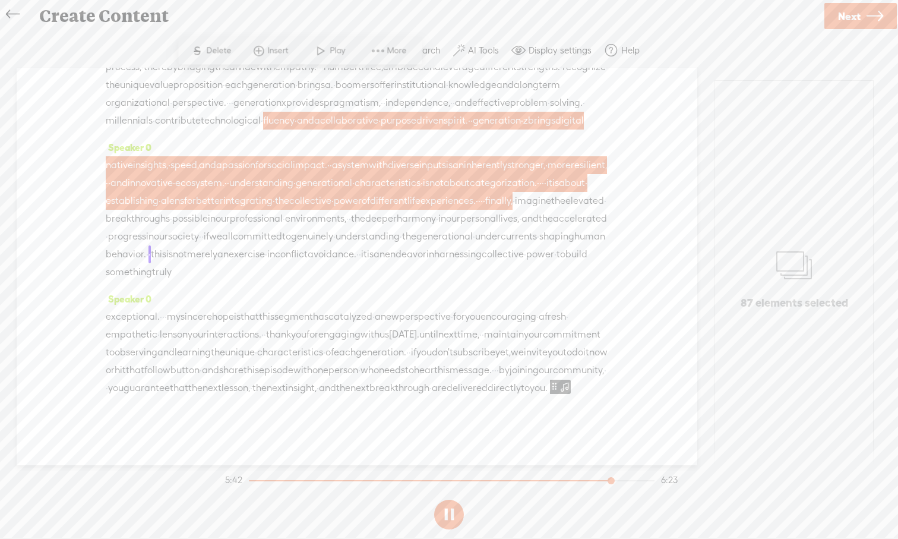
click at [225, 174] on span "ecosystem." at bounding box center [199, 183] width 49 height 18
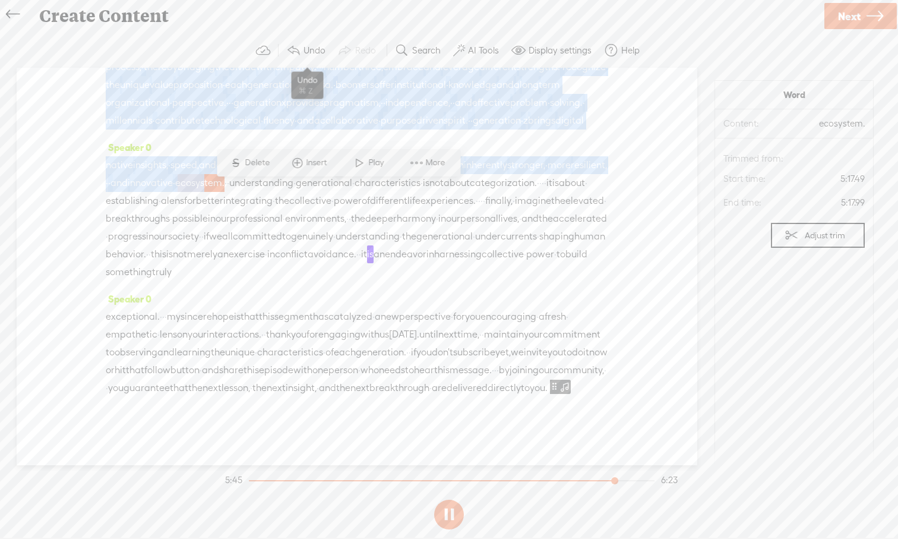
drag, startPoint x: 337, startPoint y: 154, endPoint x: 324, endPoint y: 42, distance: 113.0
click at [324, 42] on div "Trebble audio editor works best with Google Chrome or Firefox. Please switch yo…" at bounding box center [449, 283] width 874 height 501
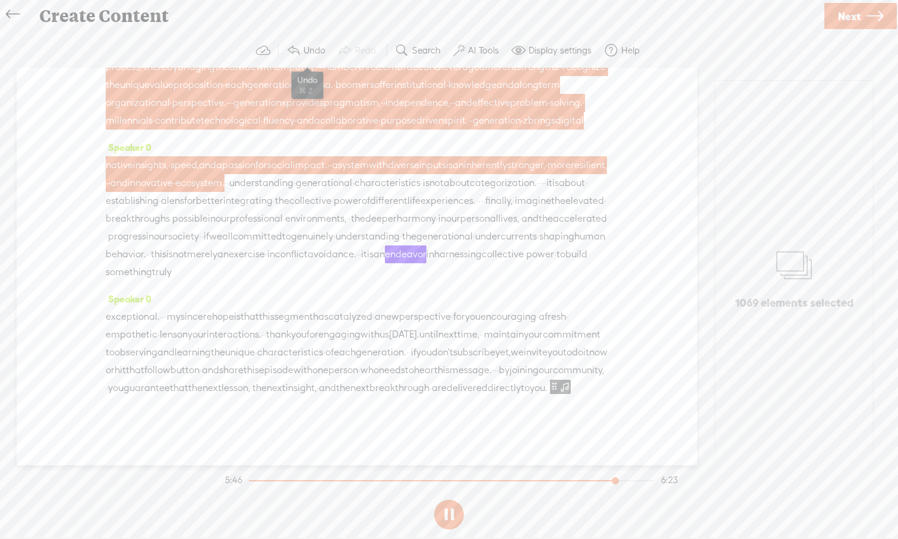
scroll to position [1211, 0]
click at [453, 498] on button at bounding box center [449, 514] width 30 height 30
click at [358, 227] on span "understanding" at bounding box center [368, 236] width 64 height 18
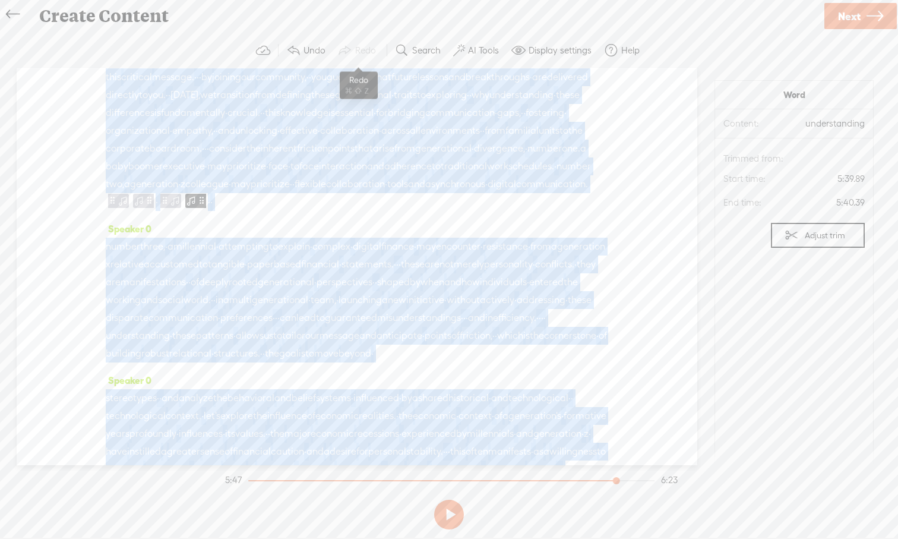
scroll to position [60, 0]
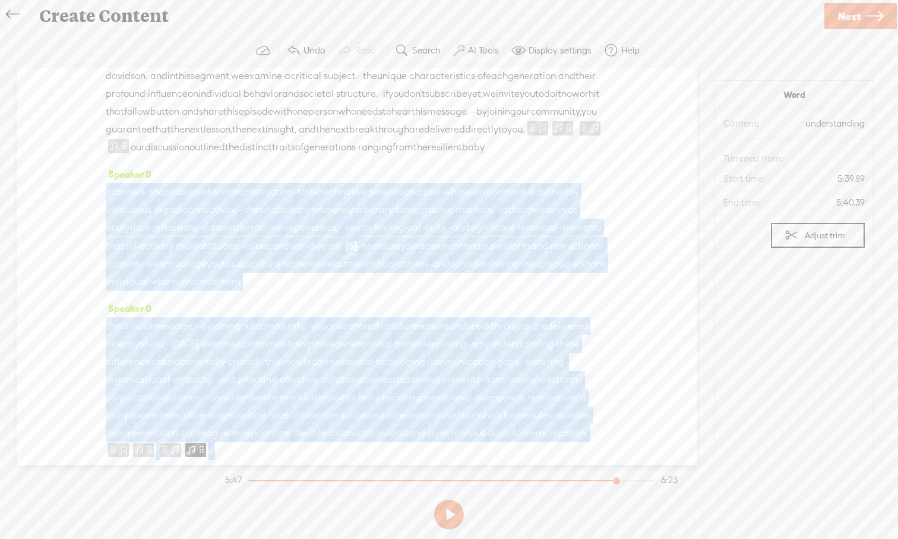
drag, startPoint x: 358, startPoint y: 207, endPoint x: 346, endPoint y: 195, distance: 16.0
click at [346, 196] on div "Speaker 0 · · welcome to episode · unique characteristics · of each generation.…" at bounding box center [357, 266] width 681 height 397
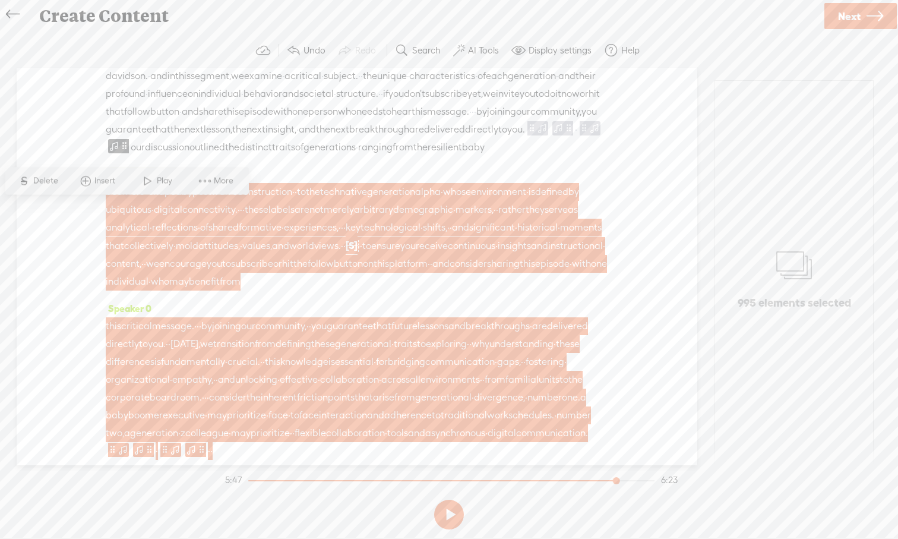
click at [568, 219] on span "as" at bounding box center [573, 210] width 10 height 18
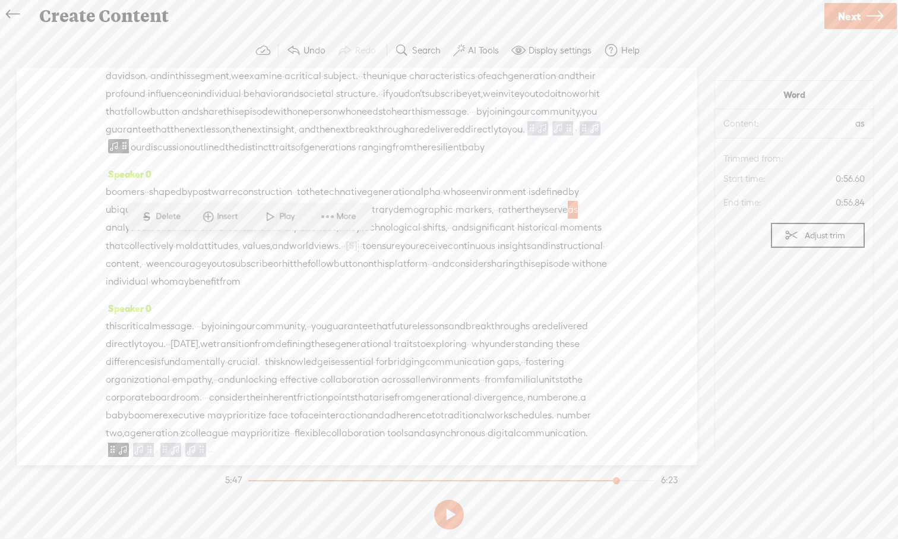
click at [272, 156] on span "distinct" at bounding box center [255, 147] width 33 height 18
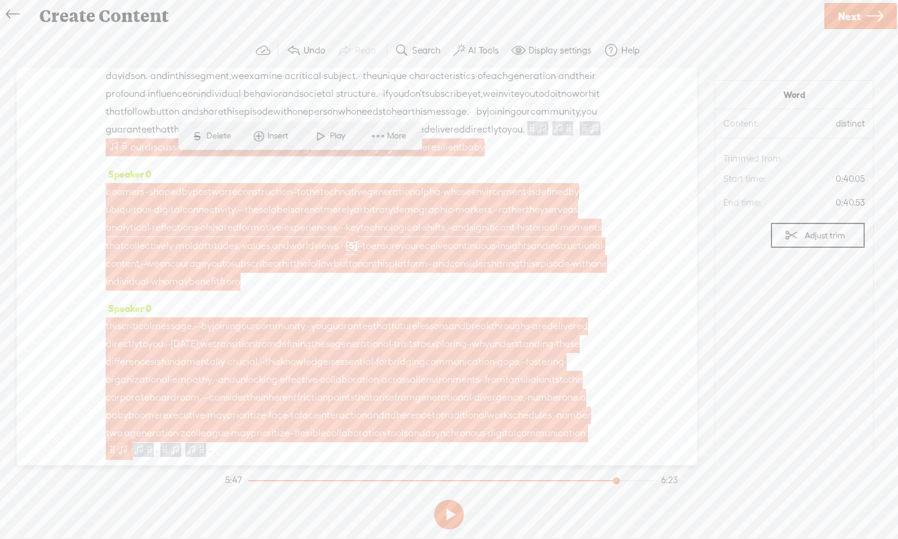
click at [129, 153] on span at bounding box center [124, 146] width 9 height 14
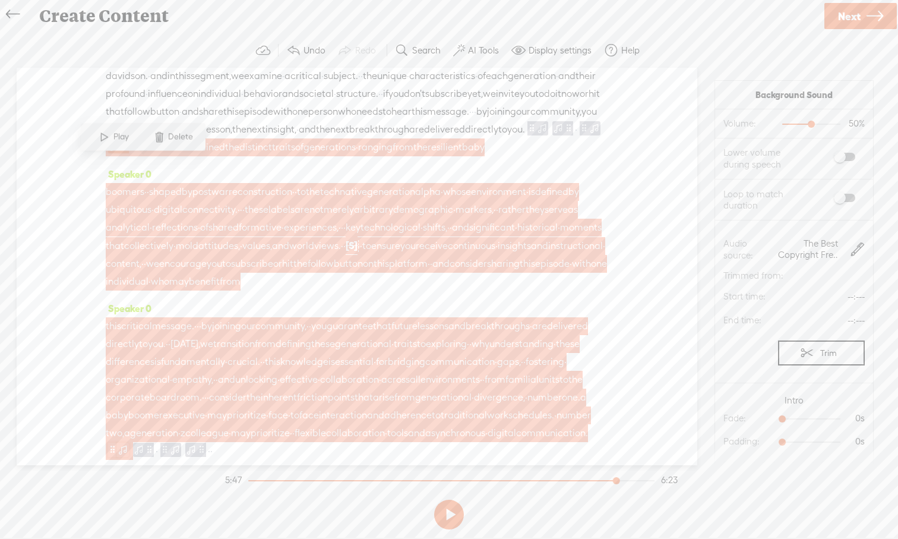
click at [129, 153] on span at bounding box center [124, 146] width 9 height 14
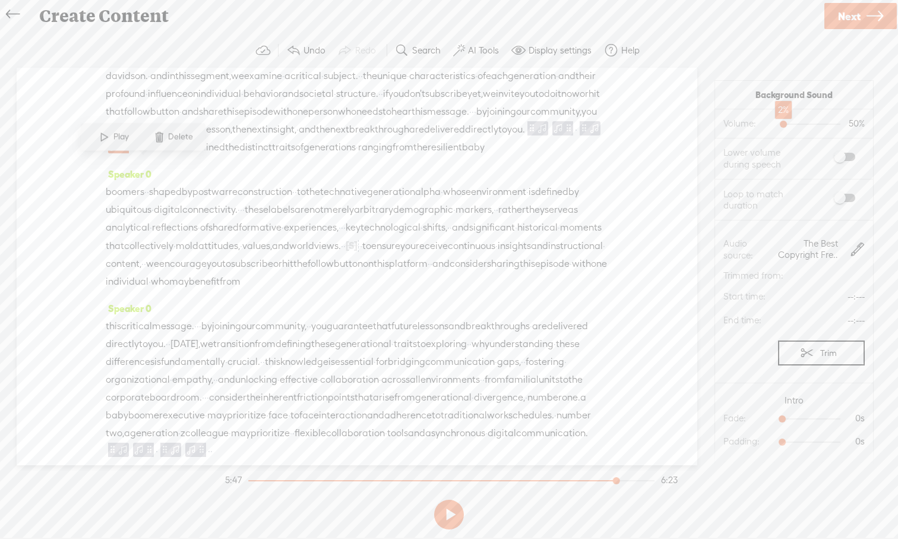
drag, startPoint x: 810, startPoint y: 122, endPoint x: 782, endPoint y: 128, distance: 28.4
click at [712, 128] on div at bounding box center [784, 125] width 27 height 27
click at [712, 194] on span at bounding box center [844, 198] width 21 height 8
drag, startPoint x: 615, startPoint y: 479, endPoint x: 211, endPoint y: 485, distance: 403.9
click at [211, 485] on div "Trebble audio editor works best with Google Chrome or Firefox. Please switch yo…" at bounding box center [449, 283] width 874 height 501
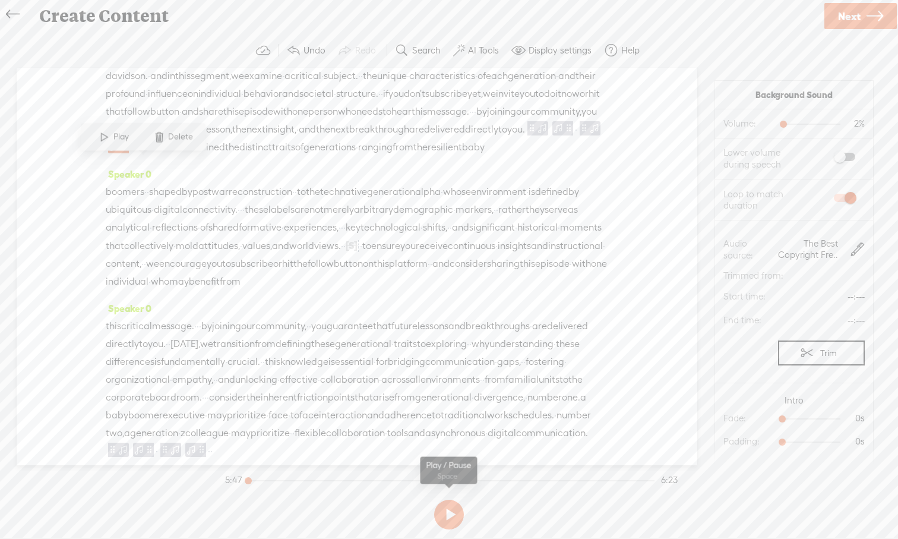
click at [447, 498] on button at bounding box center [449, 514] width 30 height 30
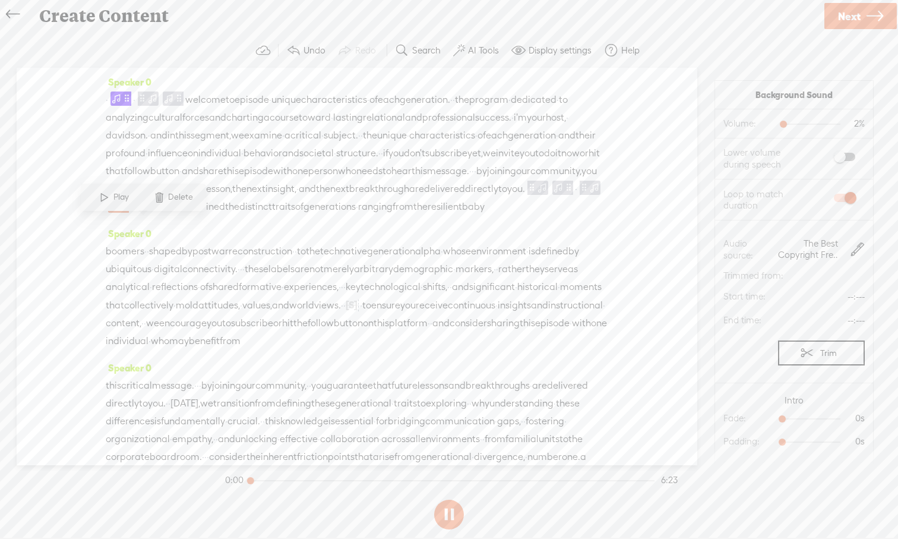
scroll to position [0, 0]
click at [526, 261] on span "environment" at bounding box center [498, 252] width 55 height 18
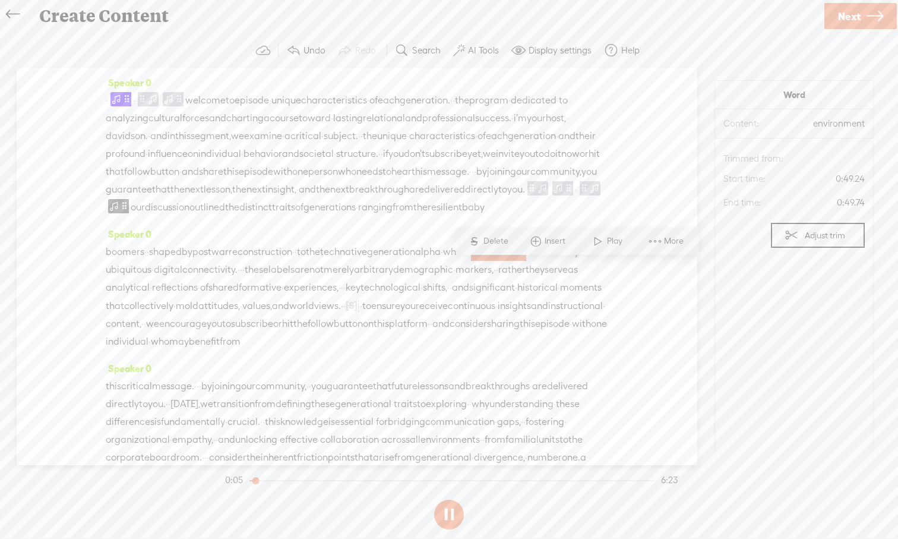
click at [102, 162] on div "Speaker 0 · · welcome to episode · unique characteristics · of each generation.…" at bounding box center [357, 266] width 681 height 397
click at [625, 208] on div "Speaker 0 · · welcome to episode · unique characteristics · of each generation.…" at bounding box center [357, 266] width 681 height 397
click at [465, 198] on span "delivered" at bounding box center [444, 190] width 41 height 18
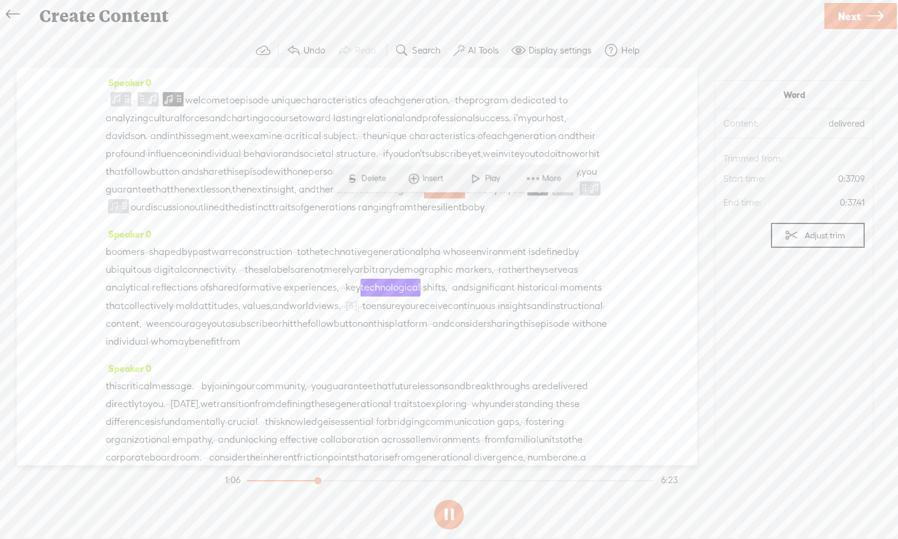
click at [477, 182] on span at bounding box center [476, 178] width 18 height 21
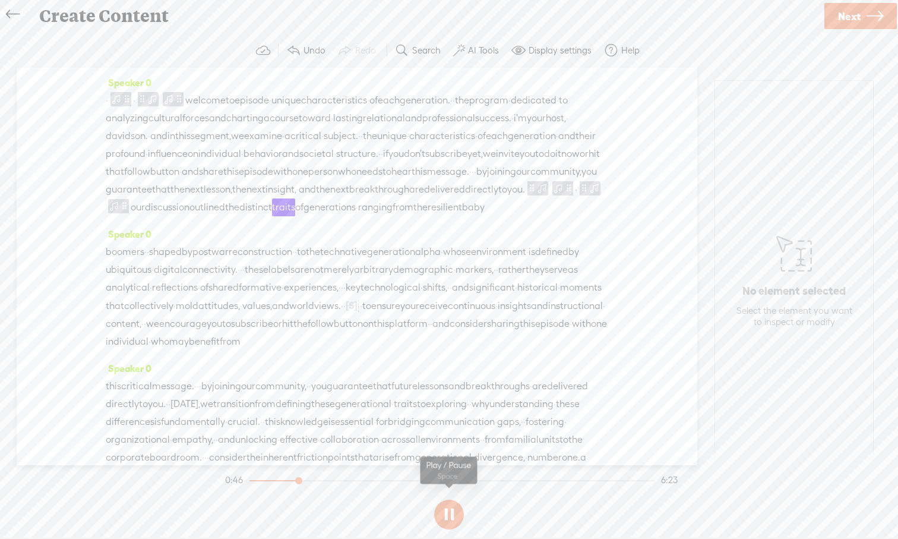
click at [447, 498] on button at bounding box center [449, 514] width 30 height 30
click at [564, 195] on span at bounding box center [558, 188] width 12 height 14
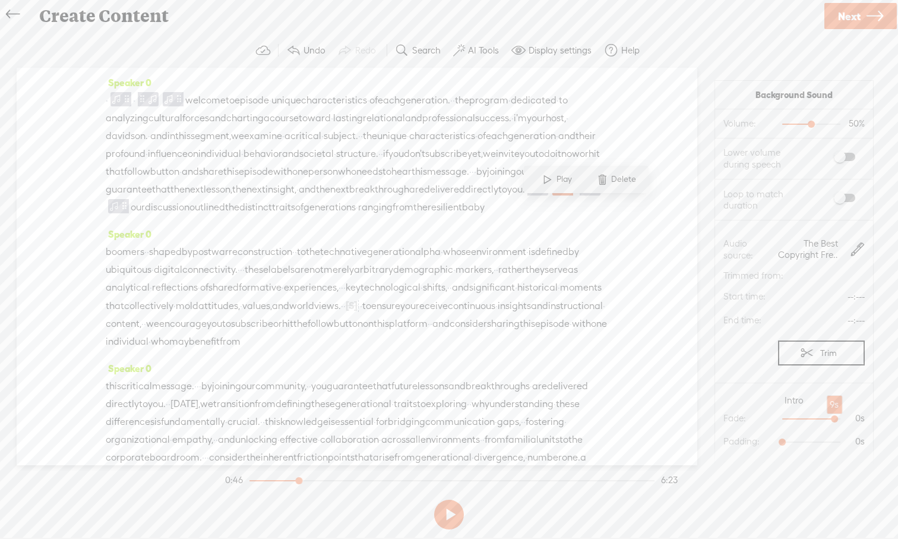
drag, startPoint x: 784, startPoint y: 419, endPoint x: 836, endPoint y: 415, distance: 51.9
click at [712, 415] on div at bounding box center [835, 419] width 27 height 27
drag, startPoint x: 783, startPoint y: 442, endPoint x: 820, endPoint y: 438, distance: 37.1
click at [712, 439] on div at bounding box center [818, 442] width 27 height 27
click at [427, 181] on span "message." at bounding box center [448, 172] width 42 height 18
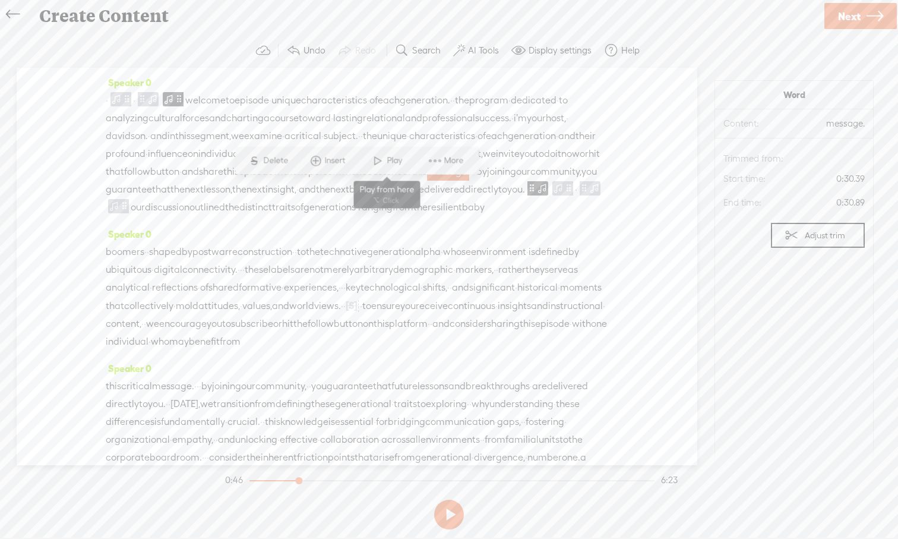
click at [384, 162] on span at bounding box center [378, 160] width 18 height 21
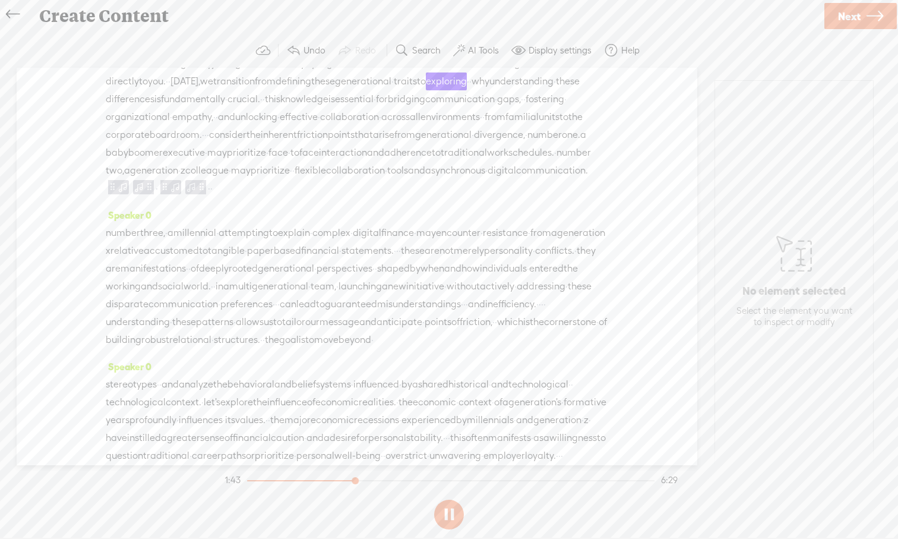
scroll to position [327, 0]
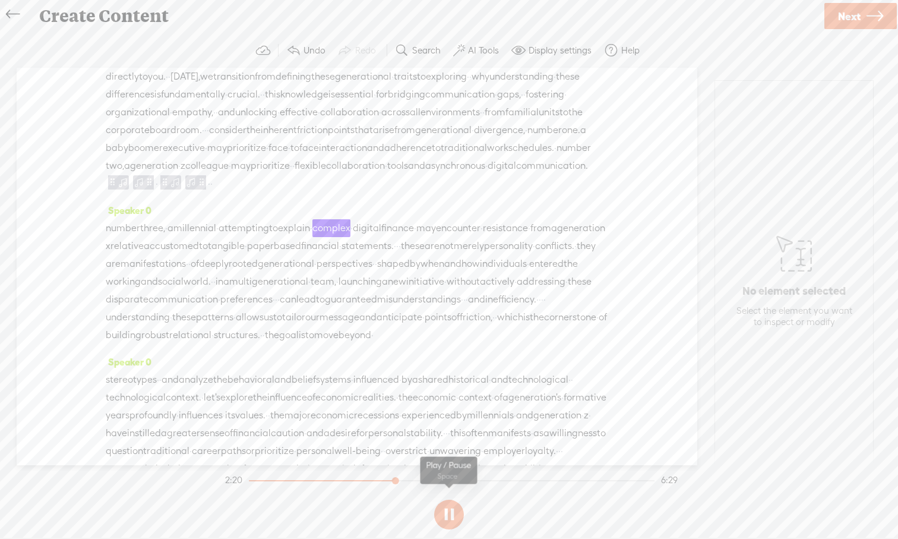
click at [448, 498] on button at bounding box center [449, 514] width 30 height 30
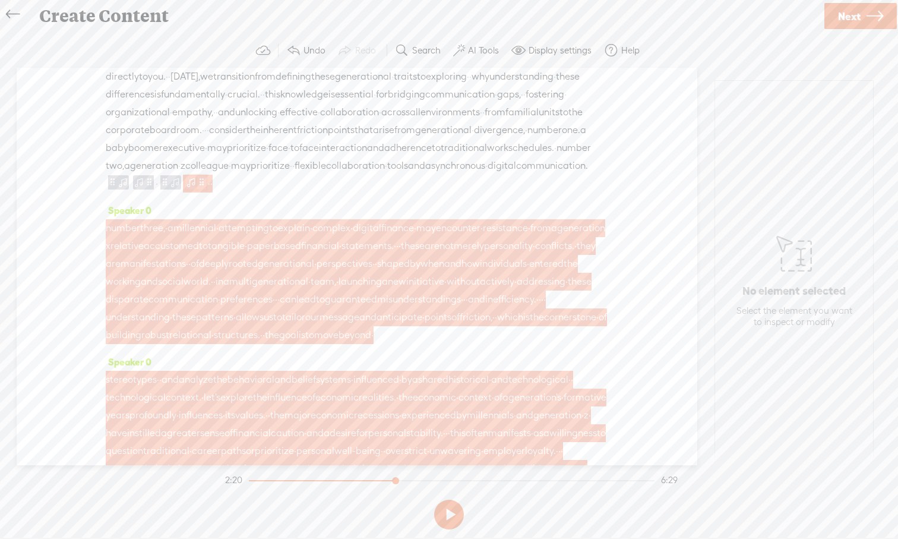
click at [206, 189] on span at bounding box center [201, 182] width 9 height 14
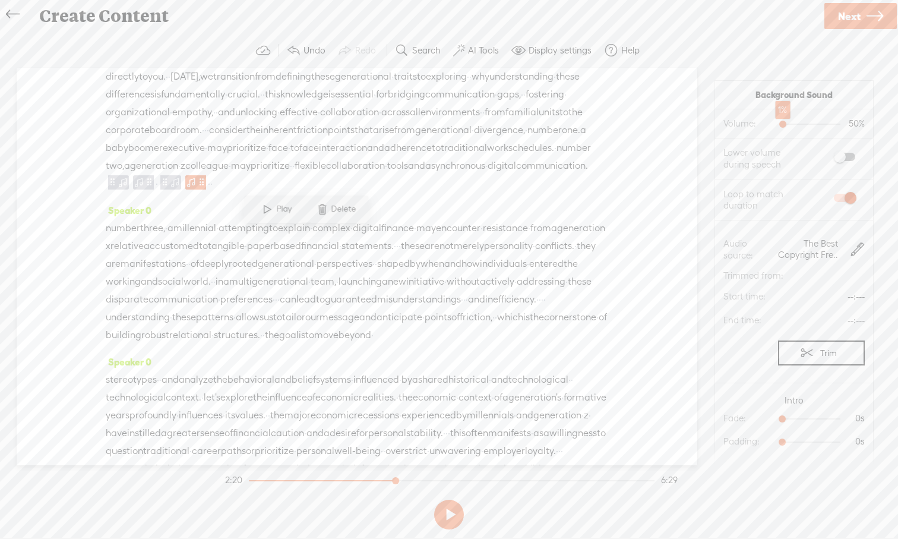
drag, startPoint x: 811, startPoint y: 124, endPoint x: 782, endPoint y: 128, distance: 28.9
click at [712, 128] on div at bounding box center [783, 125] width 27 height 27
click at [154, 189] on span at bounding box center [149, 182] width 9 height 14
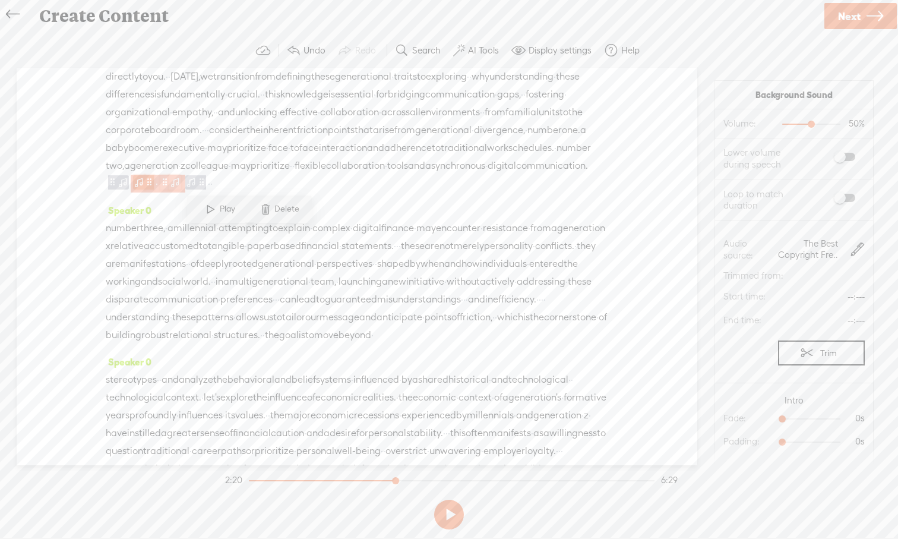
click at [145, 189] on span at bounding box center [139, 182] width 12 height 14
click at [130, 175] on span "a" at bounding box center [127, 166] width 6 height 18
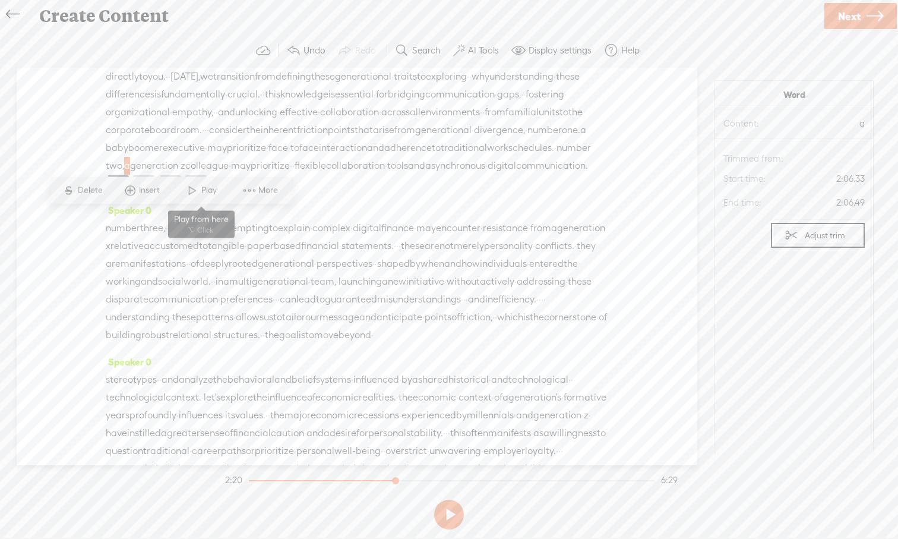
click at [196, 191] on span at bounding box center [193, 190] width 18 height 21
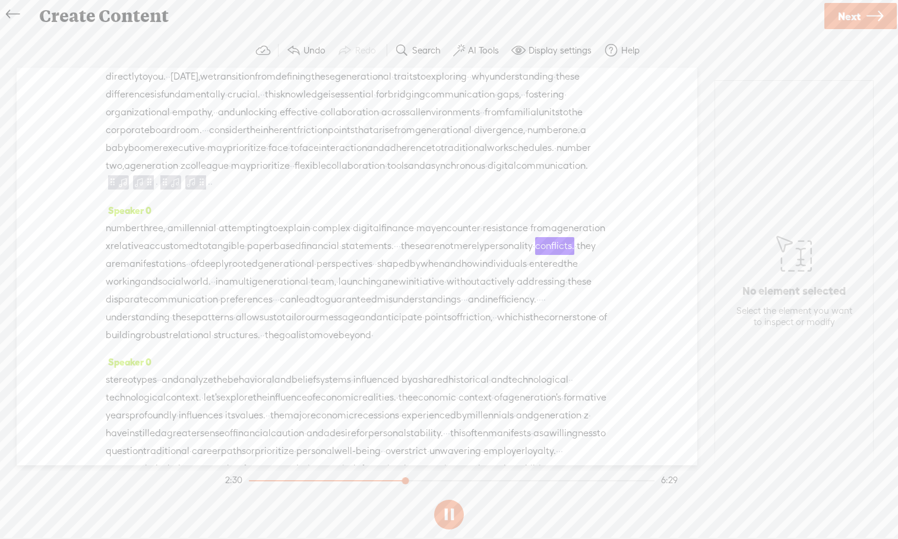
click at [452, 498] on button at bounding box center [449, 514] width 30 height 30
click at [154, 189] on span at bounding box center [149, 182] width 9 height 14
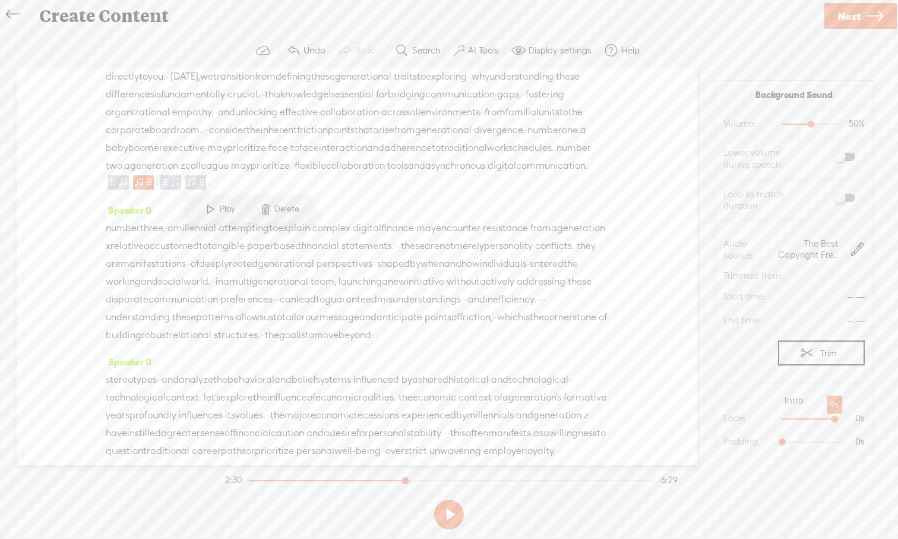
drag, startPoint x: 784, startPoint y: 419, endPoint x: 836, endPoint y: 418, distance: 51.7
click at [712, 418] on div at bounding box center [835, 419] width 27 height 27
drag, startPoint x: 784, startPoint y: 440, endPoint x: 811, endPoint y: 442, distance: 27.4
click at [712, 442] on div at bounding box center [812, 442] width 27 height 27
click at [130, 175] on span "a" at bounding box center [127, 166] width 6 height 18
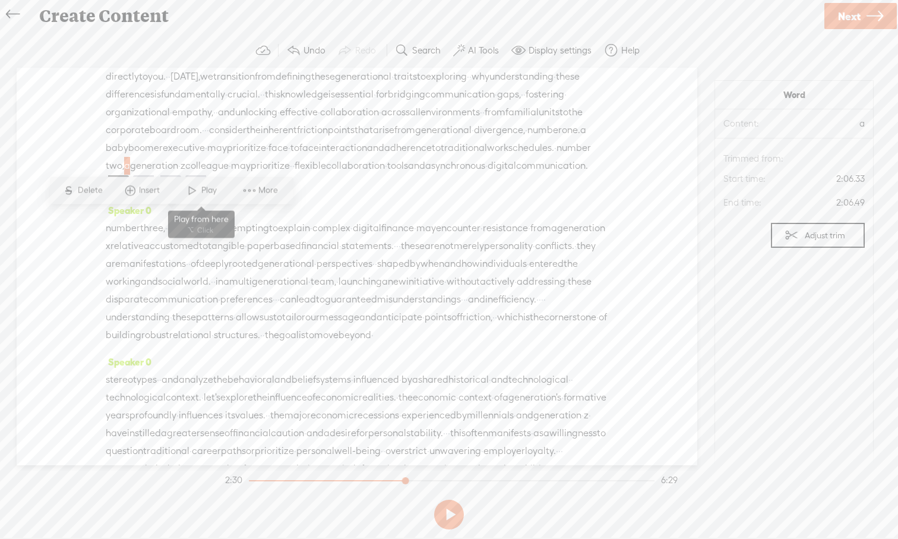
click at [188, 196] on span at bounding box center [193, 190] width 18 height 21
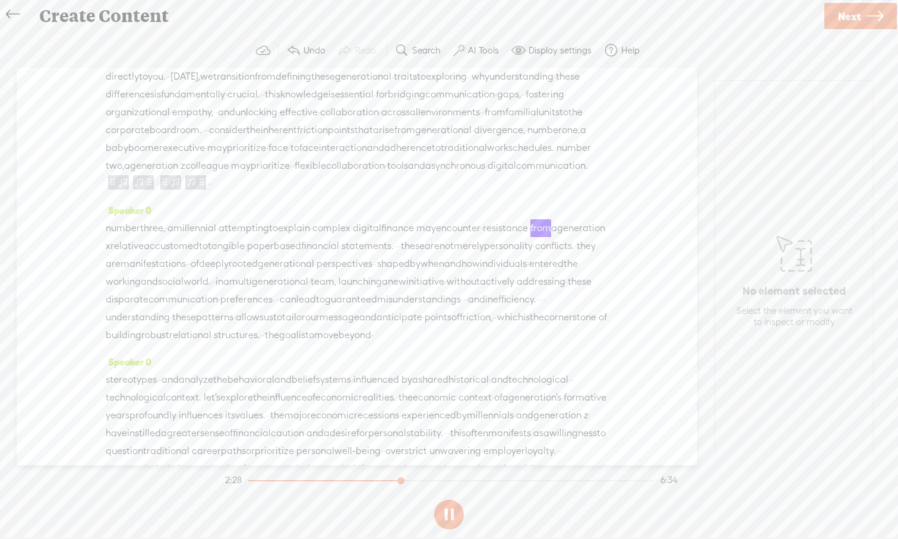
click at [516, 175] on span "communication." at bounding box center [552, 166] width 72 height 18
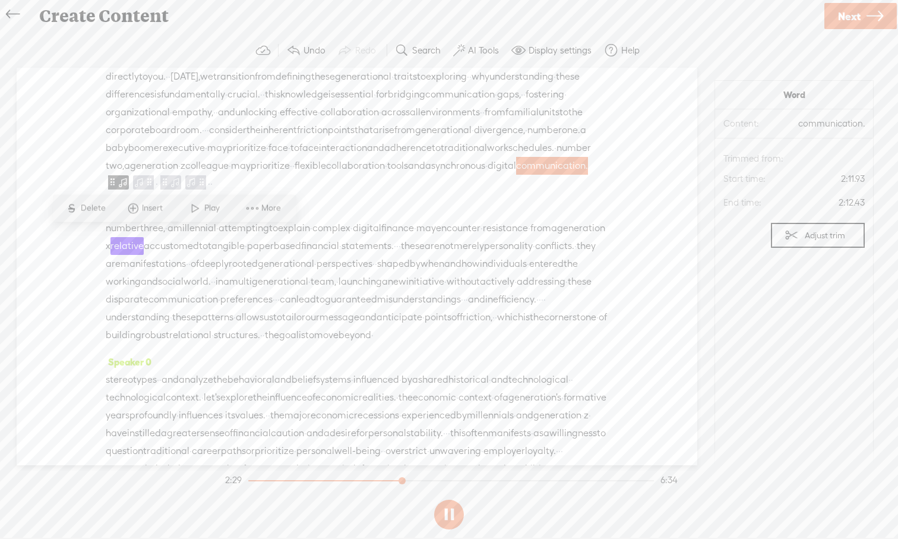
click at [198, 214] on span at bounding box center [195, 208] width 18 height 21
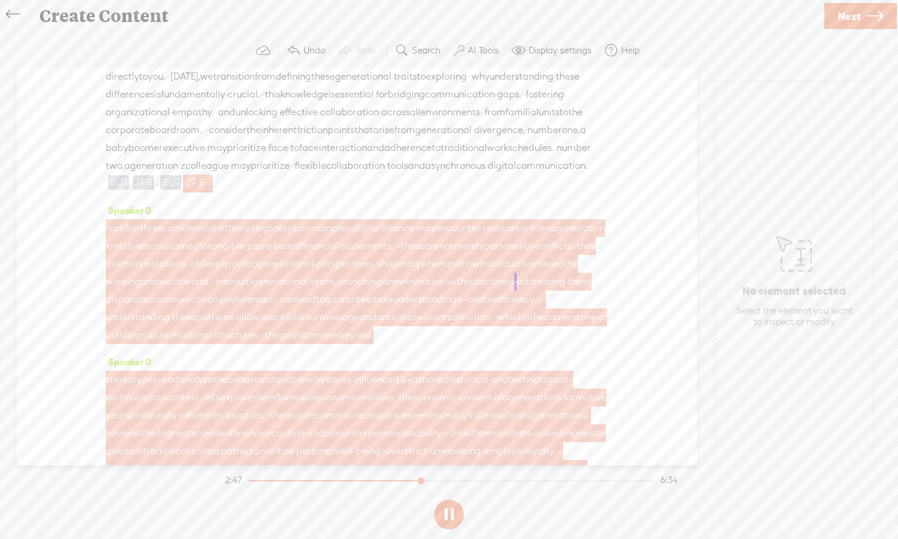
click at [197, 189] on span at bounding box center [191, 182] width 12 height 14
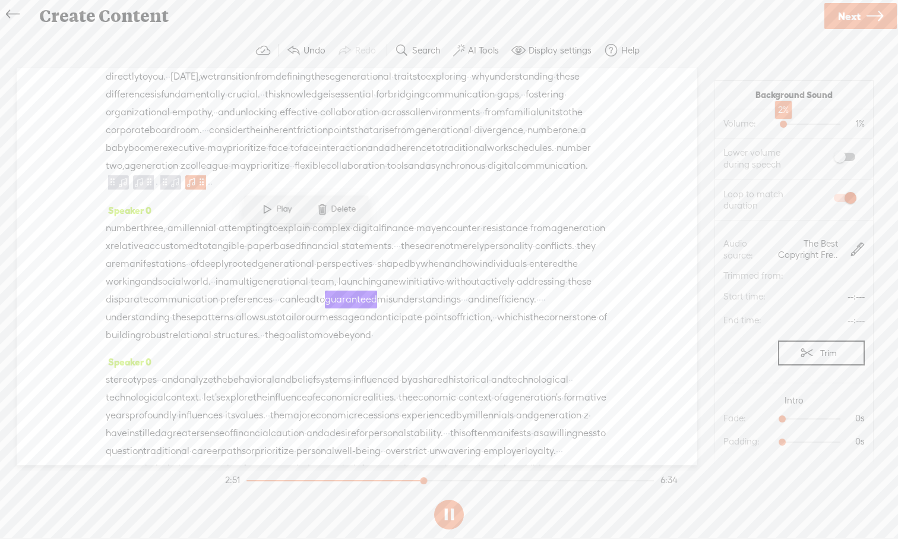
click at [712, 123] on div at bounding box center [784, 125] width 27 height 27
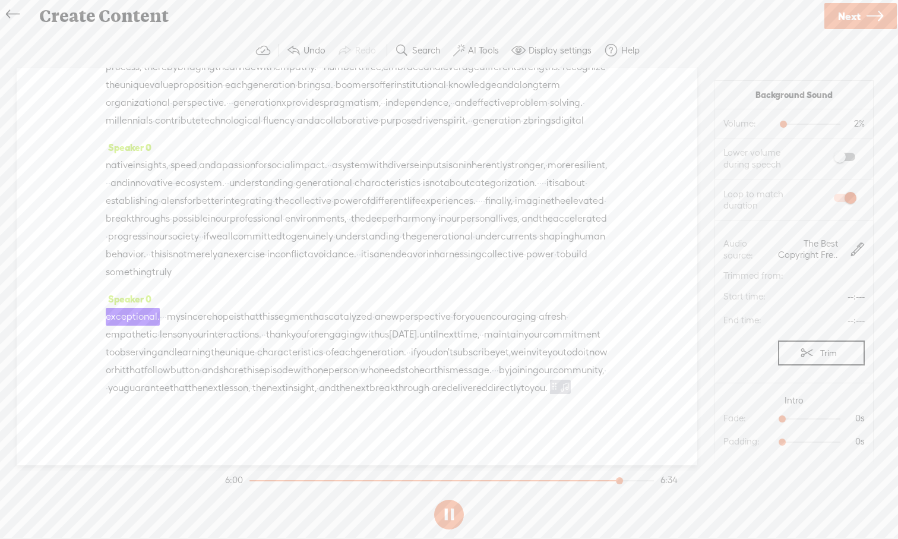
scroll to position [1211, 0]
click at [456, 498] on button at bounding box center [449, 514] width 30 height 30
drag, startPoint x: 292, startPoint y: 163, endPoint x: 382, endPoint y: 371, distance: 227.4
click at [382, 372] on div "Speaker 0 · · welcome to episode · unique characteristics · of each generation.…" at bounding box center [357, 266] width 681 height 397
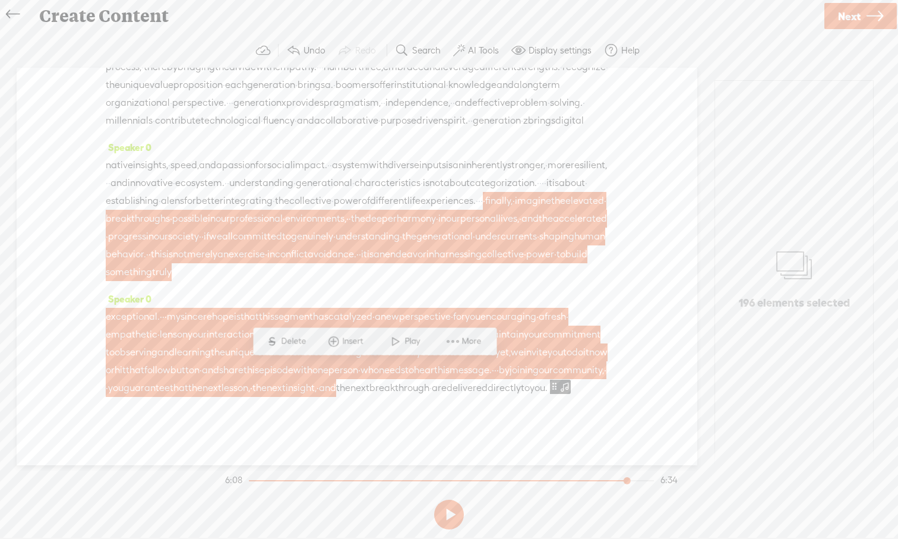
click at [259, 405] on div "Speaker 0 exceptional. · · · my sincere hope is that this segment has catalyzed…" at bounding box center [357, 348] width 502 height 116
click at [356, 245] on span "avoidance." at bounding box center [332, 254] width 49 height 18
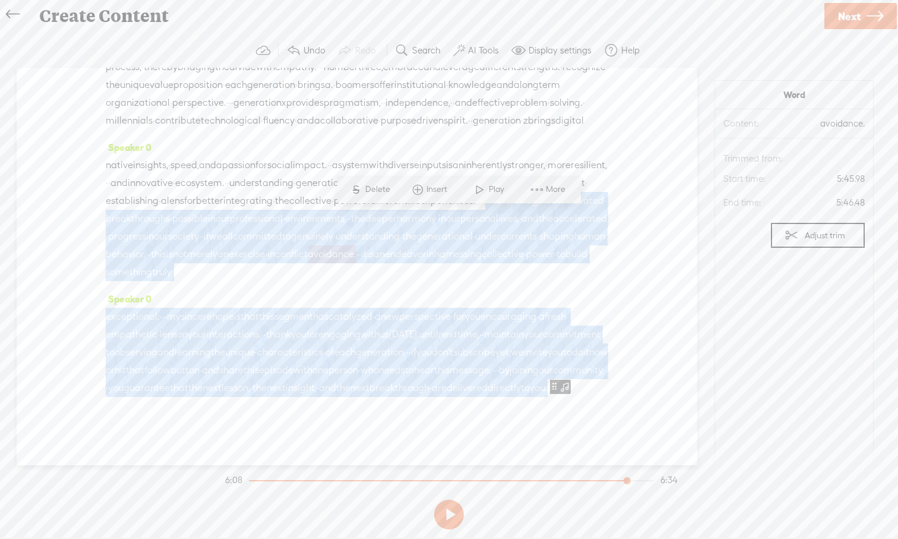
drag, startPoint x: 290, startPoint y: 166, endPoint x: 295, endPoint y: 387, distance: 221.0
click at [295, 387] on div "Speaker 0 · · welcome to episode · unique characteristics · of each generation.…" at bounding box center [357, 266] width 681 height 397
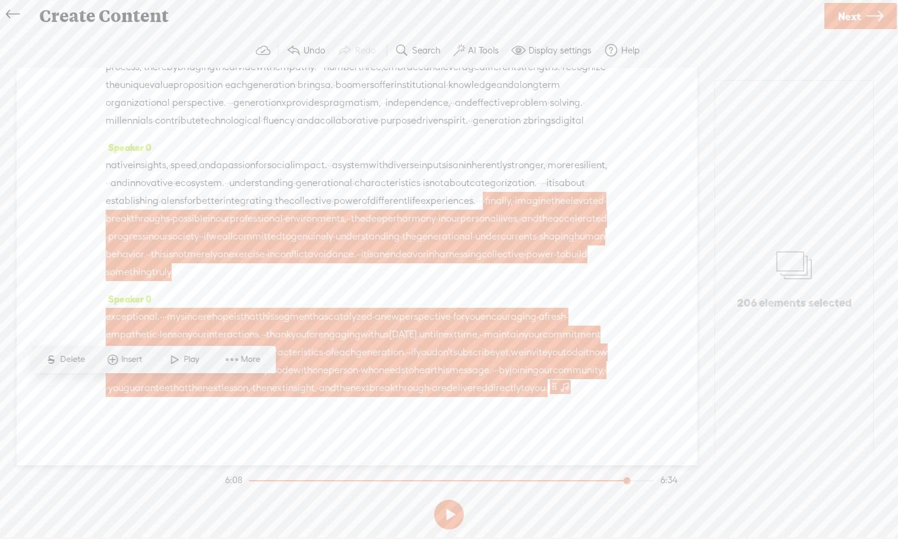
click at [573, 388] on span at bounding box center [585, 388] width 24 height 18
click at [484, 325] on span "maintain" at bounding box center [504, 334] width 40 height 18
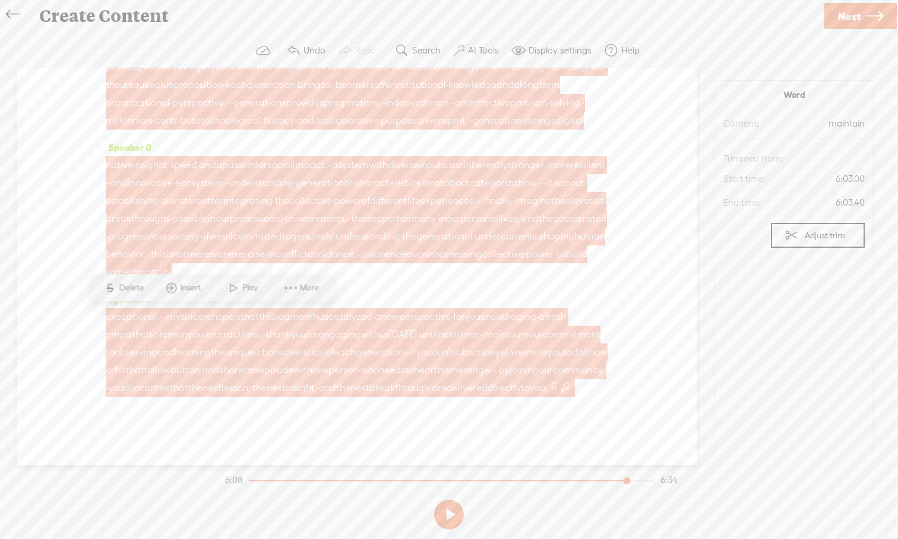
click at [559, 389] on span at bounding box center [565, 386] width 12 height 14
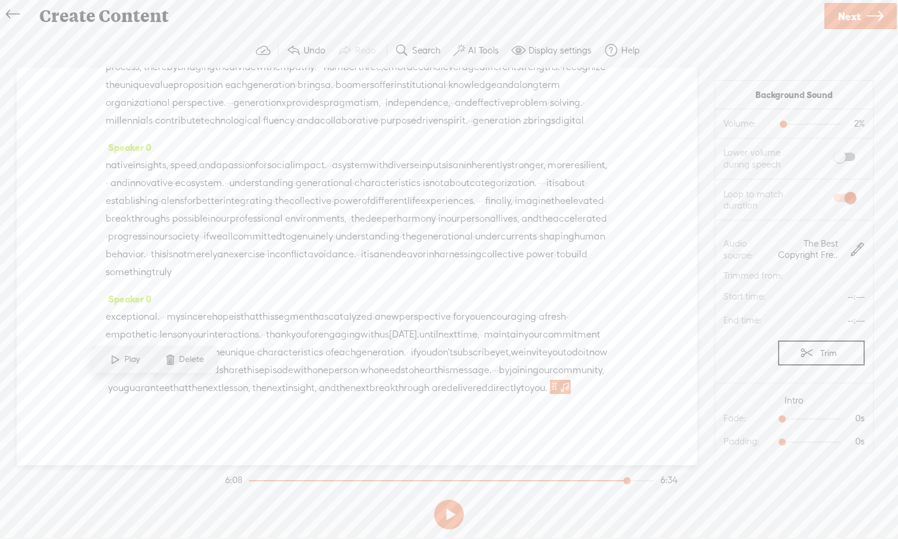
click at [171, 364] on span at bounding box center [170, 359] width 18 height 21
drag, startPoint x: 291, startPoint y: 165, endPoint x: 358, endPoint y: 386, distance: 231.3
click at [358, 386] on div "Speaker 0 · · welcome to episode · unique characteristics · of each generation.…" at bounding box center [357, 266] width 681 height 397
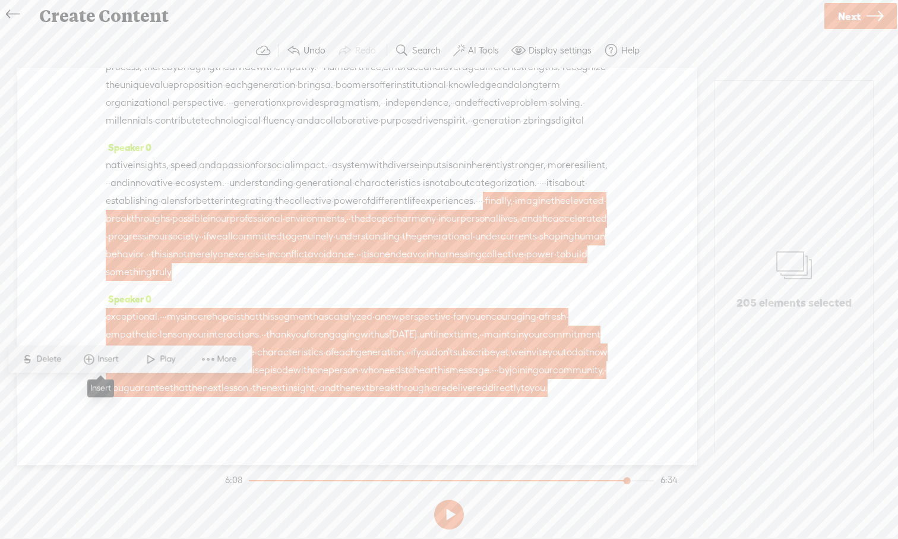
click at [107, 359] on span "Insert" at bounding box center [110, 359] width 24 height 12
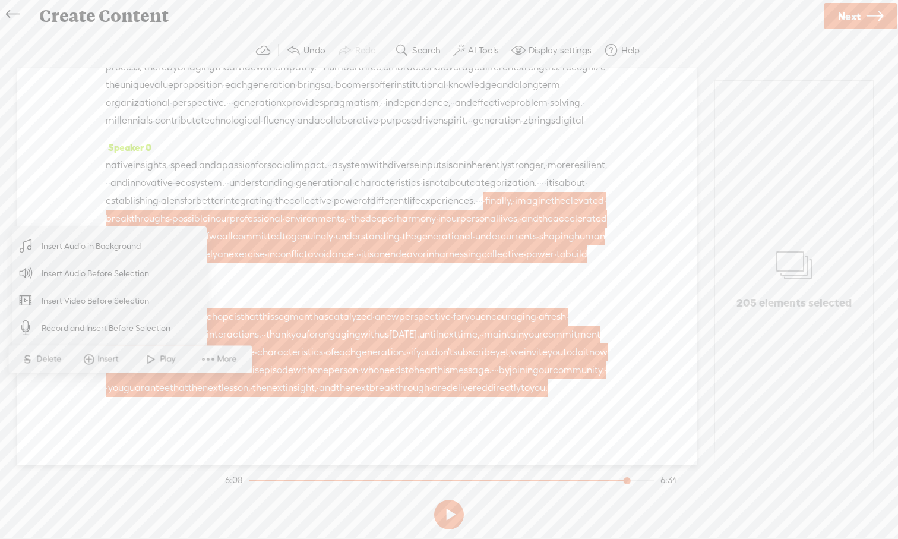
click at [130, 253] on span "Insert Audio in Background" at bounding box center [91, 246] width 146 height 27
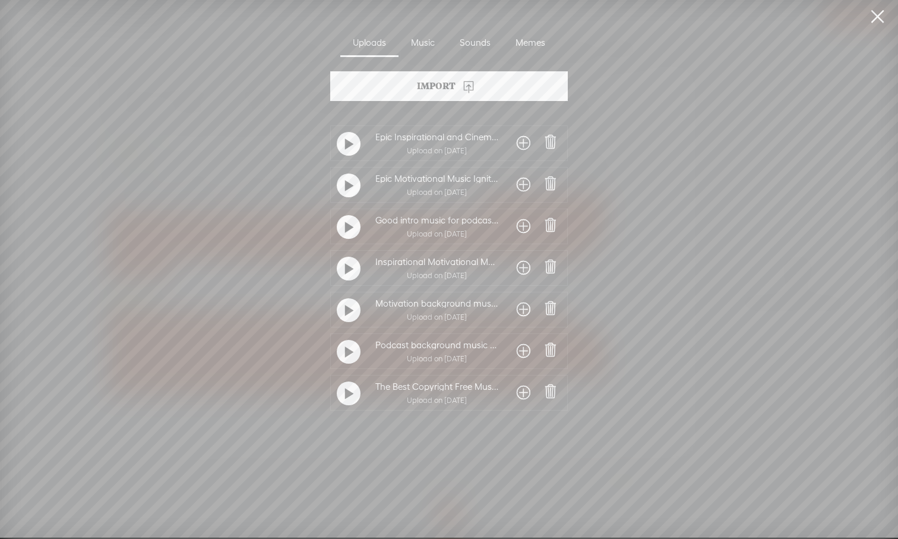
click at [517, 393] on span at bounding box center [524, 392] width 14 height 19
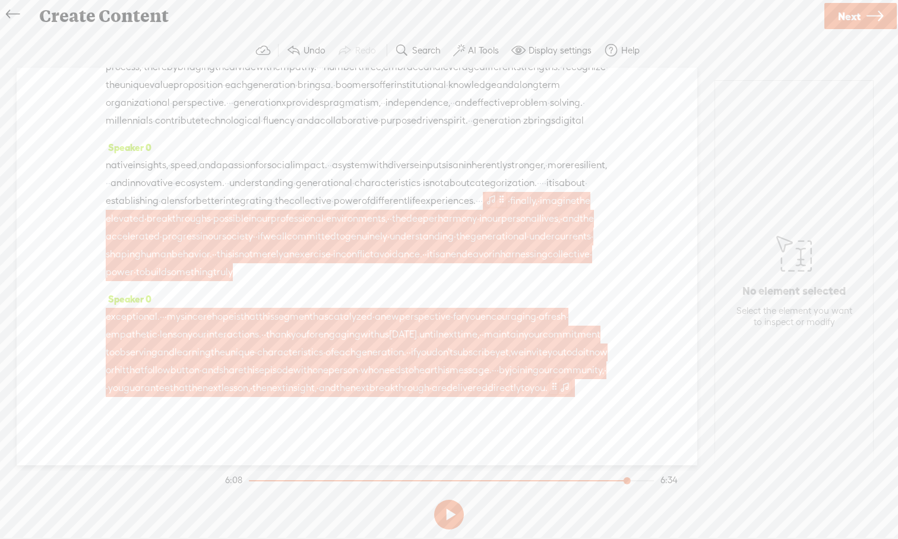
click at [497, 192] on span at bounding box center [501, 199] width 9 height 14
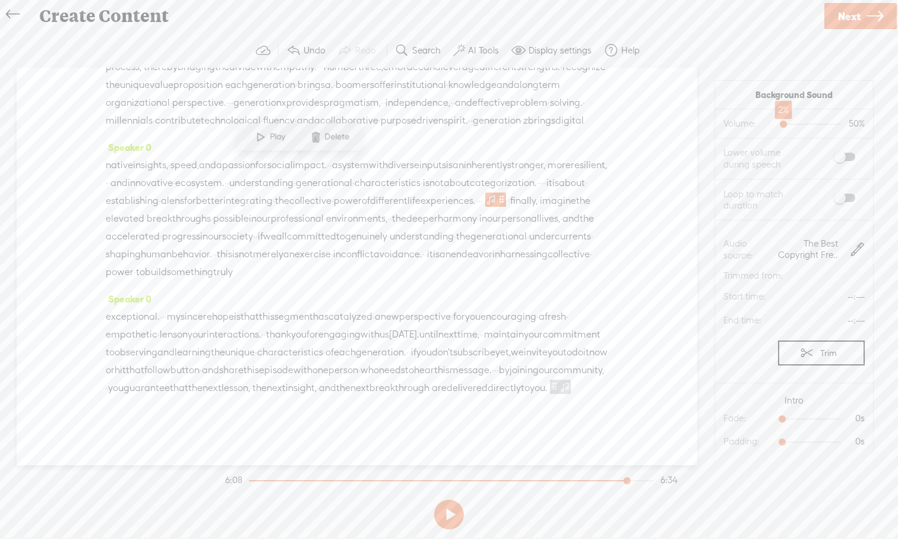
drag, startPoint x: 808, startPoint y: 122, endPoint x: 780, endPoint y: 127, distance: 28.3
click at [712, 127] on div at bounding box center [784, 125] width 27 height 27
click at [712, 200] on span at bounding box center [844, 198] width 21 height 8
click at [480, 192] on span "·" at bounding box center [481, 201] width 2 height 18
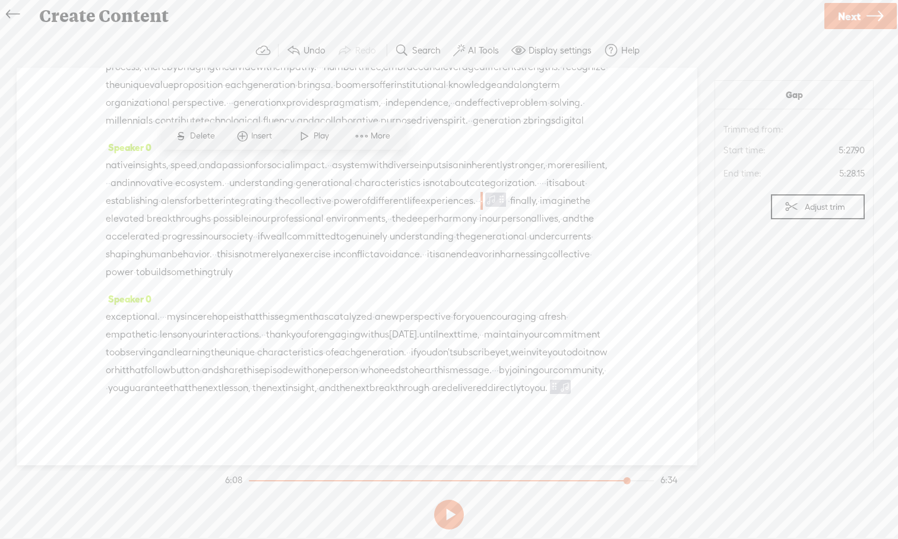
click at [478, 192] on span "·" at bounding box center [479, 201] width 2 height 18
click at [233, 140] on span at bounding box center [236, 135] width 18 height 21
click at [229, 174] on span "Insert Audio in Background" at bounding box center [217, 172] width 146 height 27
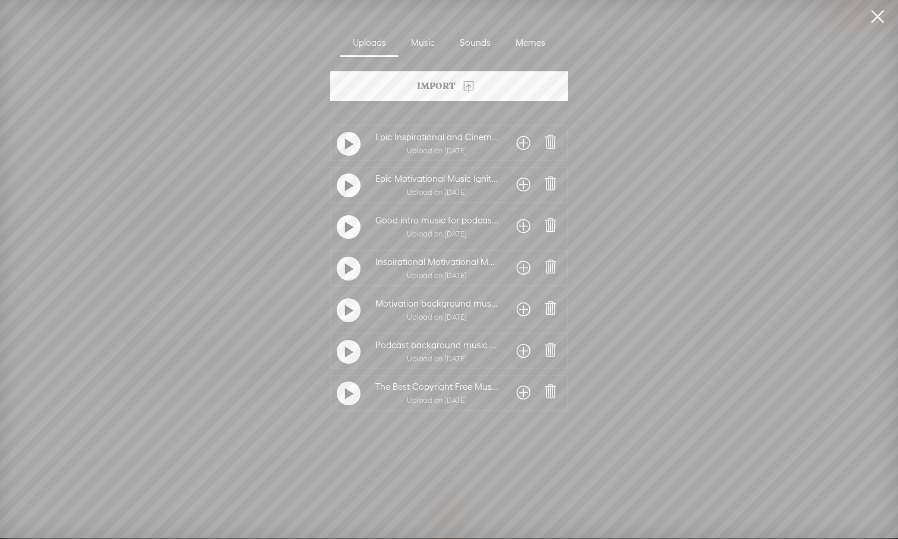
click at [521, 393] on span at bounding box center [524, 392] width 14 height 19
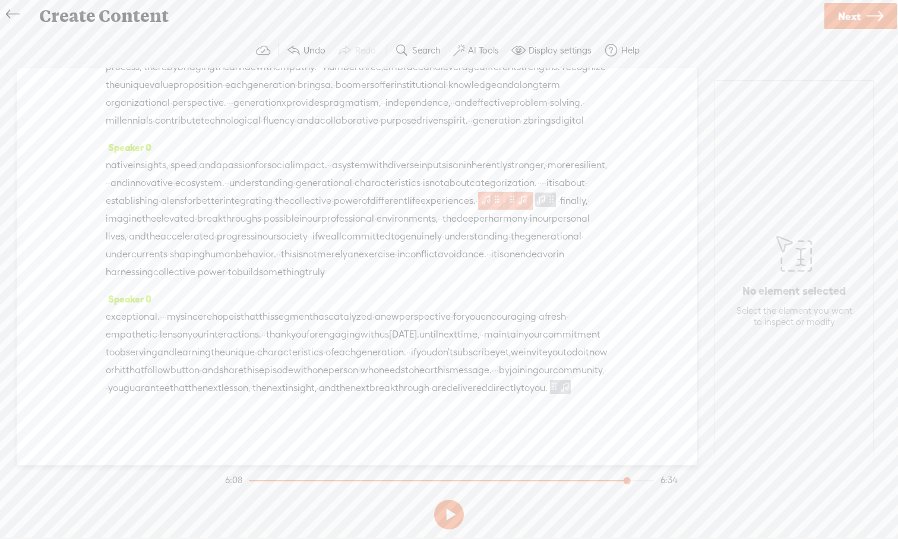
click at [508, 192] on span at bounding box center [512, 199] width 9 height 14
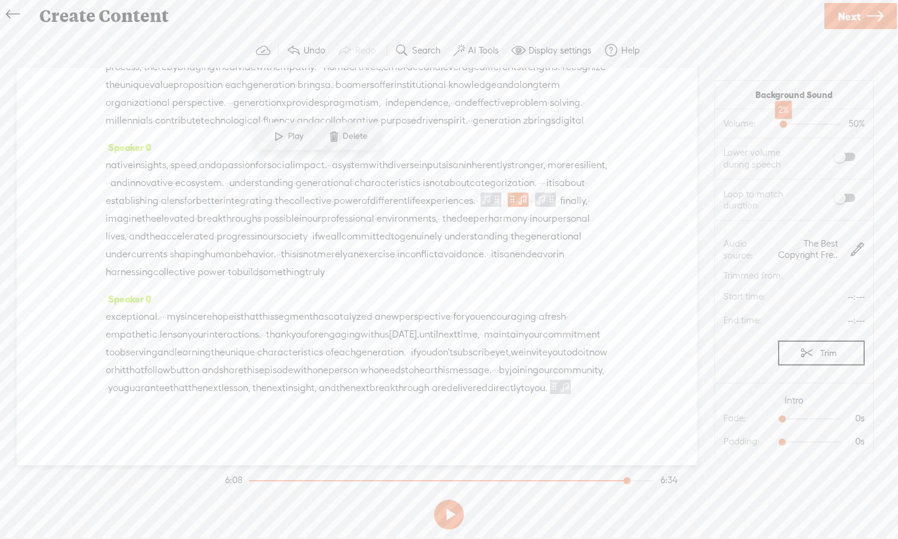
drag, startPoint x: 810, startPoint y: 123, endPoint x: 783, endPoint y: 130, distance: 28.2
click at [712, 130] on div at bounding box center [784, 125] width 27 height 27
drag, startPoint x: 784, startPoint y: 419, endPoint x: 839, endPoint y: 422, distance: 54.7
click at [712, 422] on div at bounding box center [835, 419] width 27 height 27
drag, startPoint x: 782, startPoint y: 442, endPoint x: 811, endPoint y: 442, distance: 29.7
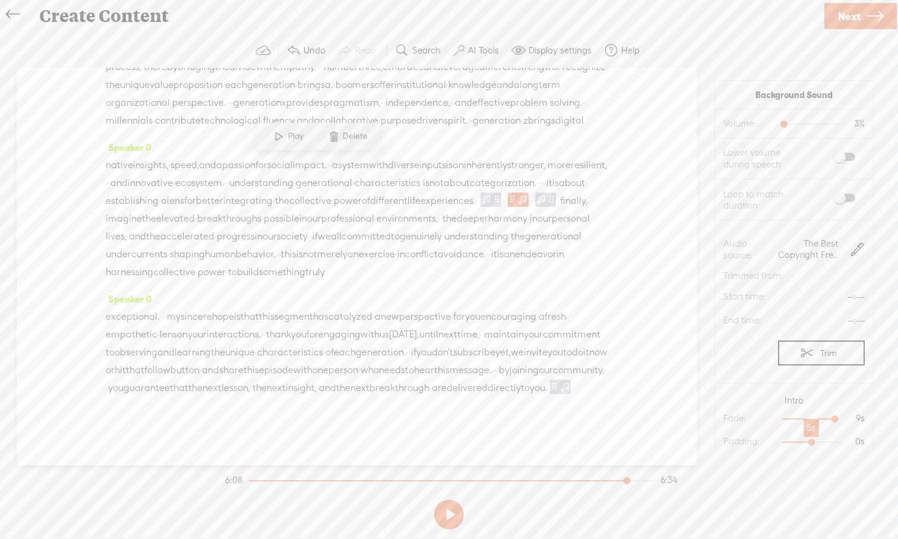
click at [712, 442] on div at bounding box center [812, 442] width 27 height 27
drag, startPoint x: 269, startPoint y: 164, endPoint x: 263, endPoint y: 167, distance: 6.6
click at [263, 167] on div "native insights, · speed, and a passion for social impact. · · a system with di…" at bounding box center [357, 218] width 502 height 125
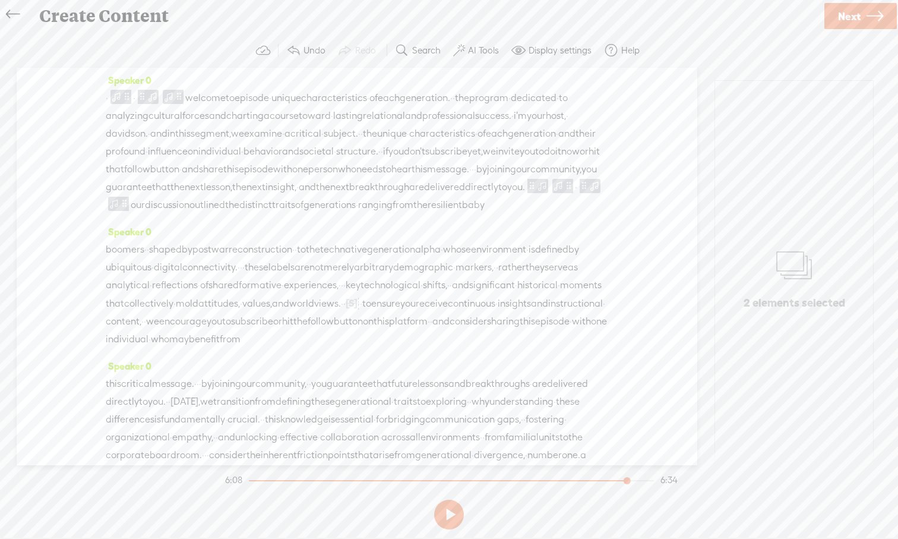
scroll to position [0, 0]
drag, startPoint x: 272, startPoint y: 165, endPoint x: 153, endPoint y: 221, distance: 131.3
click at [154, 222] on div "Speaker 0 · · welcome to episode · unique characteristics · of each generation.…" at bounding box center [357, 266] width 681 height 397
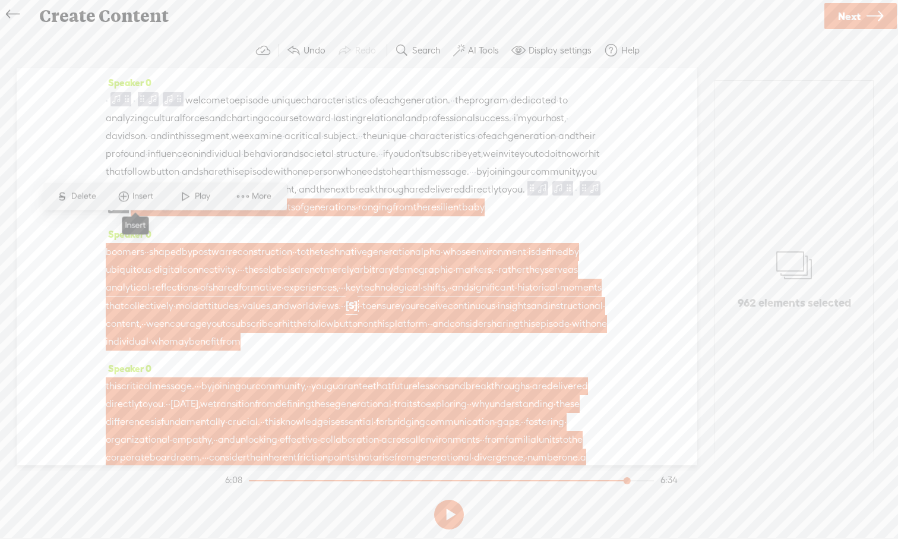
click at [128, 200] on span at bounding box center [124, 196] width 18 height 21
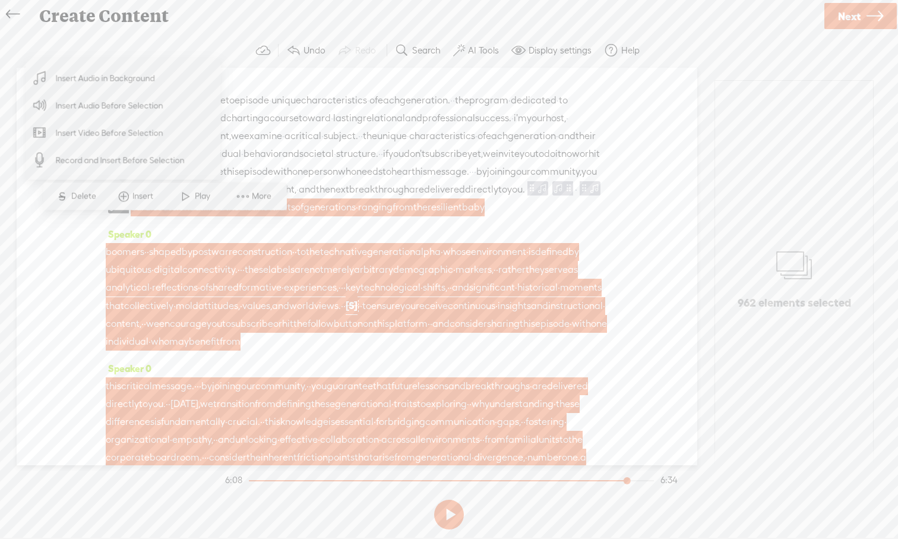
click at [116, 78] on span "Insert Audio in Background" at bounding box center [106, 78] width 146 height 27
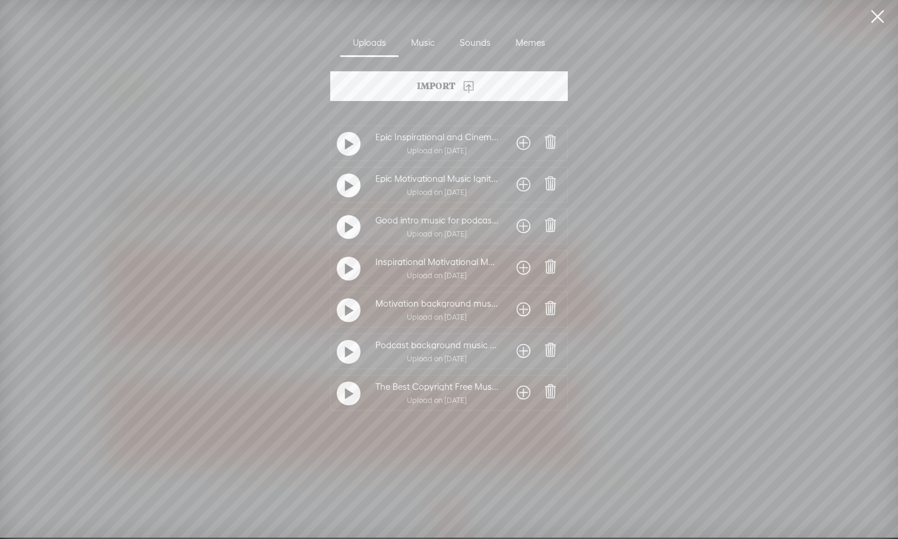
click at [517, 394] on span at bounding box center [524, 392] width 14 height 19
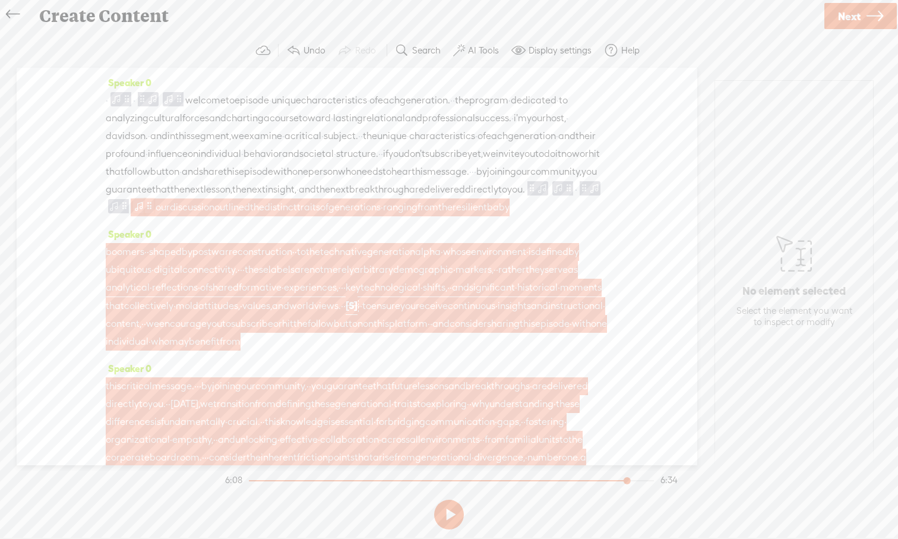
click at [154, 213] on span at bounding box center [149, 206] width 9 height 14
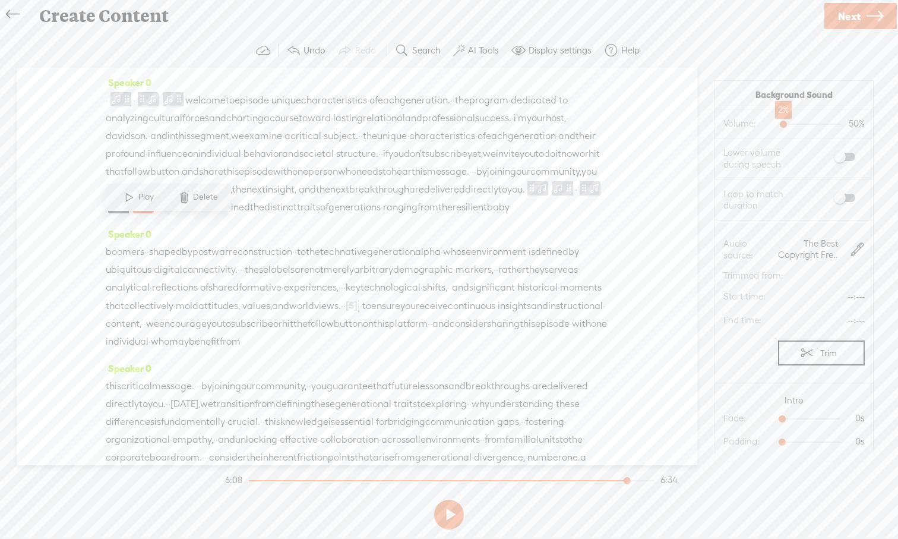
drag, startPoint x: 814, startPoint y: 124, endPoint x: 786, endPoint y: 128, distance: 28.2
click at [712, 128] on div at bounding box center [784, 125] width 27 height 27
click at [712, 199] on span at bounding box center [844, 198] width 21 height 8
click at [425, 163] on span "subscribe" at bounding box center [446, 154] width 42 height 18
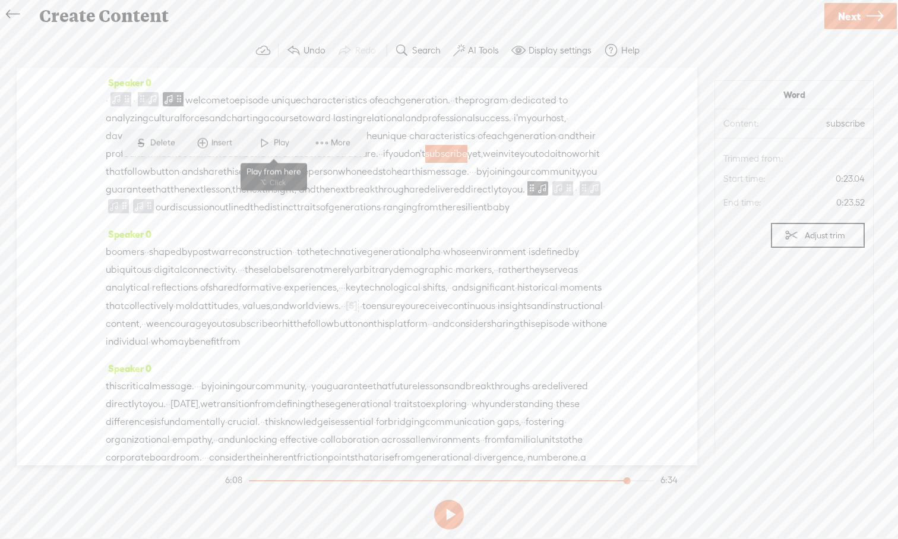
click at [271, 140] on span at bounding box center [265, 142] width 18 height 21
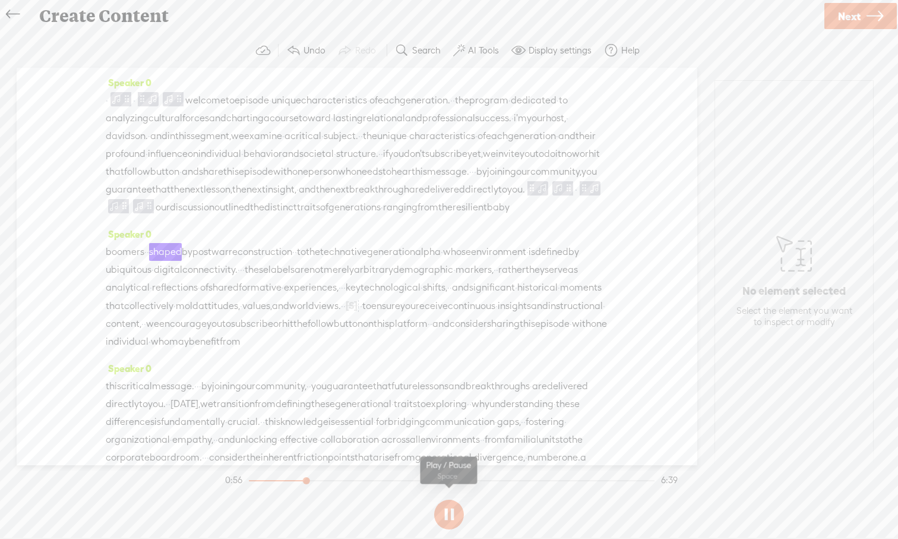
click at [450, 498] on button at bounding box center [449, 514] width 30 height 30
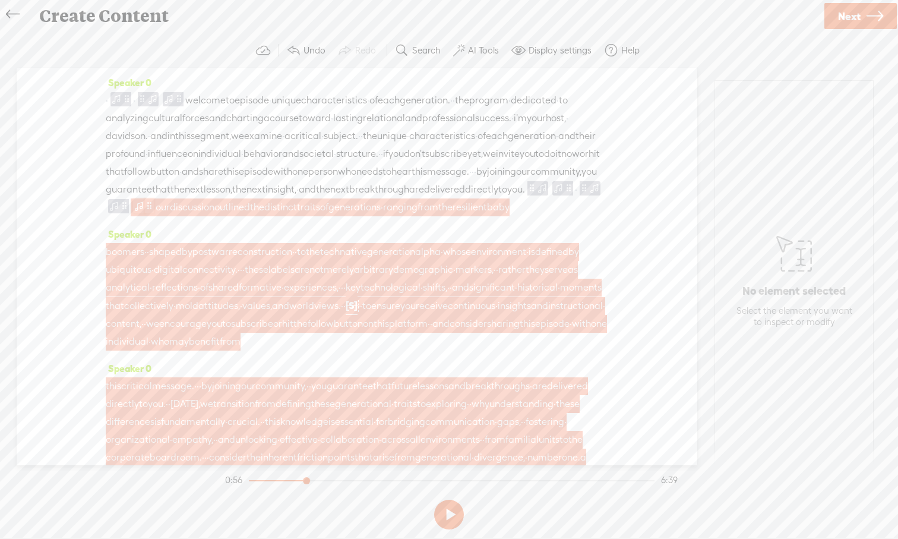
click at [154, 213] on span at bounding box center [149, 206] width 9 height 14
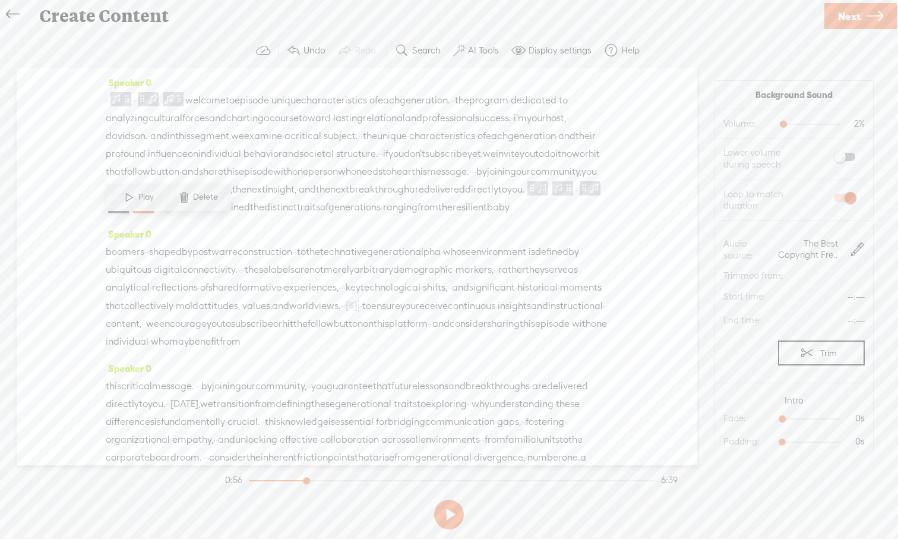
click at [265, 198] on span "insight," at bounding box center [280, 190] width 31 height 18
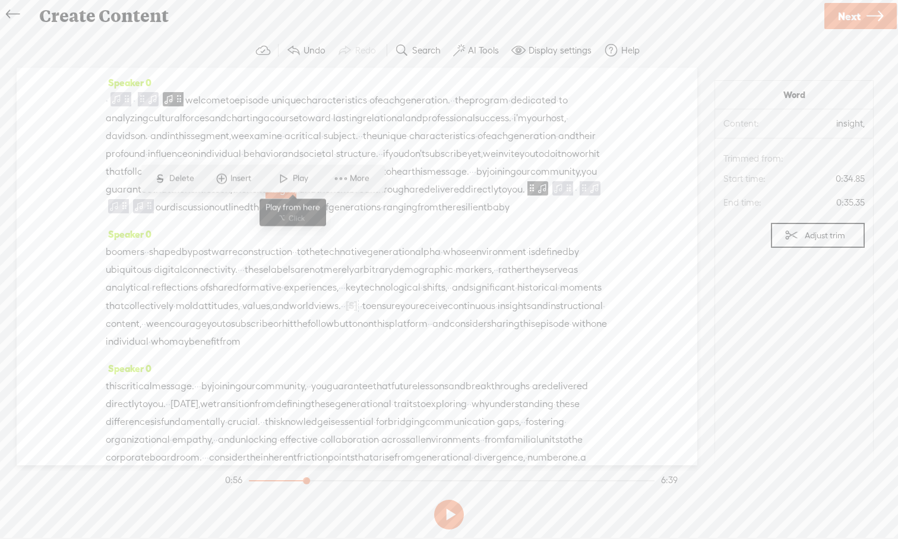
click at [284, 175] on span at bounding box center [284, 178] width 18 height 21
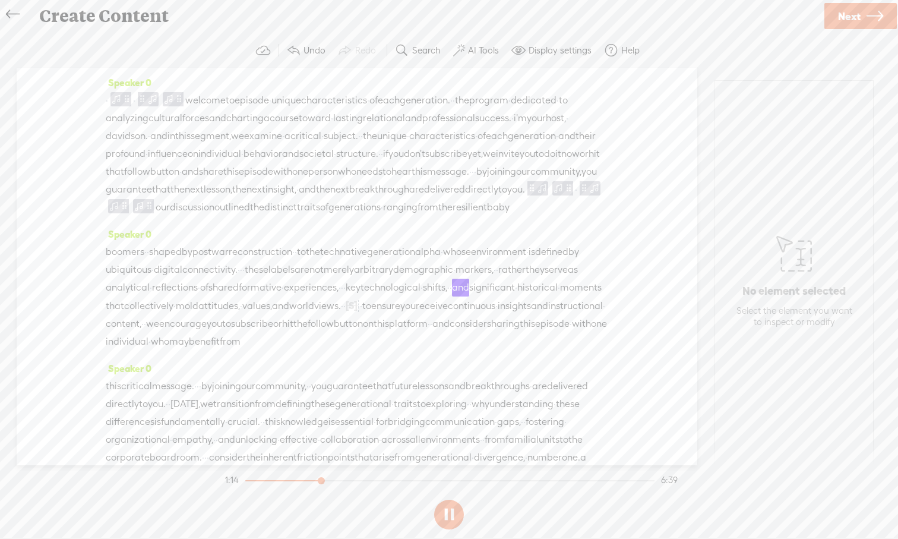
click at [450, 498] on button at bounding box center [449, 514] width 30 height 30
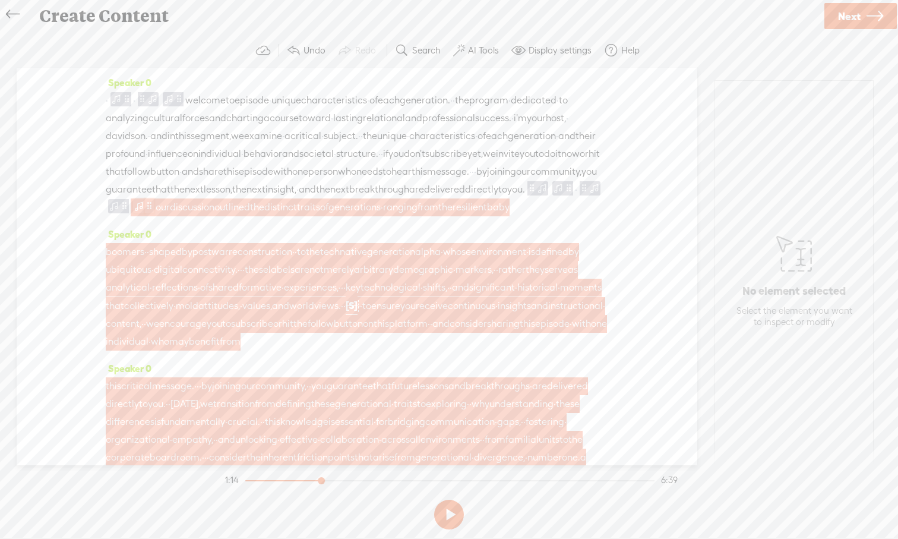
click at [154, 213] on span at bounding box center [149, 206] width 9 height 14
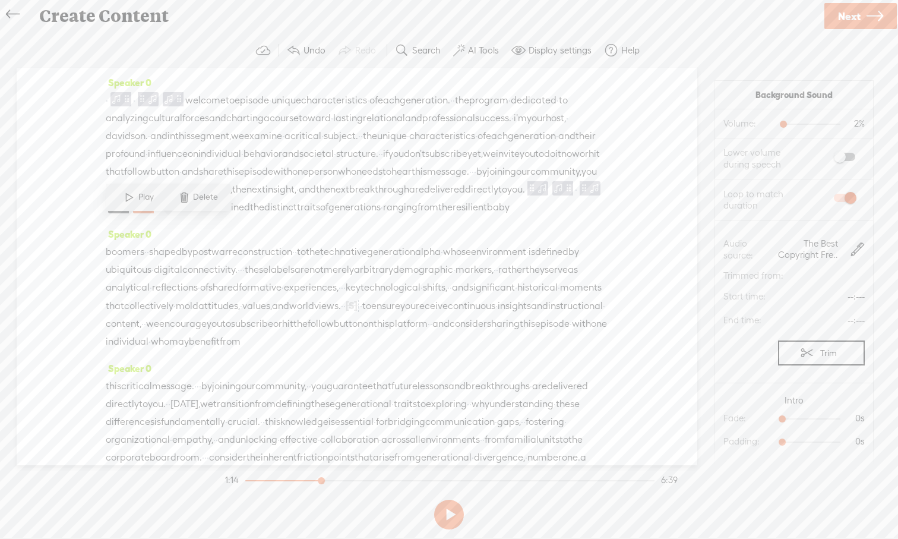
click at [282, 154] on span "behavior" at bounding box center [263, 154] width 39 height 18
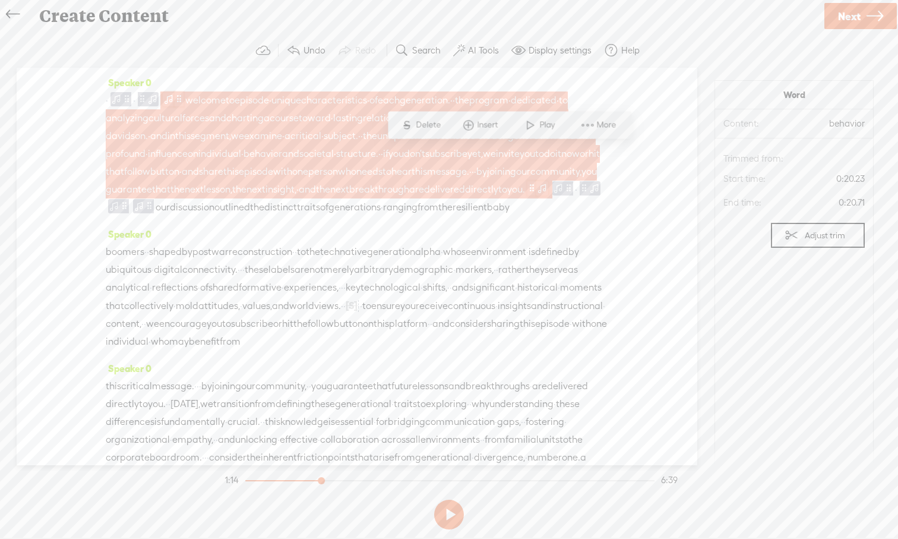
click at [536, 195] on span at bounding box center [531, 188] width 9 height 14
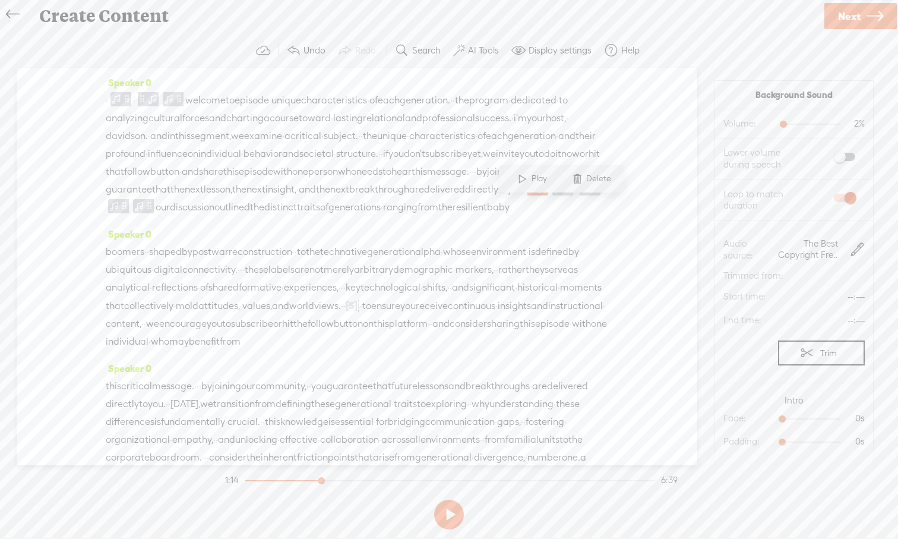
click at [209, 116] on span "forces" at bounding box center [195, 118] width 27 height 18
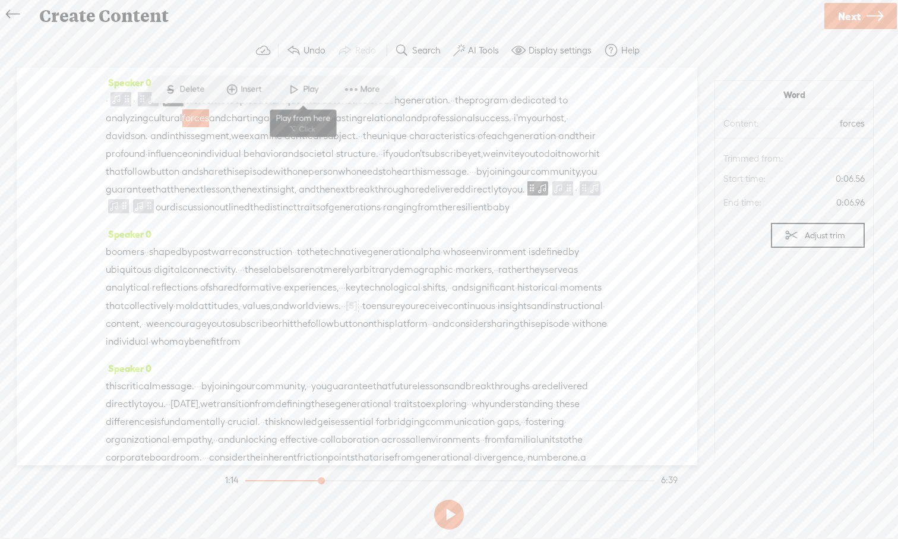
click at [296, 99] on span at bounding box center [294, 89] width 18 height 21
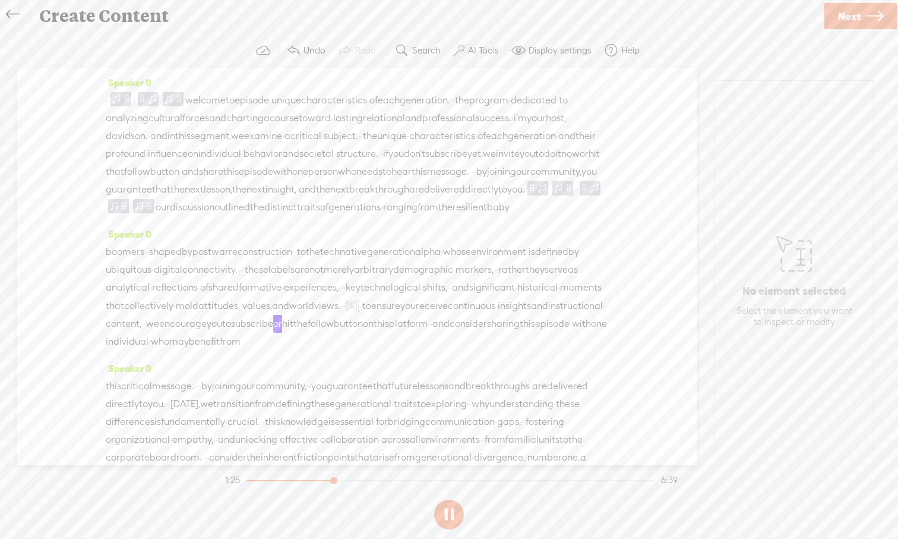
click at [453, 513] on button at bounding box center [449, 514] width 30 height 30
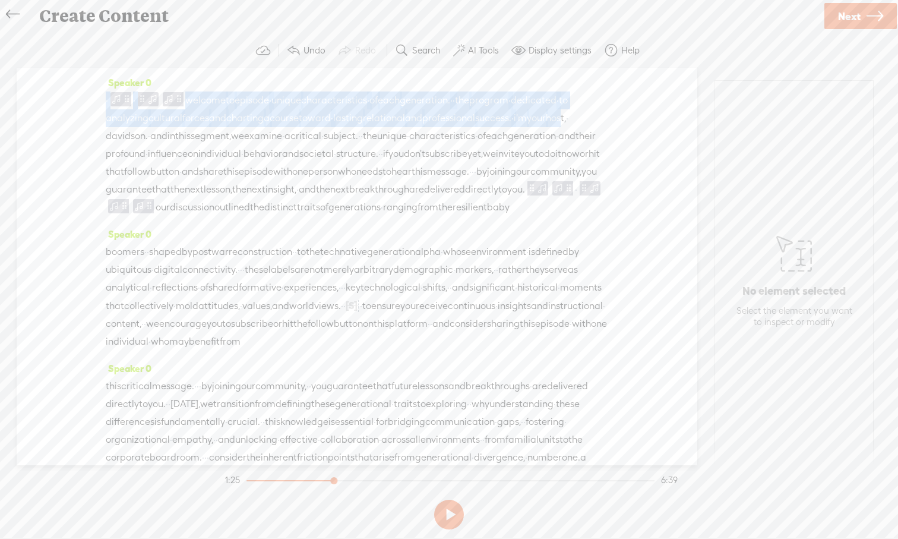
drag, startPoint x: 206, startPoint y: 132, endPoint x: 188, endPoint y: 53, distance: 81.7
click at [188, 53] on div "Trebble audio editor works best with Google Chrome or Firefox. Please switch yo…" at bounding box center [449, 283] width 874 height 501
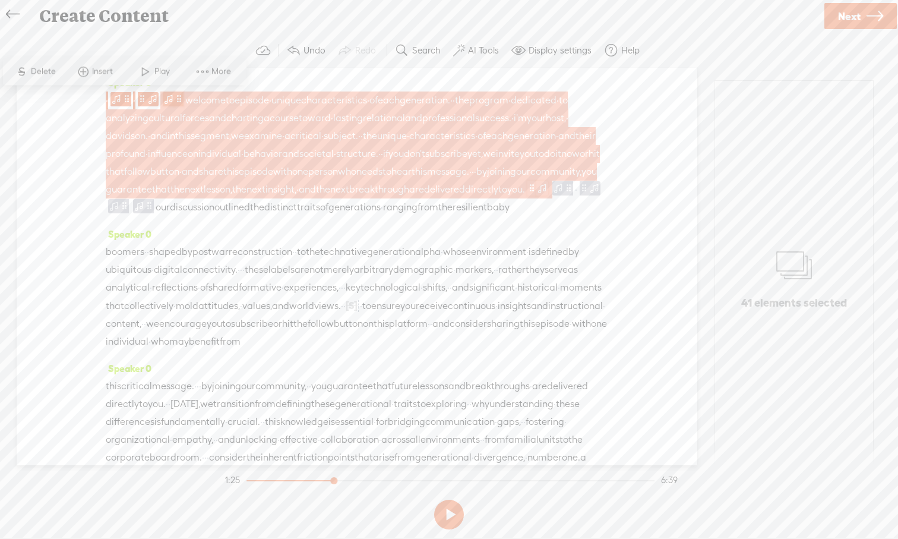
click at [184, 98] on span at bounding box center [179, 99] width 9 height 14
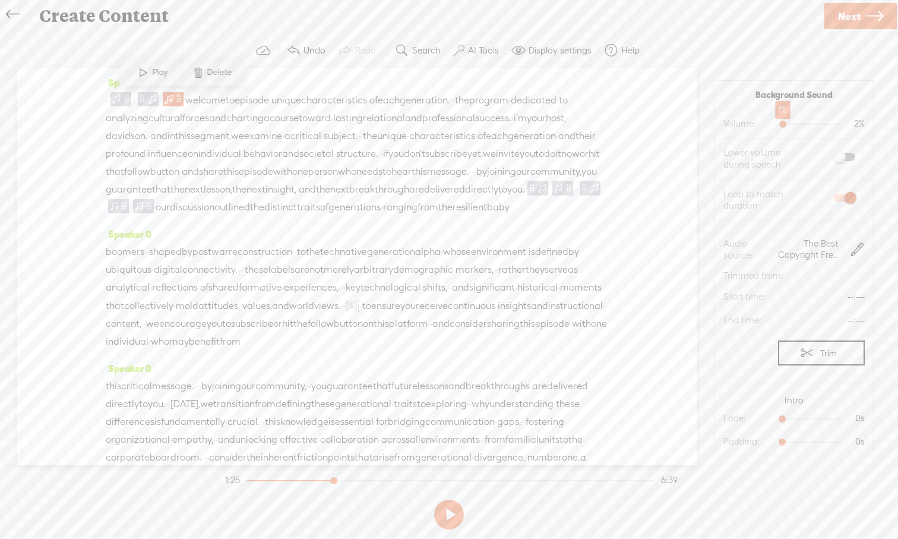
click at [784, 125] on div at bounding box center [783, 125] width 27 height 27
click at [573, 195] on span at bounding box center [568, 188] width 9 height 14
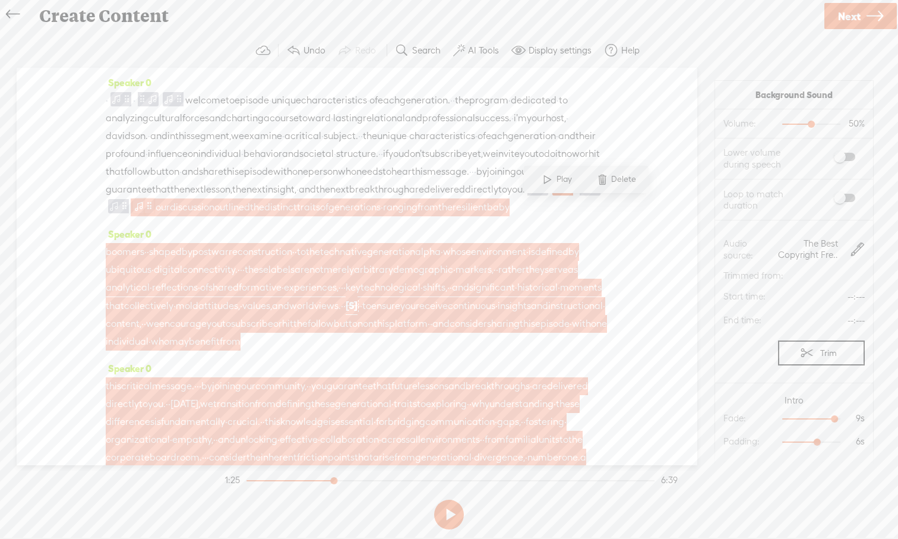
click at [154, 213] on span at bounding box center [149, 206] width 9 height 14
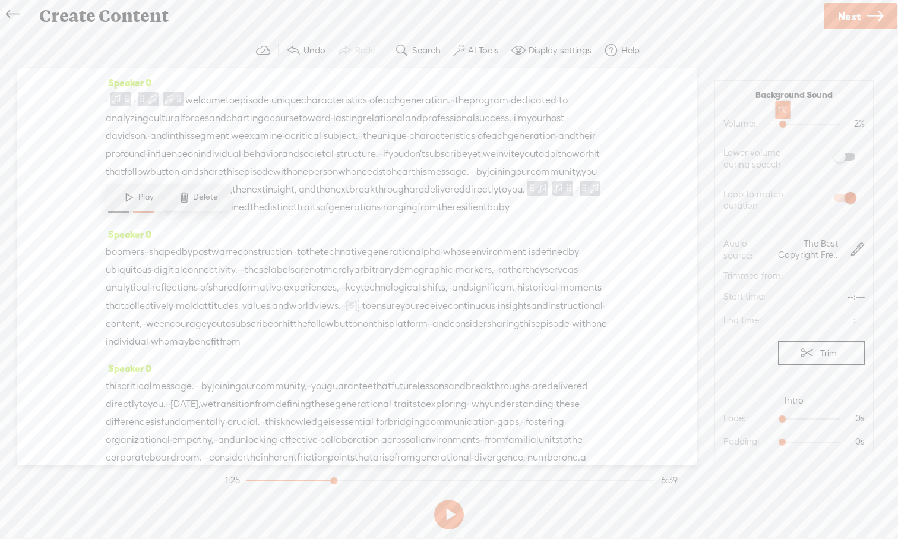
click at [783, 125] on div at bounding box center [783, 125] width 27 height 27
click at [632, 274] on div "Speaker 0 · · welcome to episode · unique characteristics · of each generation.…" at bounding box center [357, 266] width 681 height 397
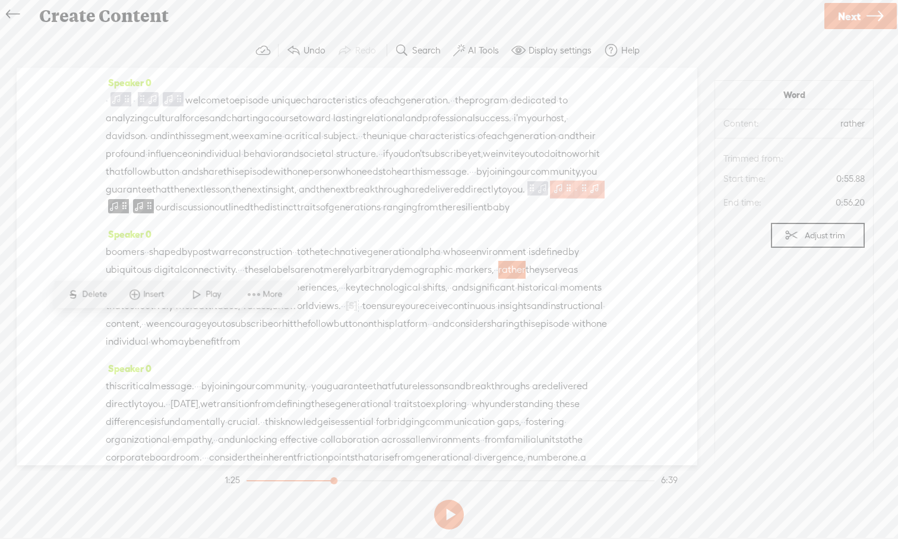
click at [573, 195] on span at bounding box center [568, 188] width 9 height 14
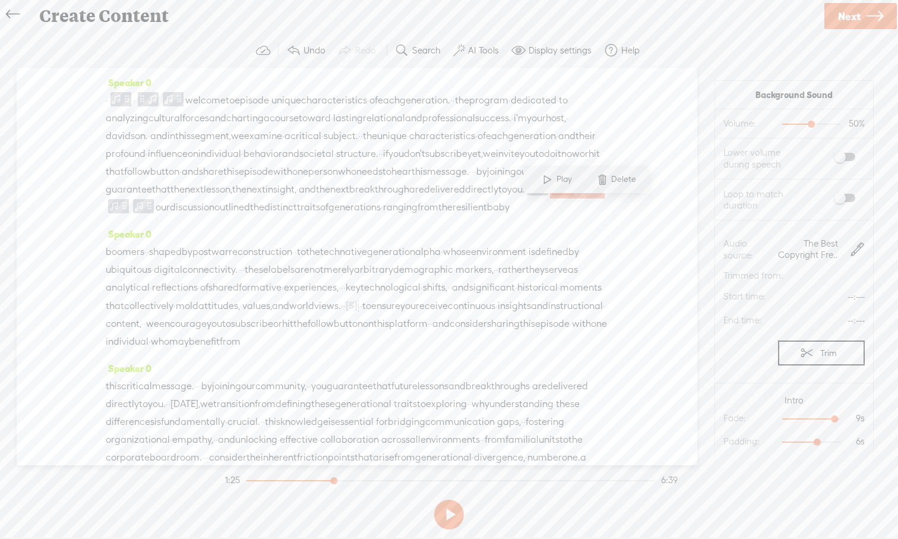
click at [564, 195] on span at bounding box center [558, 188] width 12 height 14
click at [441, 261] on span "alpha" at bounding box center [428, 252] width 26 height 18
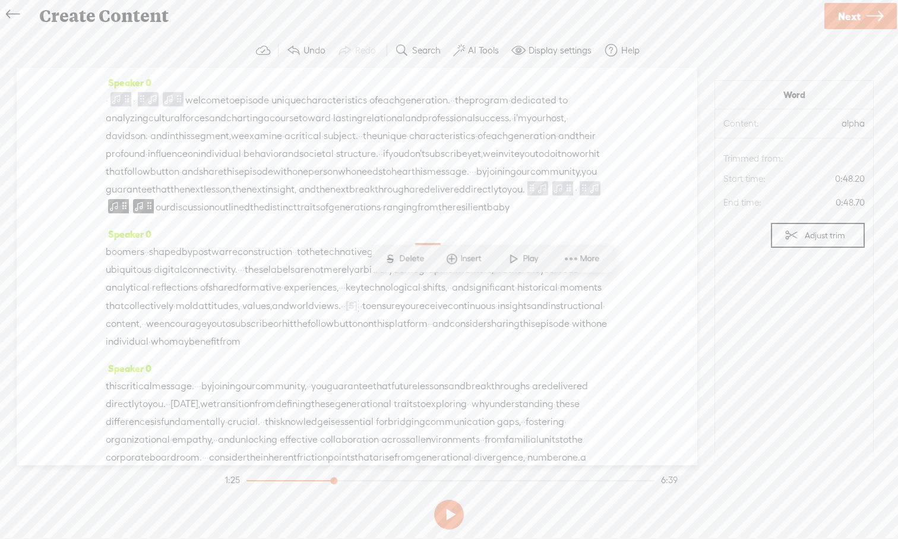
click at [515, 256] on span at bounding box center [514, 258] width 18 height 21
click at [452, 511] on button at bounding box center [449, 514] width 30 height 30
click at [548, 315] on span "instructional" at bounding box center [575, 306] width 55 height 18
click at [564, 195] on span at bounding box center [558, 188] width 12 height 14
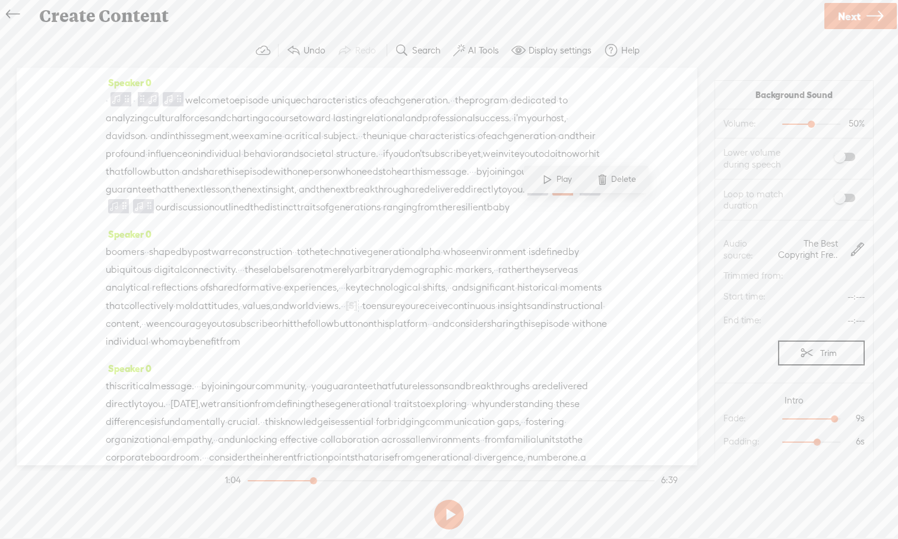
click at [151, 279] on span "ubiquitous" at bounding box center [129, 270] width 46 height 18
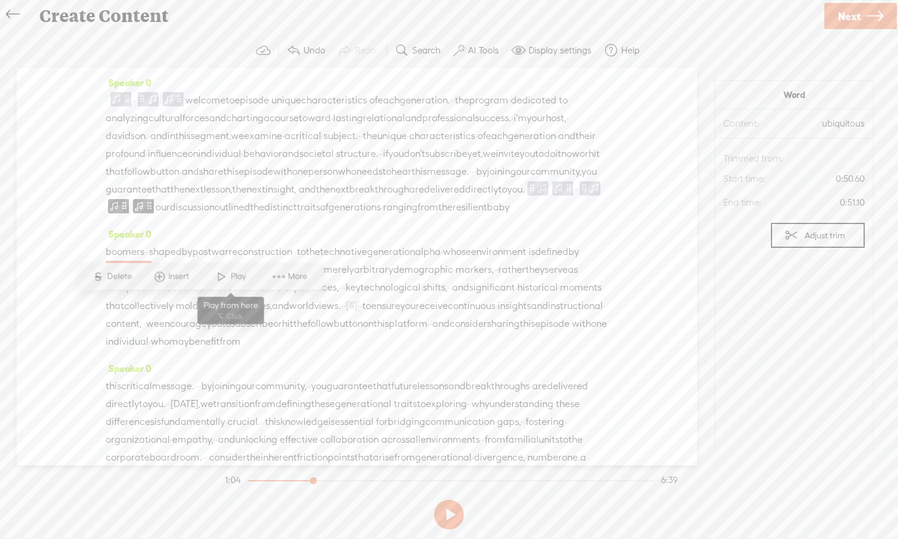
click at [225, 282] on span at bounding box center [222, 276] width 18 height 21
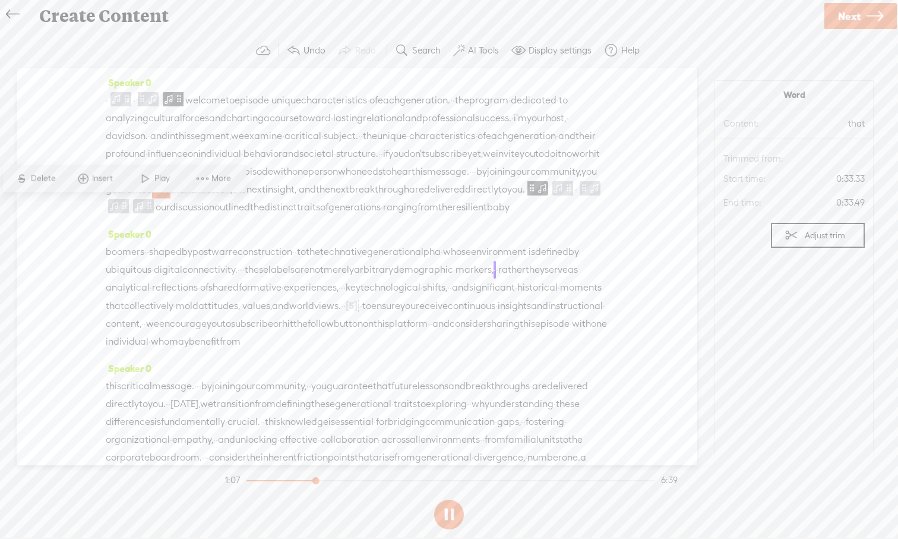
click at [447, 514] on button at bounding box center [449, 514] width 30 height 30
click at [428, 333] on span "·" at bounding box center [429, 324] width 2 height 18
click at [564, 195] on span at bounding box center [558, 188] width 12 height 14
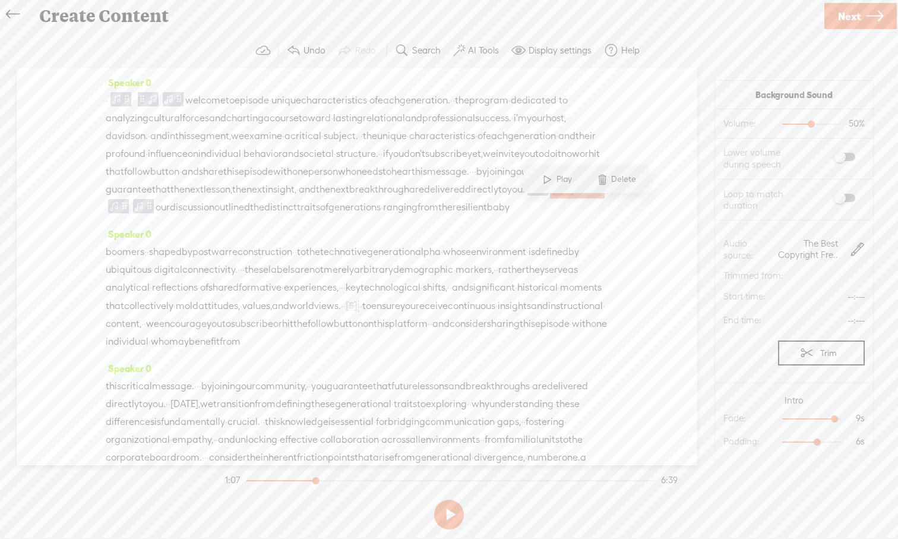
click at [564, 195] on span at bounding box center [558, 188] width 12 height 14
click at [448, 515] on button at bounding box center [449, 514] width 30 height 30
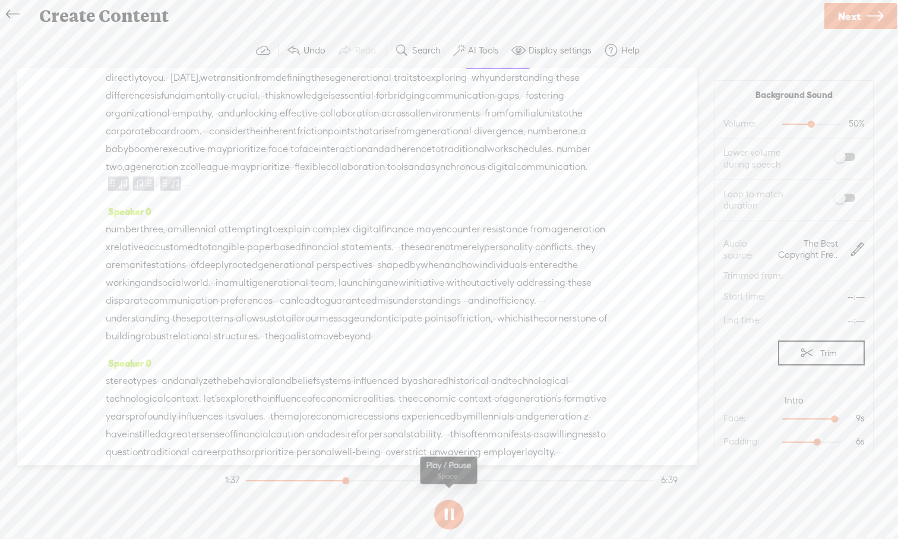
scroll to position [327, 0]
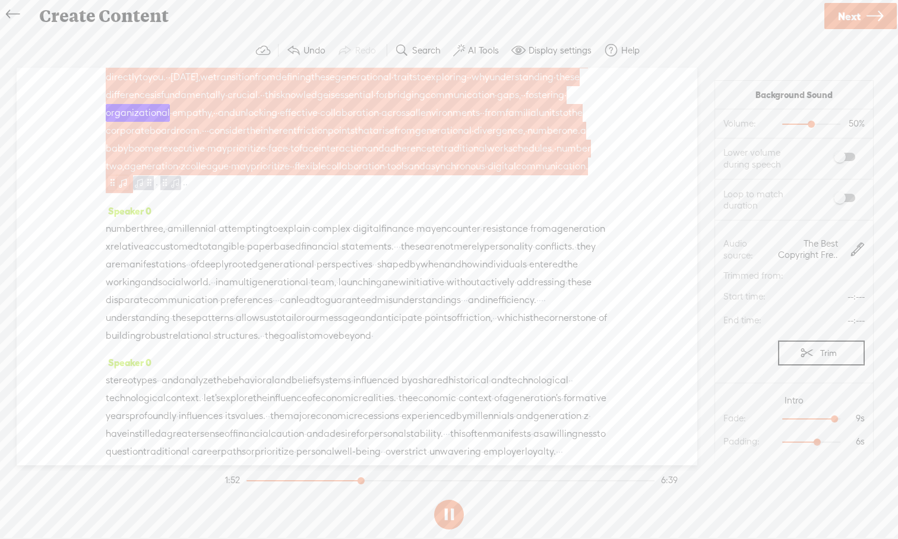
click at [129, 189] on span at bounding box center [123, 182] width 12 height 14
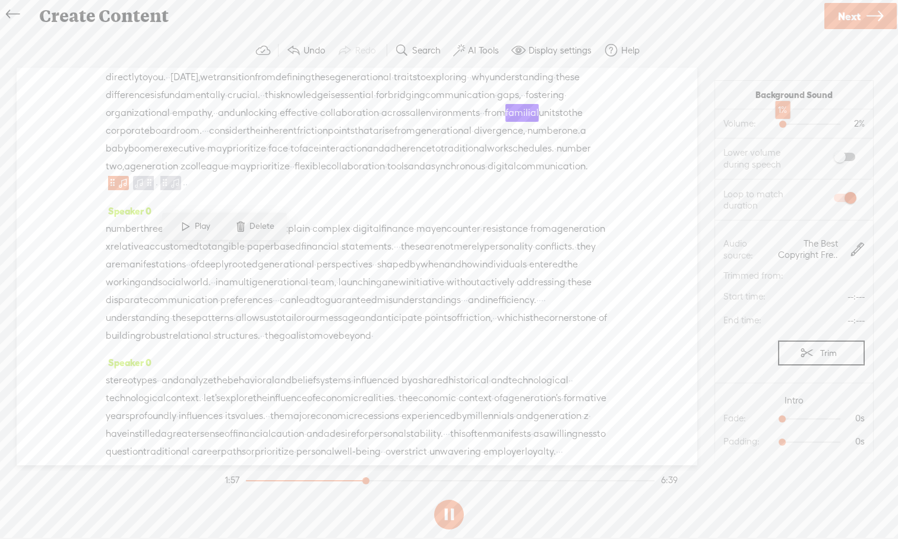
click at [784, 124] on div at bounding box center [783, 125] width 27 height 27
click at [170, 122] on span "organizational" at bounding box center [138, 113] width 64 height 18
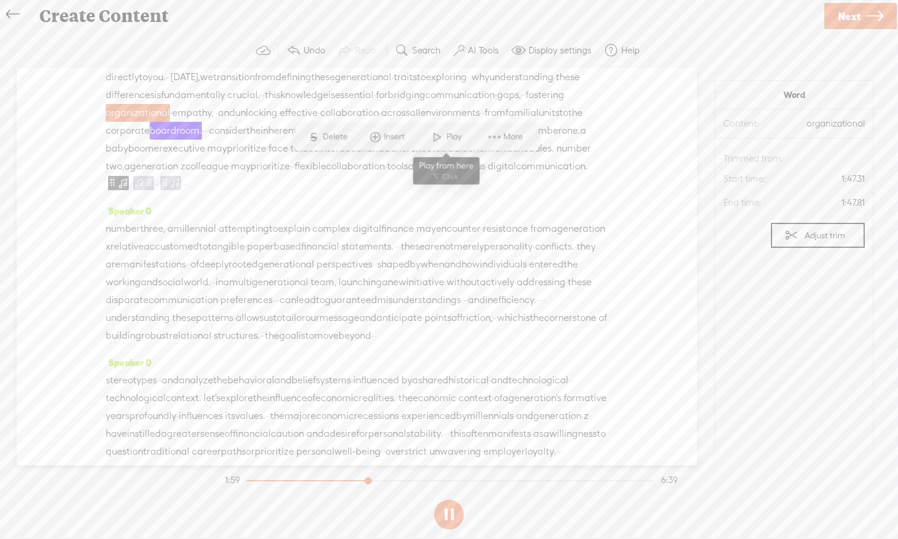
click at [435, 143] on span at bounding box center [437, 137] width 18 height 21
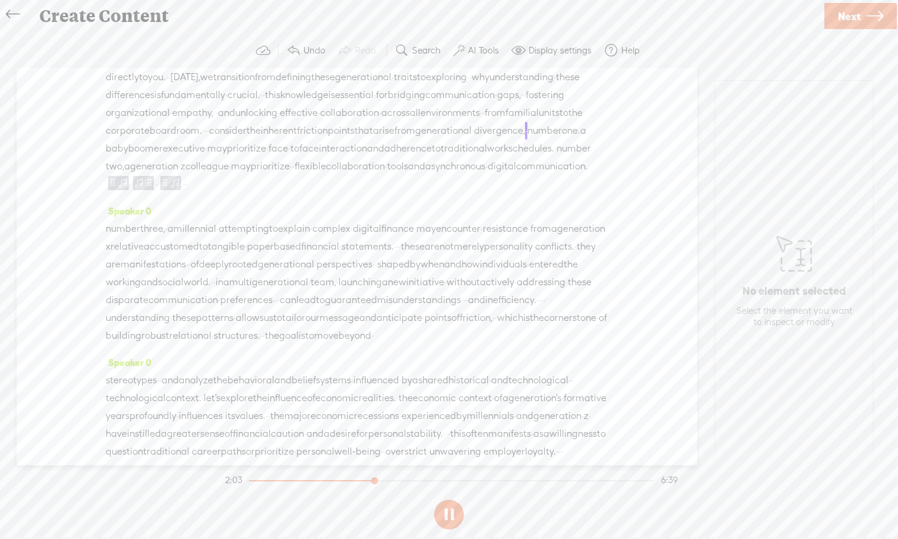
click at [199, 238] on span "millennial" at bounding box center [194, 229] width 43 height 18
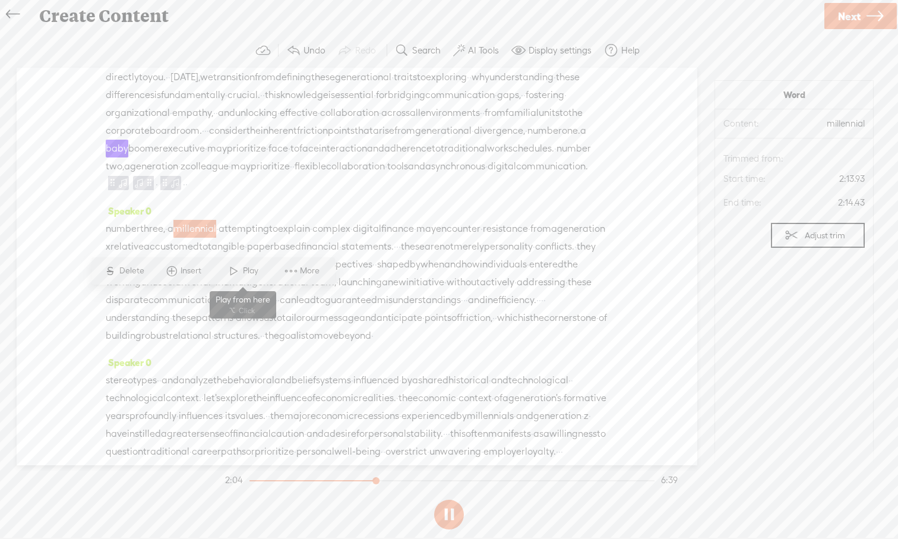
click at [227, 271] on span at bounding box center [234, 270] width 18 height 21
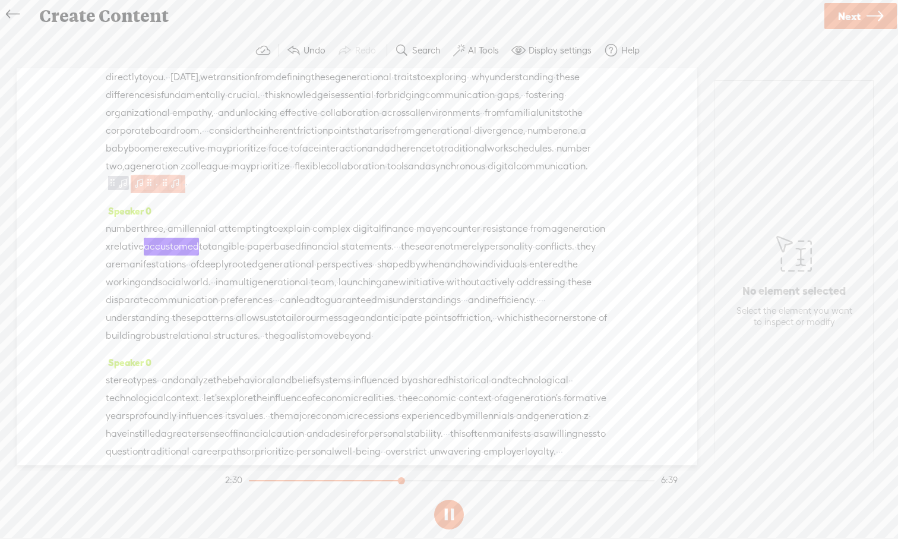
click at [181, 189] on span at bounding box center [175, 182] width 12 height 14
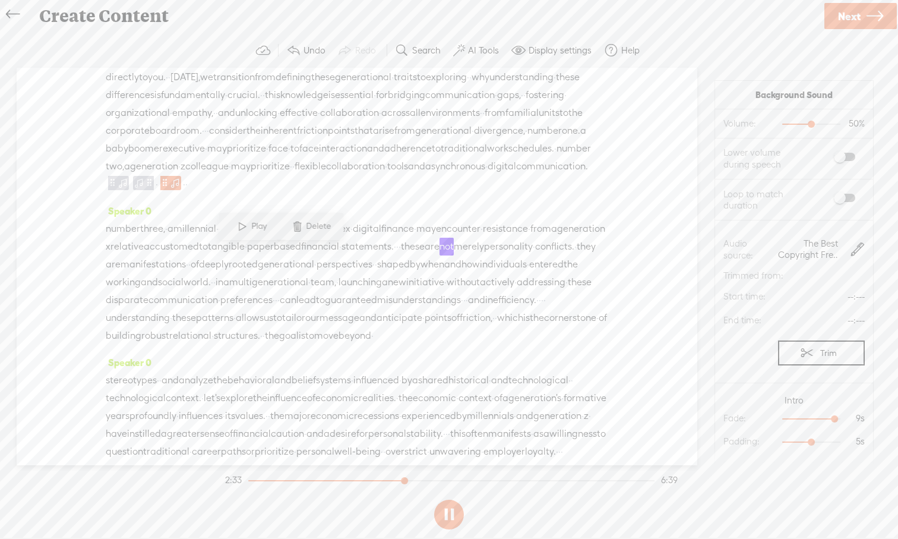
click at [516, 175] on span "communication." at bounding box center [552, 166] width 72 height 18
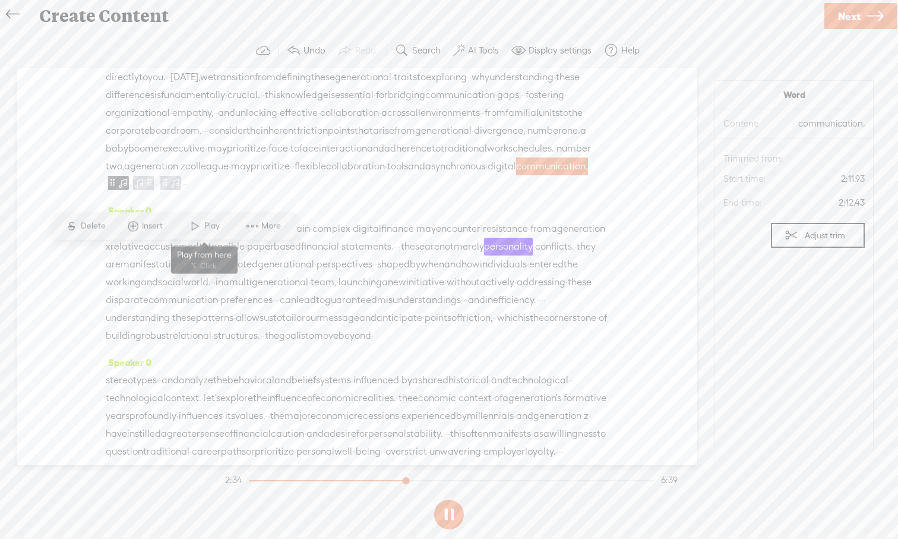
click at [197, 230] on span at bounding box center [195, 226] width 18 height 21
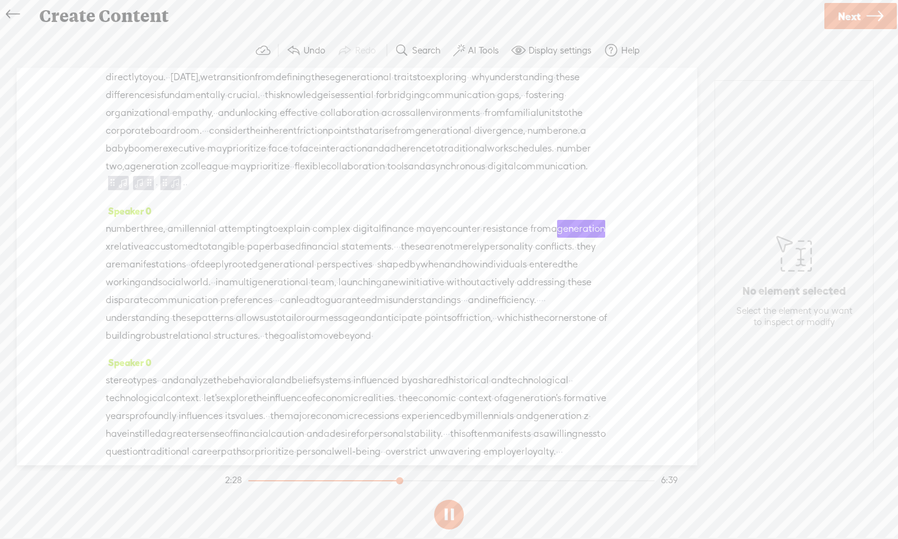
click at [485, 309] on span "inefficiency." at bounding box center [510, 300] width 51 height 18
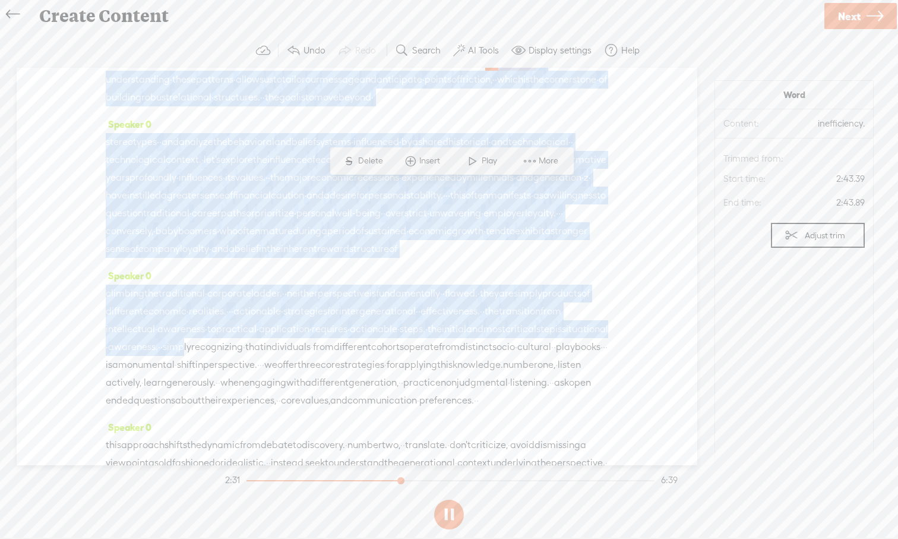
drag, startPoint x: 434, startPoint y: 387, endPoint x: 452, endPoint y: 460, distance: 75.8
click at [453, 461] on div "Speaker 0 · · welcome to episode · unique characteristics · of each generation.…" at bounding box center [357, 266] width 681 height 397
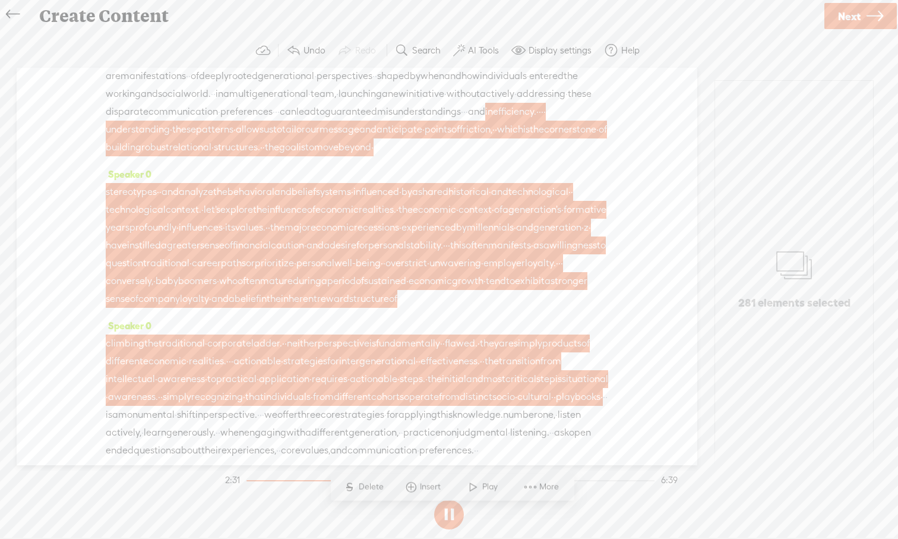
scroll to position [514, 0]
click at [406, 290] on span "sustained" at bounding box center [385, 282] width 42 height 18
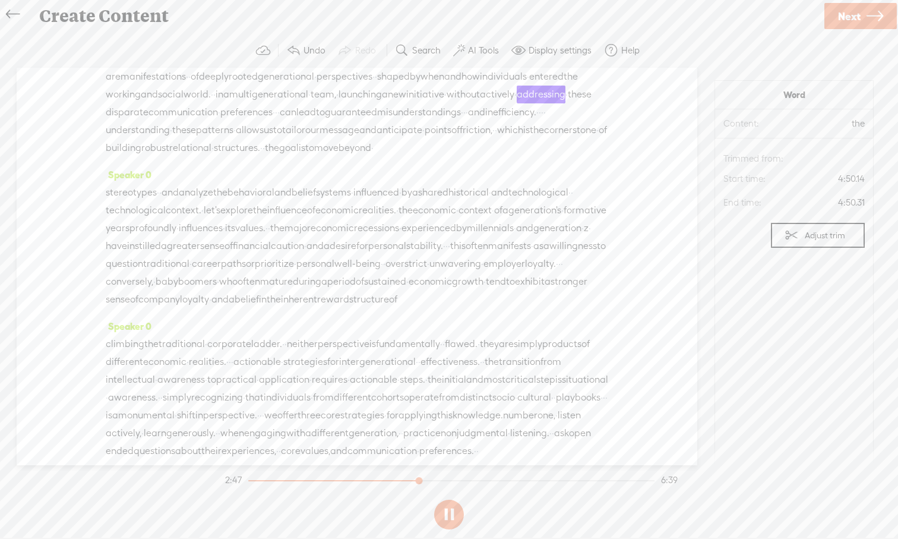
click at [451, 520] on button at bounding box center [449, 514] width 30 height 30
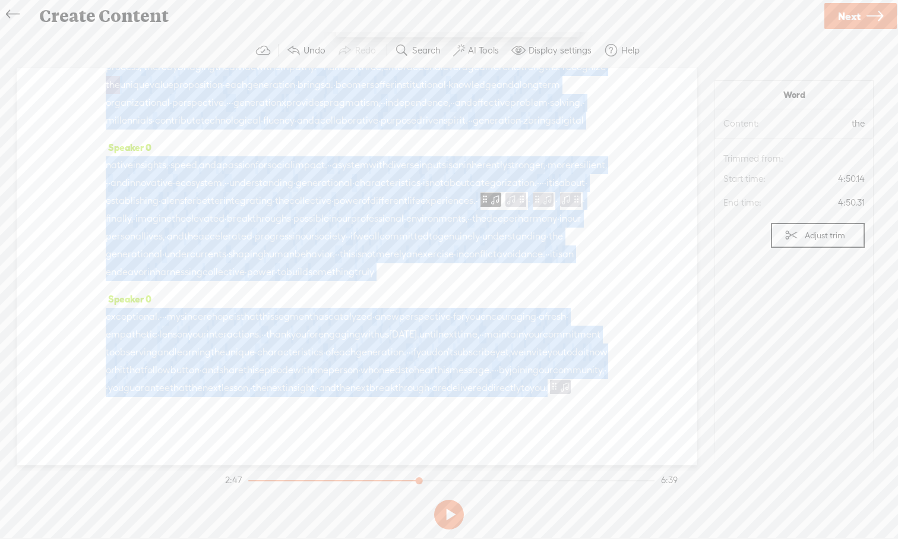
scroll to position [1229, 0]
drag, startPoint x: 467, startPoint y: 399, endPoint x: 409, endPoint y: 242, distance: 166.9
click at [409, 242] on div "Speaker 0 · · welcome to episode · unique characteristics · of each generation.…" at bounding box center [357, 266] width 681 height 397
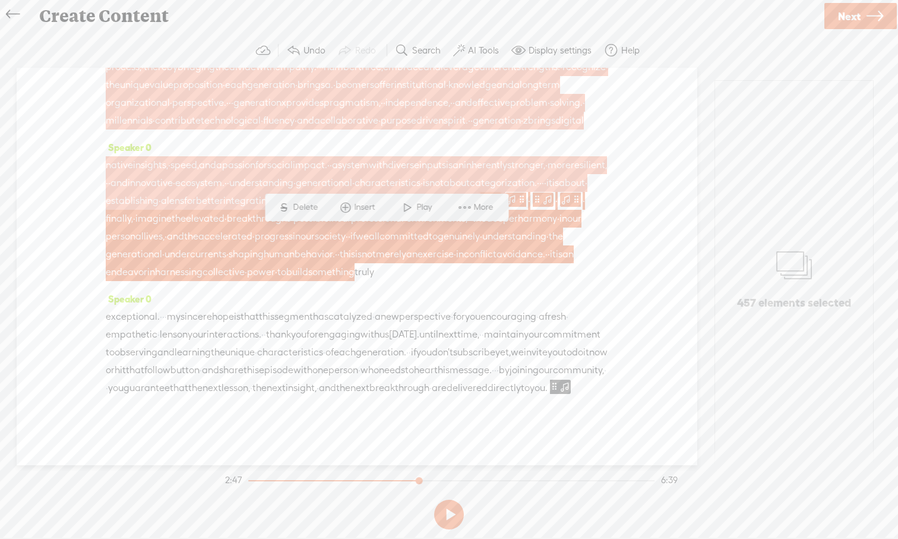
click at [480, 192] on span at bounding box center [484, 199] width 9 height 14
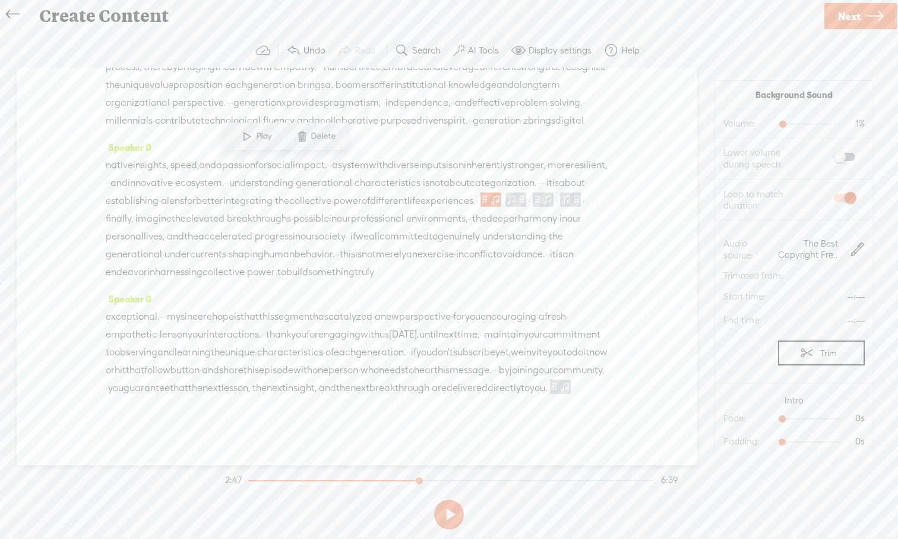
click at [255, 156] on span "passion" at bounding box center [238, 165] width 33 height 18
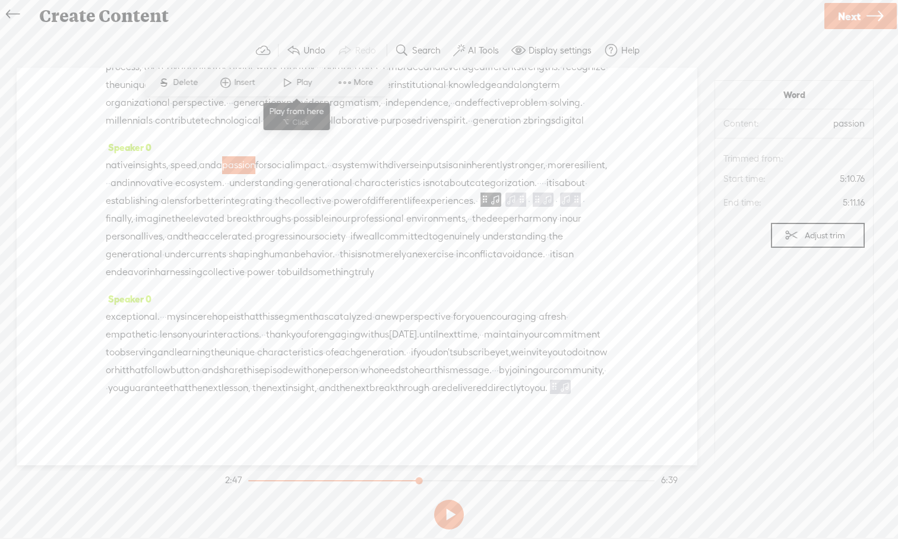
click at [290, 81] on span at bounding box center [288, 82] width 18 height 21
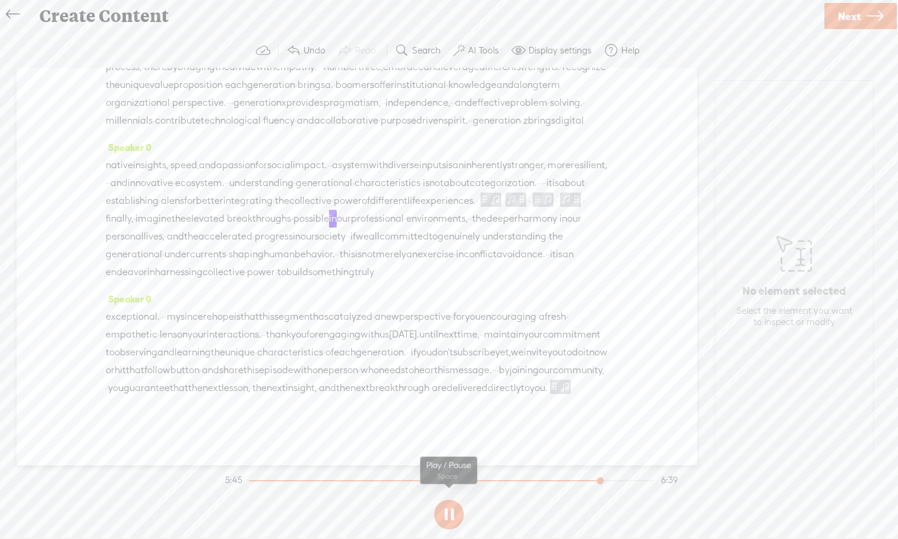
click at [450, 514] on button at bounding box center [449, 514] width 30 height 30
click at [517, 192] on span at bounding box center [521, 199] width 9 height 14
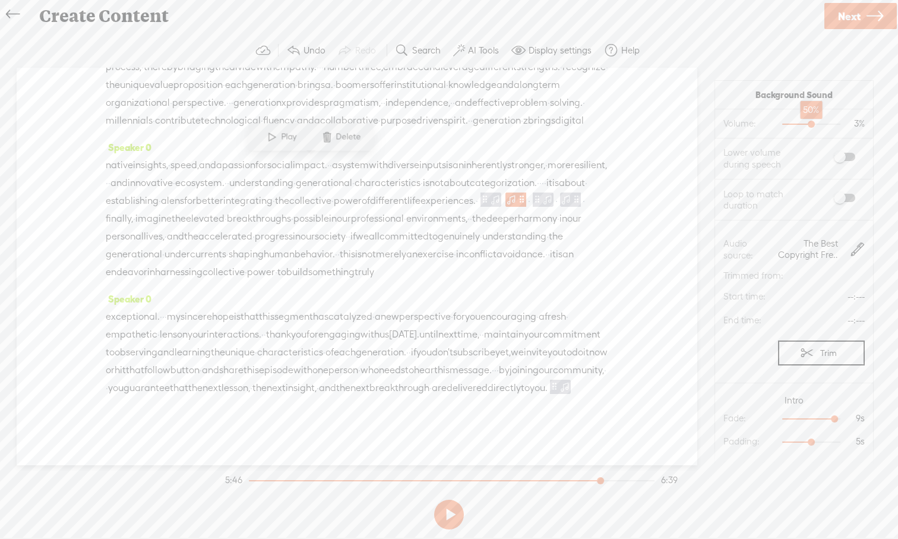
drag, startPoint x: 785, startPoint y: 125, endPoint x: 812, endPoint y: 125, distance: 27.3
click at [812, 125] on div at bounding box center [812, 125] width 27 height 27
click at [470, 174] on span "categorization." at bounding box center [503, 183] width 67 height 18
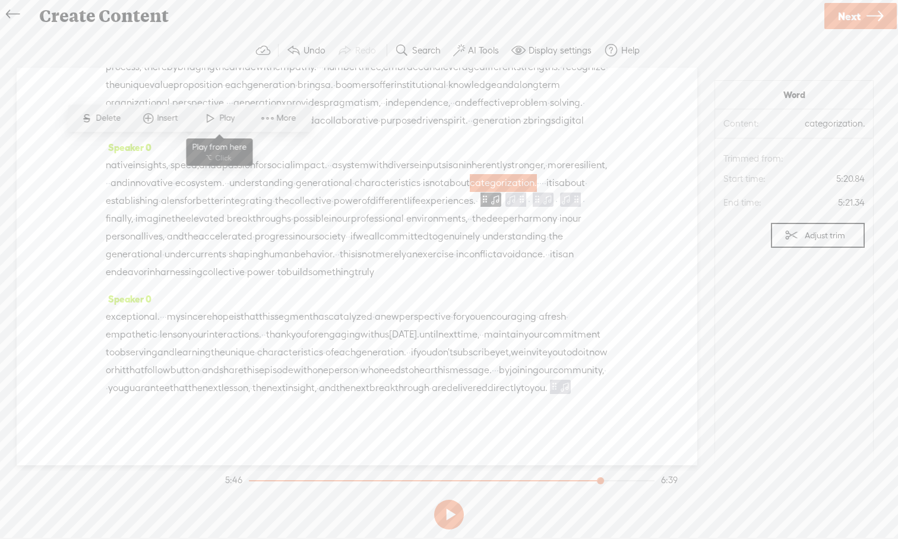
click at [213, 122] on span at bounding box center [210, 118] width 18 height 21
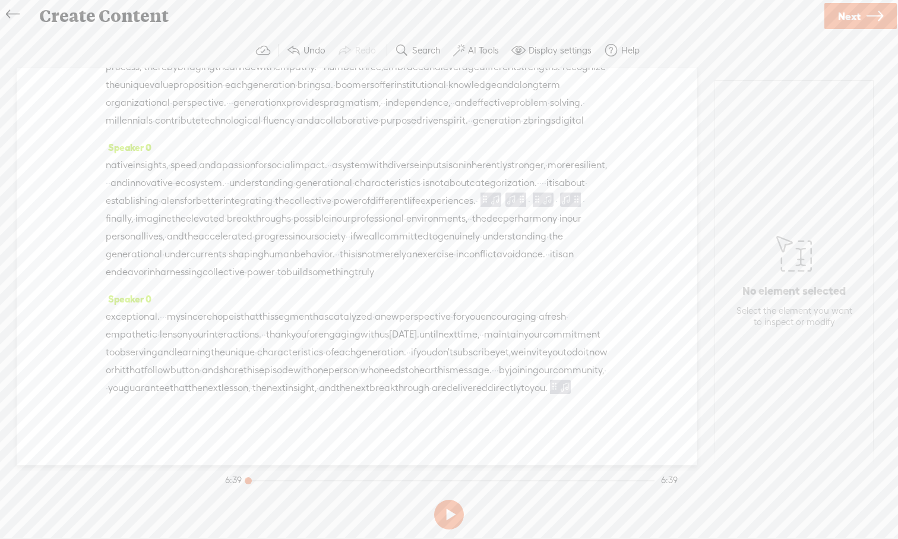
drag, startPoint x: 654, startPoint y: 481, endPoint x: 235, endPoint y: 451, distance: 419.8
click at [235, 452] on div "Trebble audio editor works best with Google Chrome or Firefox. Please switch yo…" at bounding box center [449, 283] width 874 height 501
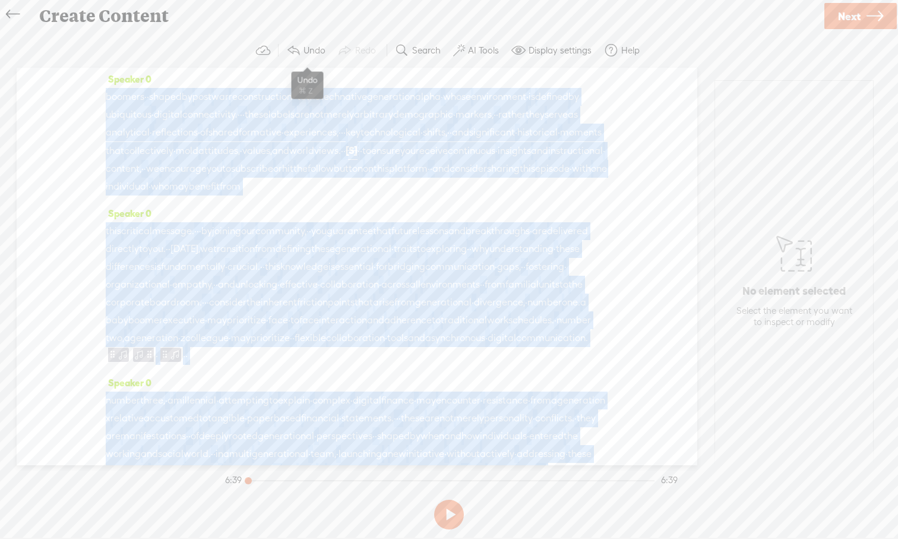
scroll to position [0, 0]
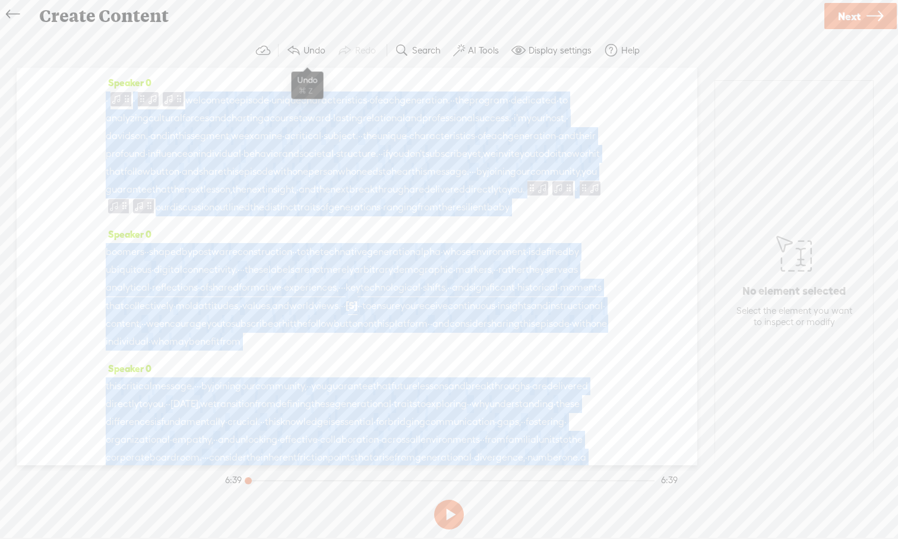
drag, startPoint x: 277, startPoint y: 285, endPoint x: 295, endPoint y: 40, distance: 245.3
click at [295, 40] on div "Trebble audio editor works best with Google Chrome or Firefox. Please switch yo…" at bounding box center [449, 283] width 874 height 501
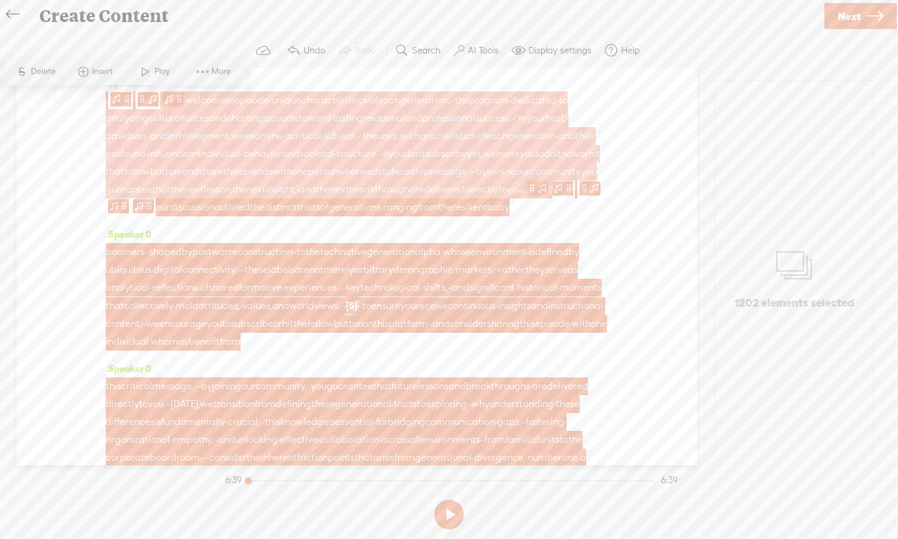
click at [183, 100] on span at bounding box center [179, 99] width 9 height 14
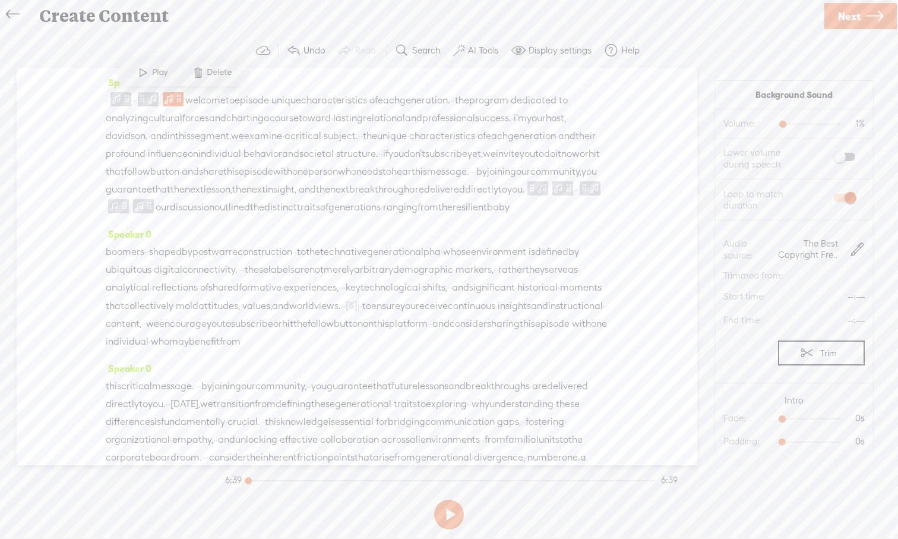
click at [558, 145] on span "and" at bounding box center [566, 136] width 17 height 18
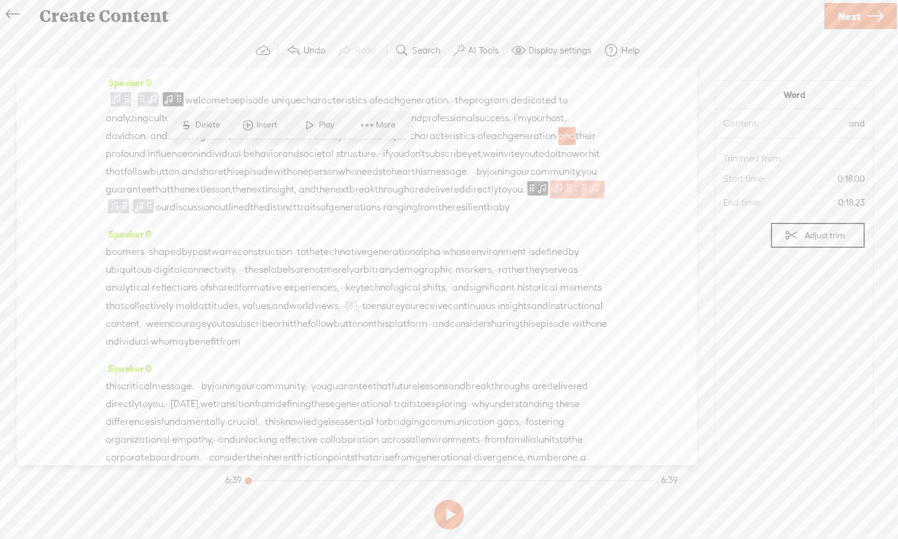
click at [564, 195] on span at bounding box center [558, 188] width 12 height 14
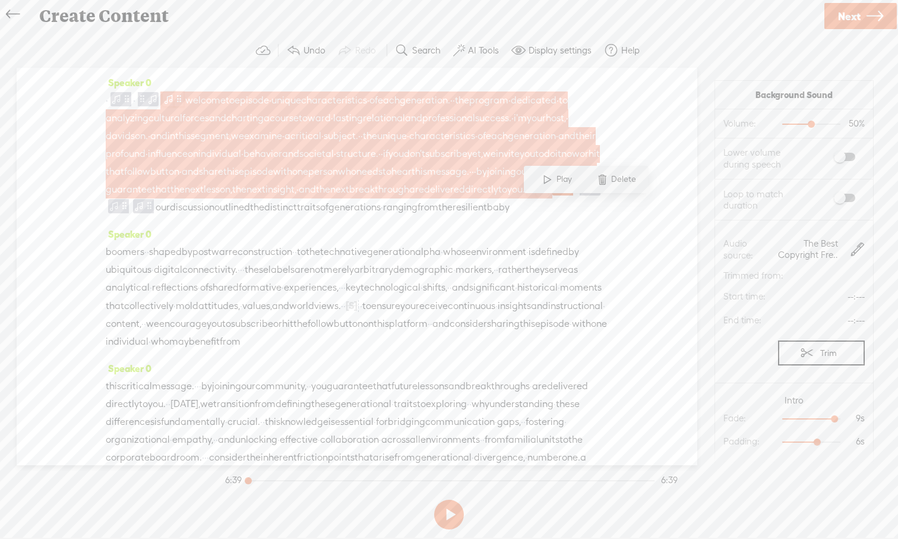
click at [548, 195] on span at bounding box center [542, 188] width 12 height 14
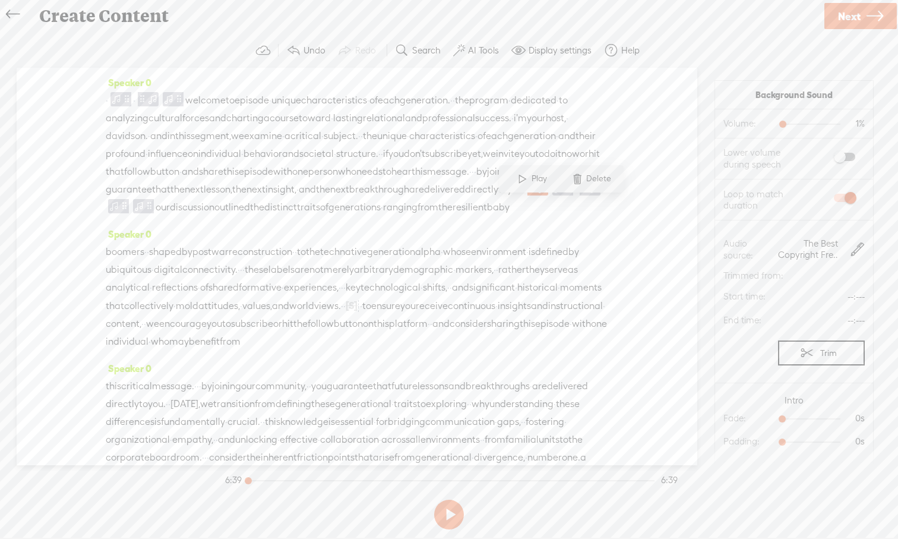
click at [453, 279] on span "demographic" at bounding box center [423, 270] width 60 height 18
click at [295, 261] on span "·" at bounding box center [293, 252] width 2 height 18
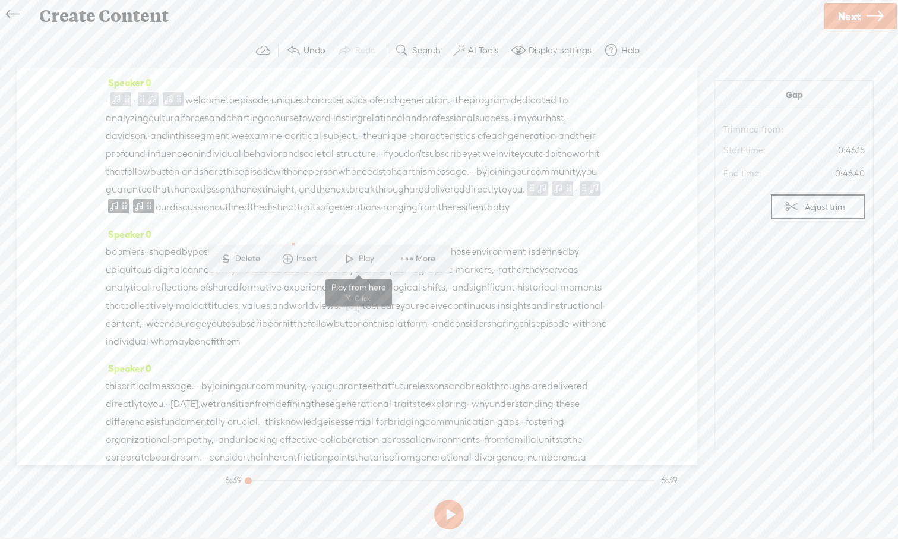
click at [351, 257] on span at bounding box center [350, 258] width 18 height 21
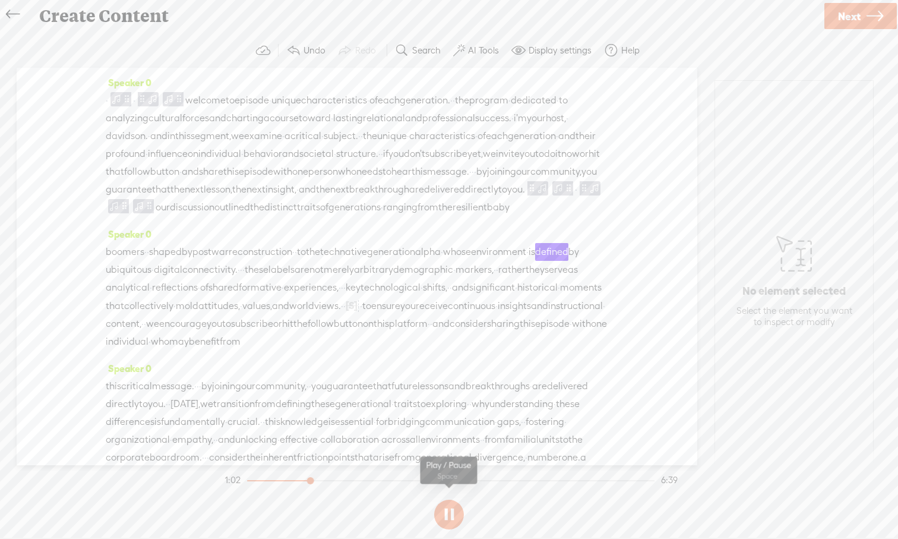
click at [452, 520] on button at bounding box center [449, 514] width 30 height 30
click at [849, 22] on span "Next" at bounding box center [849, 16] width 23 height 30
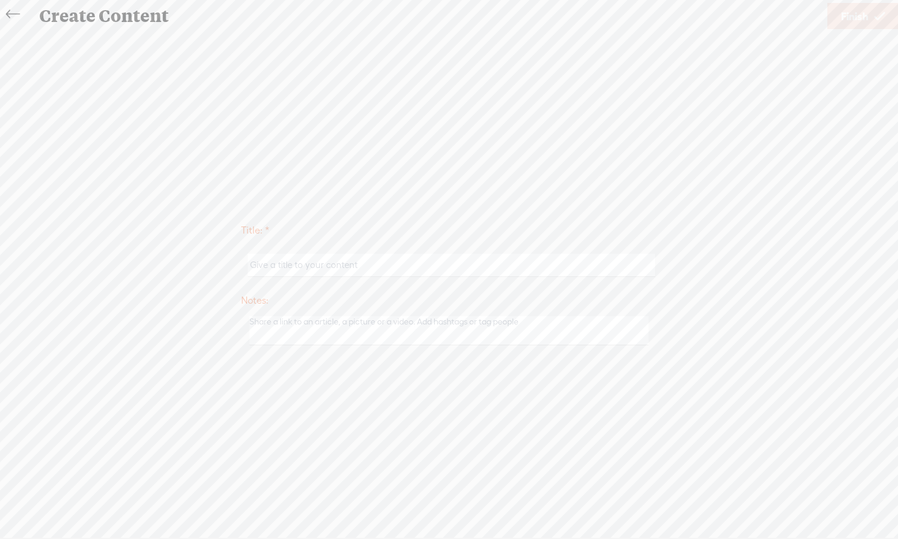
click at [459, 258] on input "text" at bounding box center [451, 265] width 407 height 23
paste input "the unique characteristics of each generation"
type input "the unique characteristics of each generation"
click at [12, 15] on icon at bounding box center [13, 14] width 14 height 27
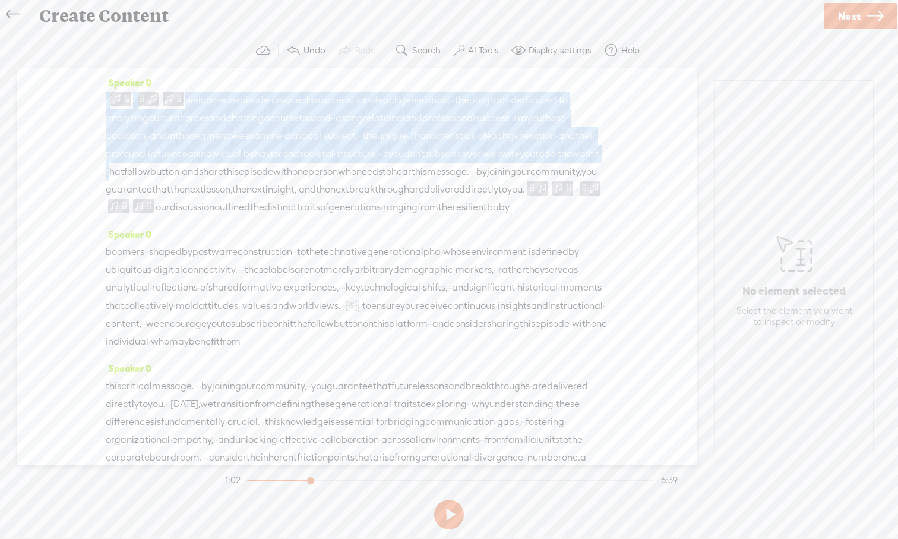
drag, startPoint x: 447, startPoint y: 165, endPoint x: 450, endPoint y: 29, distance: 136.0
click at [450, 29] on div "Create Content Use text-to-audio Use voice actor Record From This Browser Use p…" at bounding box center [449, 269] width 898 height 539
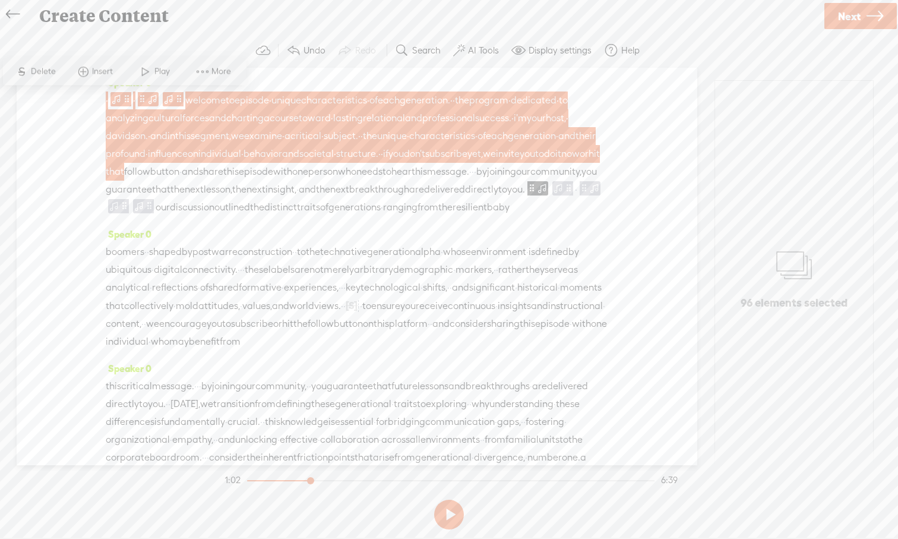
click at [331, 121] on span "toward" at bounding box center [315, 118] width 32 height 18
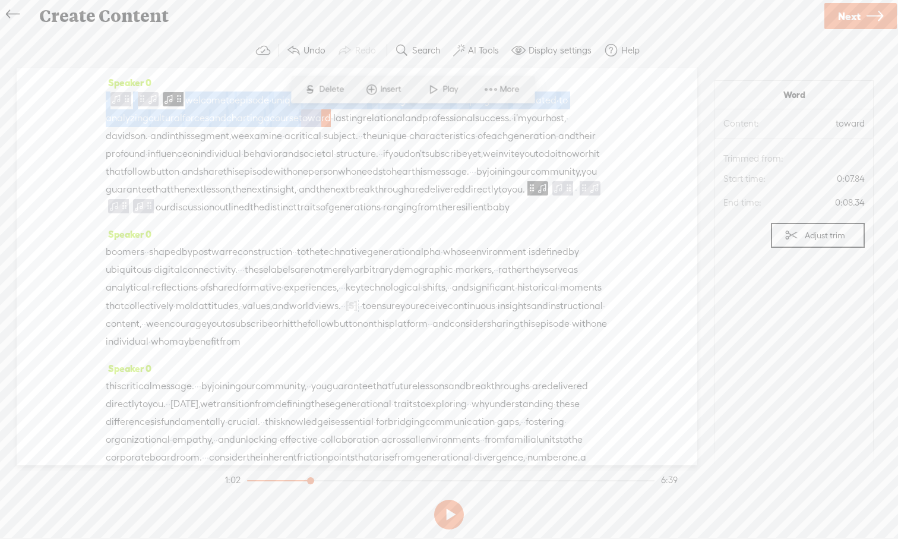
drag, startPoint x: 410, startPoint y: 121, endPoint x: 396, endPoint y: 27, distance: 94.4
click at [396, 27] on div "Create Content Use text-to-audio Use voice actor Record From This Browser Use p…" at bounding box center [449, 269] width 898 height 539
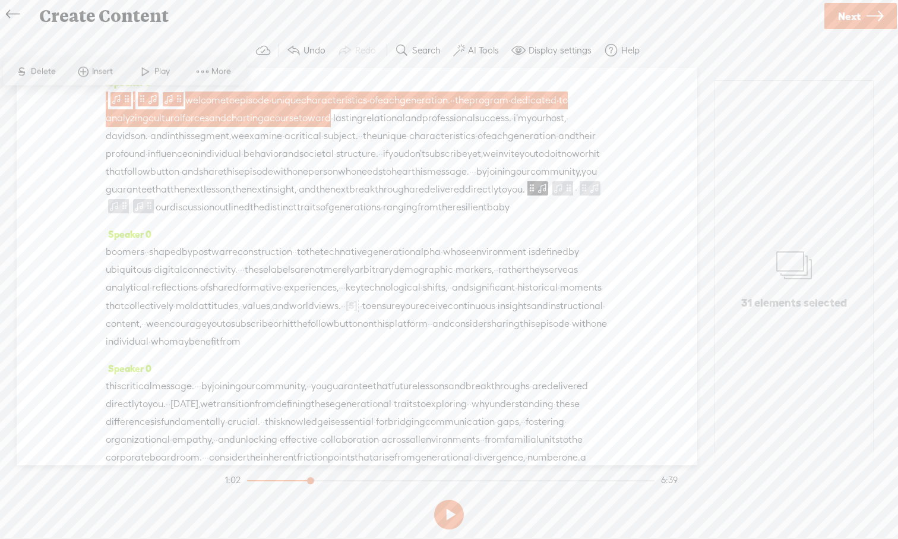
click at [856, 22] on span "Next" at bounding box center [849, 16] width 23 height 30
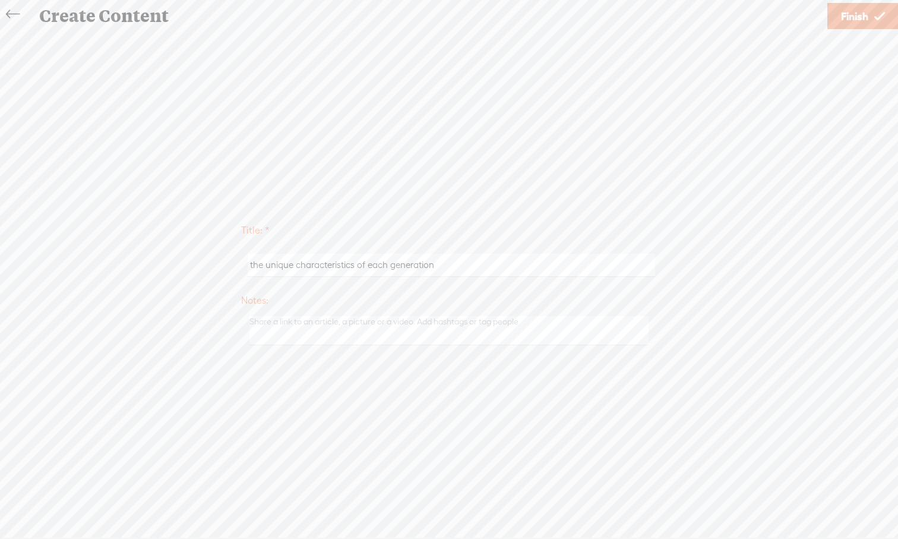
click at [849, 24] on span "Finish" at bounding box center [854, 16] width 27 height 30
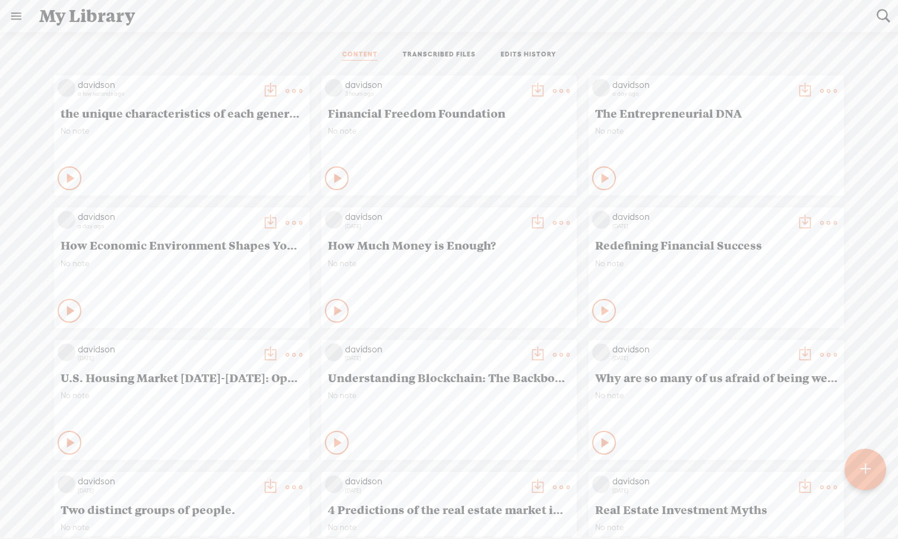
click at [60, 178] on div "Play Content" at bounding box center [70, 178] width 24 height 24
click at [293, 93] on t at bounding box center [294, 91] width 17 height 17
click at [263, 213] on link "Download as..." at bounding box center [237, 212] width 119 height 27
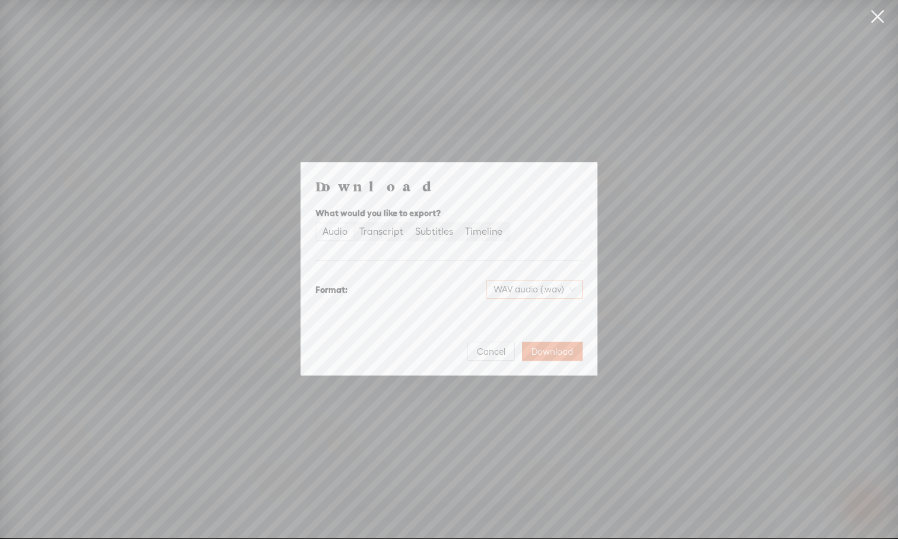
click at [549, 291] on span "WAV audio (.wav)" at bounding box center [535, 289] width 82 height 18
click at [530, 318] on div "MP3 audio (.mp3)" at bounding box center [524, 314] width 97 height 12
click at [549, 353] on span "Download" at bounding box center [553, 352] width 42 height 12
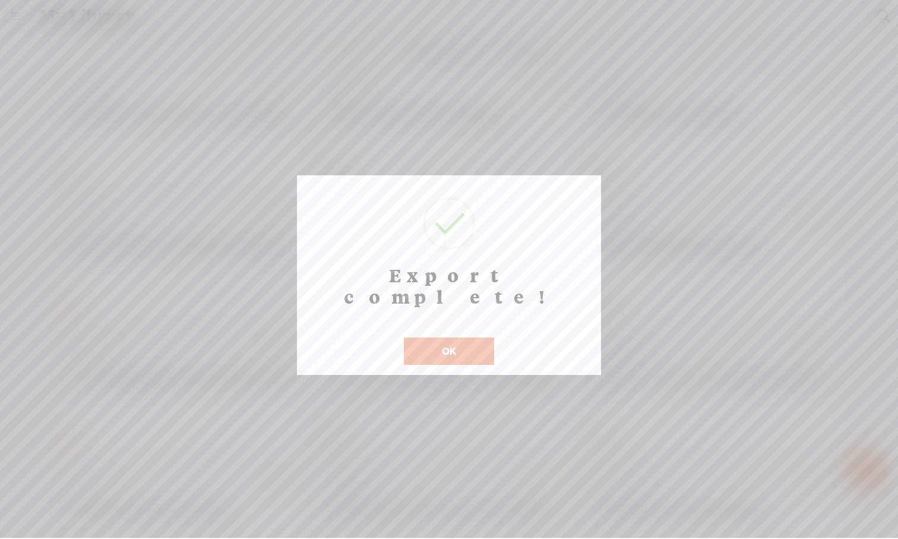
click at [470, 337] on button "OK" at bounding box center [449, 350] width 90 height 27
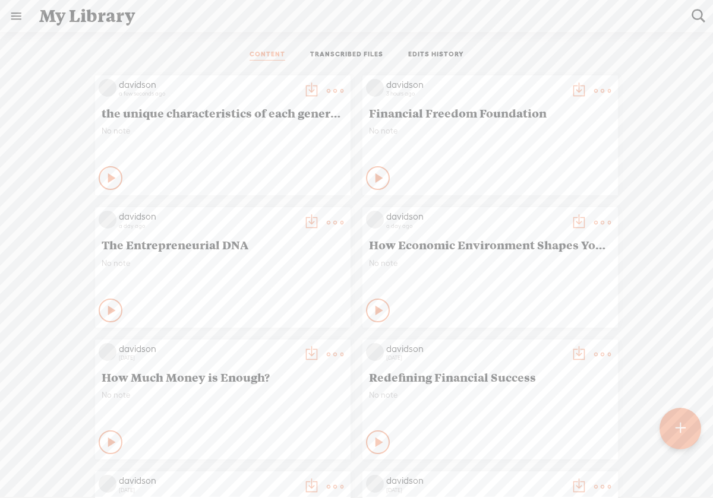
click at [677, 431] on t at bounding box center [680, 429] width 10 height 26
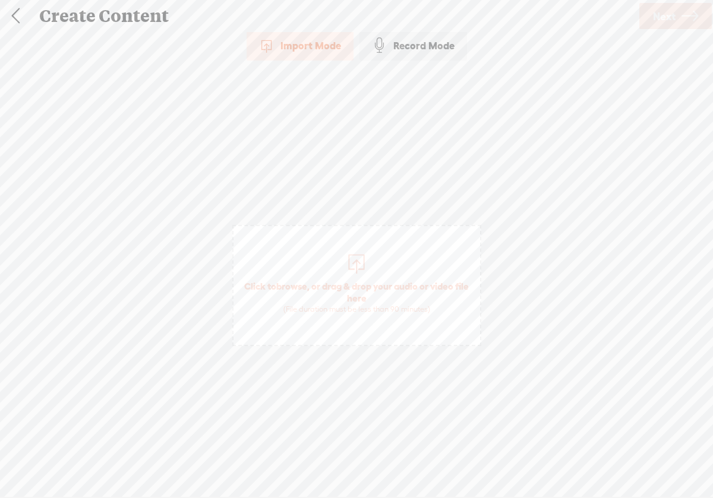
click at [352, 261] on div at bounding box center [356, 263] width 24 height 24
click at [19, 17] on link at bounding box center [16, 16] width 30 height 31
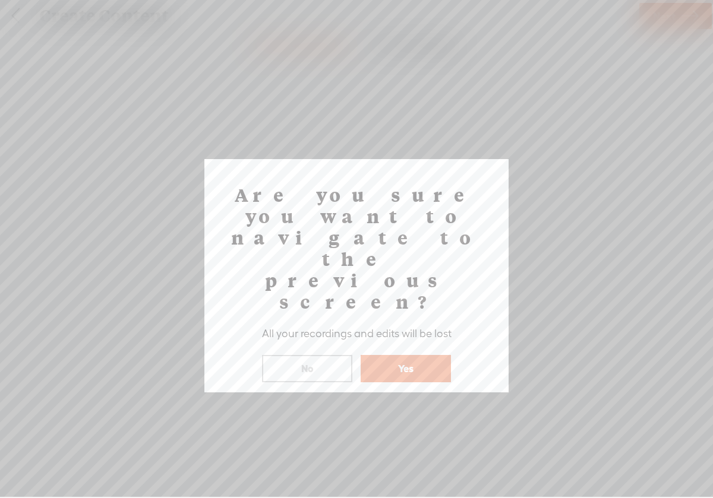
click at [388, 355] on button "Yes" at bounding box center [406, 368] width 90 height 27
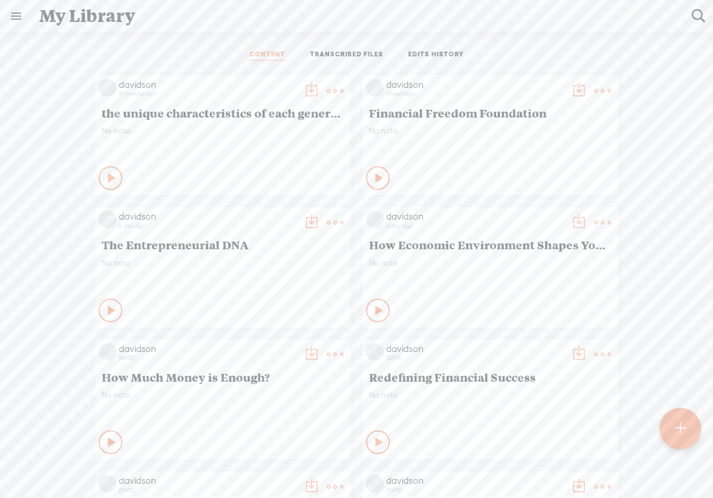
click at [113, 178] on icon at bounding box center [112, 178] width 12 height 12
click at [113, 178] on icon at bounding box center [111, 178] width 12 height 12
click at [106, 221] on img at bounding box center [108, 220] width 18 height 18
click at [111, 305] on icon at bounding box center [112, 311] width 12 height 12
click at [681, 428] on t at bounding box center [680, 429] width 10 height 27
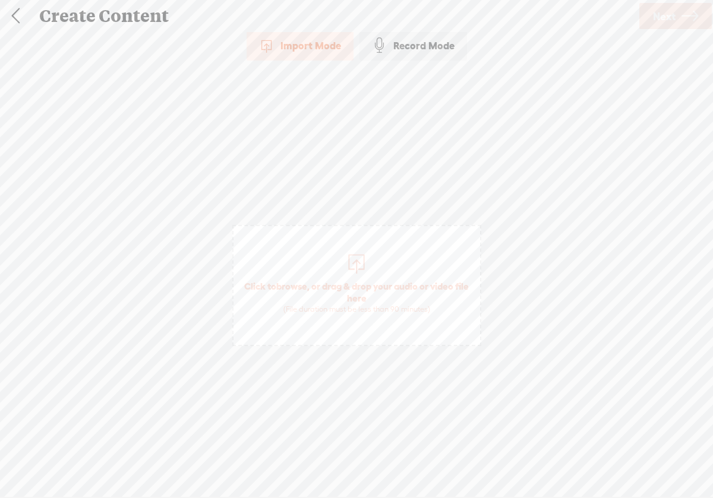
click at [350, 269] on div at bounding box center [356, 263] width 24 height 24
click at [686, 23] on icon at bounding box center [689, 16] width 17 height 30
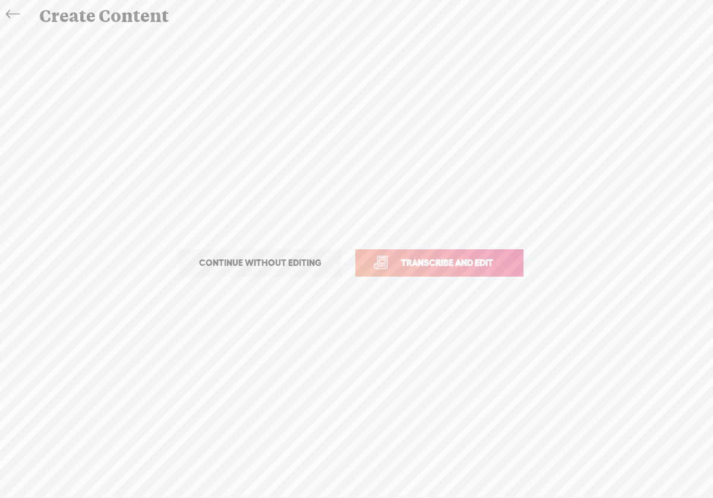
click at [497, 266] on span "Transcribe and edit" at bounding box center [446, 263] width 117 height 14
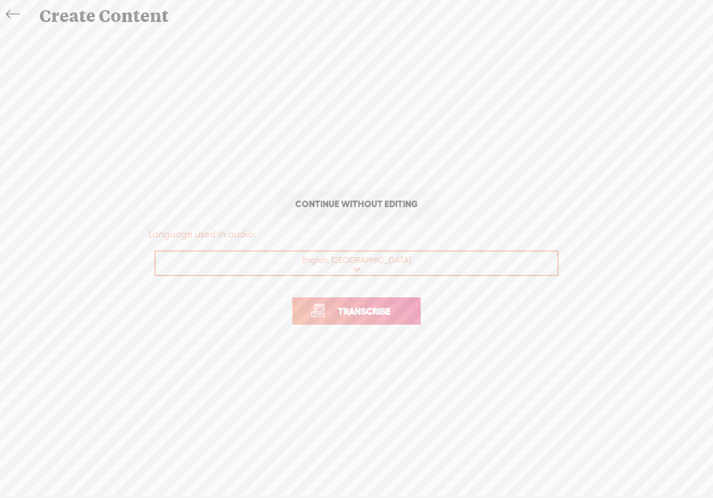
click at [385, 314] on span "Transcribe" at bounding box center [363, 312] width 77 height 14
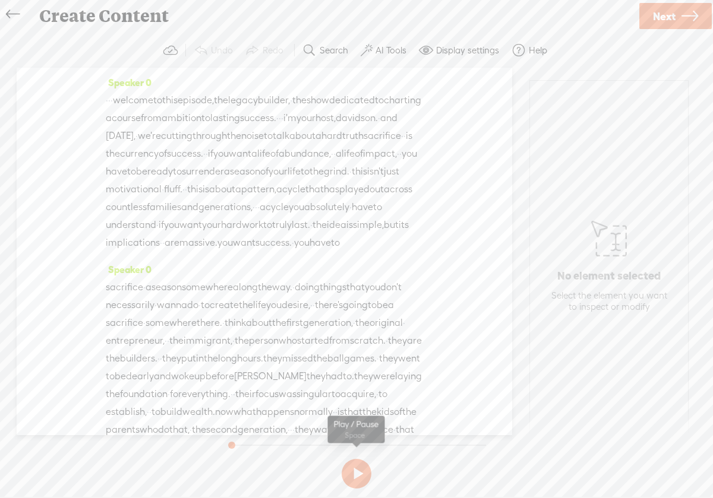
click at [365, 477] on button at bounding box center [357, 474] width 30 height 30
click at [667, 23] on span "Next" at bounding box center [664, 16] width 23 height 30
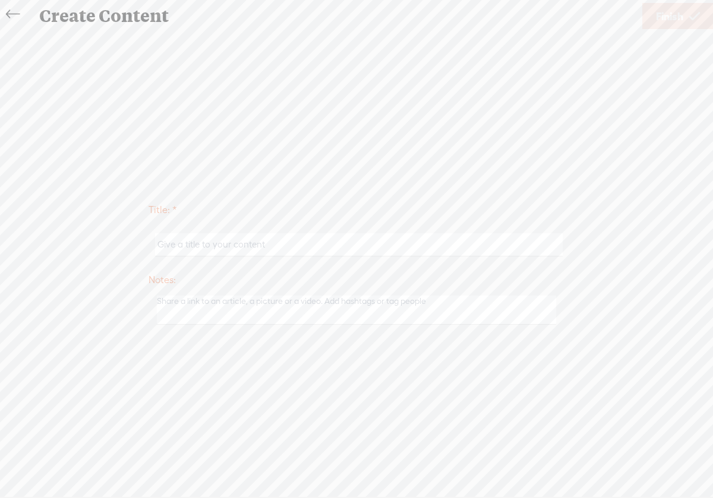
click at [211, 244] on input "text" at bounding box center [358, 244] width 407 height 23
paste input "The Legacy Builder,"
type input "The Legacy Builder,"
click at [681, 25] on span "Finish" at bounding box center [669, 16] width 27 height 30
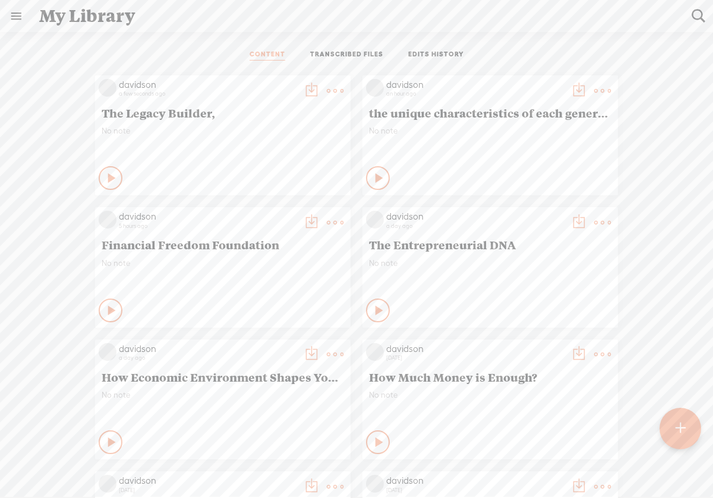
click at [22, 14] on link at bounding box center [16, 16] width 31 height 31
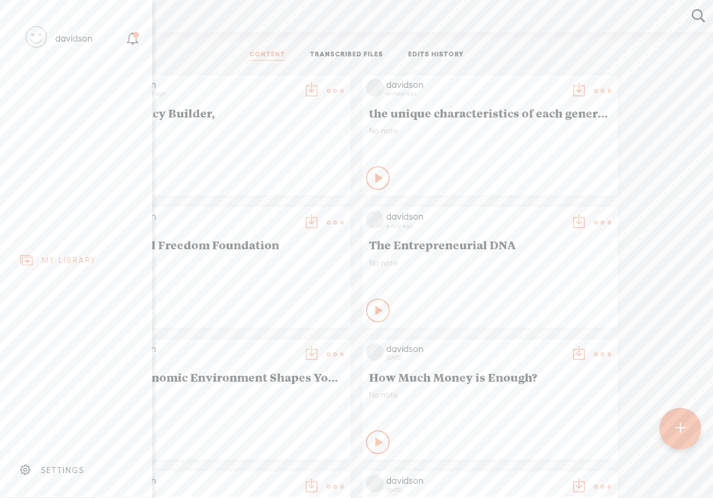
click at [66, 472] on div "SETTINGS" at bounding box center [62, 471] width 43 height 10
